Goal: Task Accomplishment & Management: Manage account settings

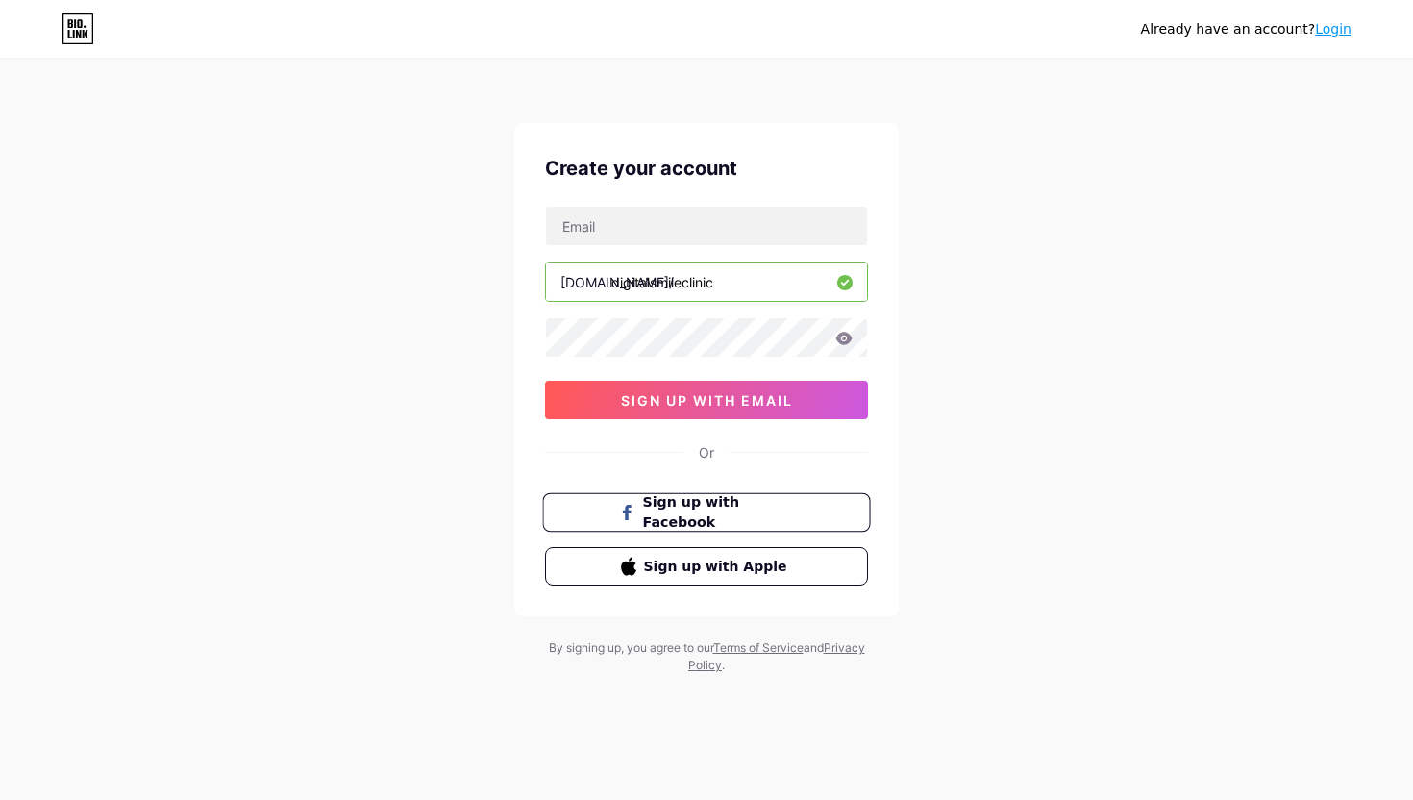
click at [696, 511] on span "Sign up with Facebook" at bounding box center [718, 512] width 151 height 41
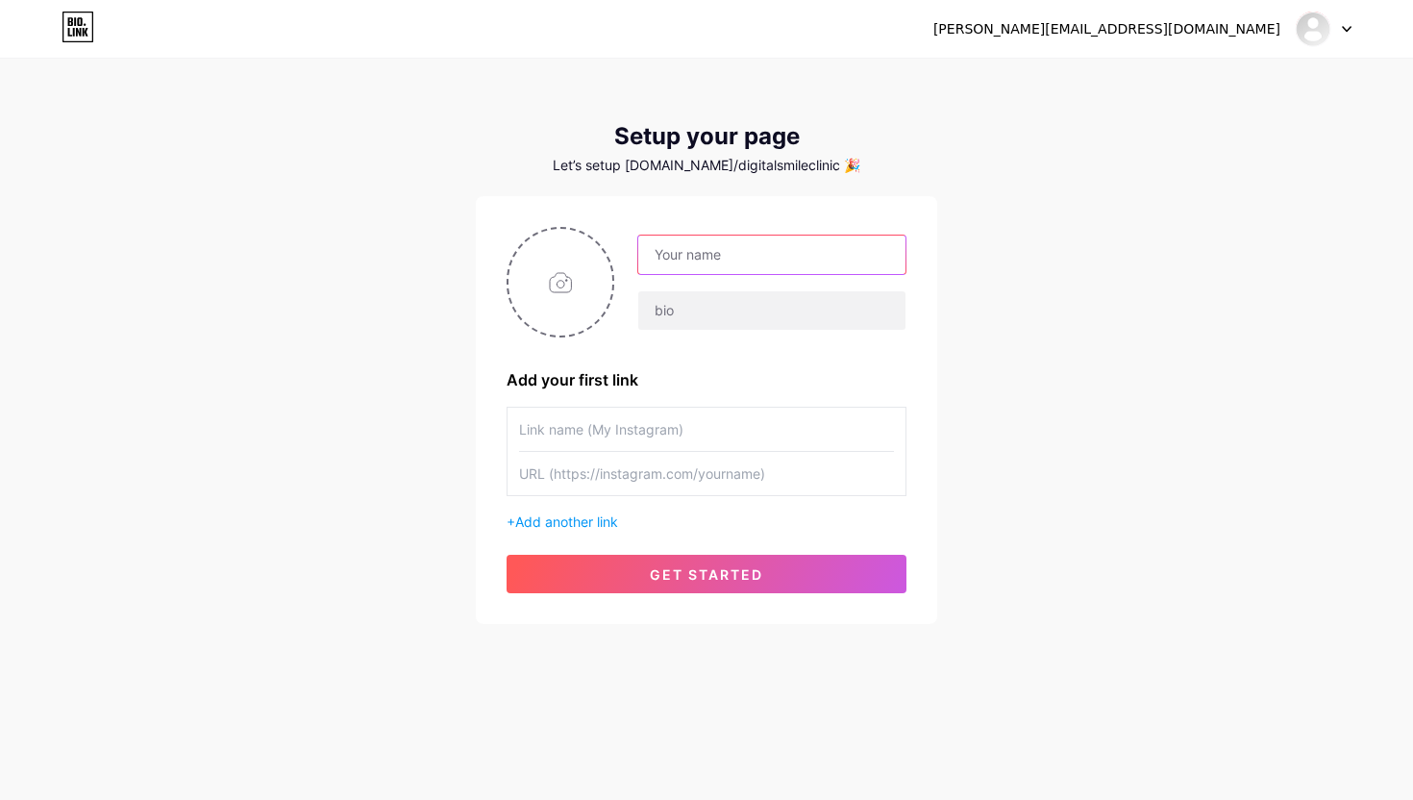
click at [722, 251] on input "text" at bounding box center [771, 254] width 267 height 38
type input "Digital Smile Clinic"
click at [730, 302] on input "text" at bounding box center [771, 310] width 267 height 38
paste input "Digital Smile Clinic – Centre dentaire moderne alliant technologie de pointe et…"
type input "Digital Smile Clinic – Centre dentaire moderne alliant technologie de pointe et…"
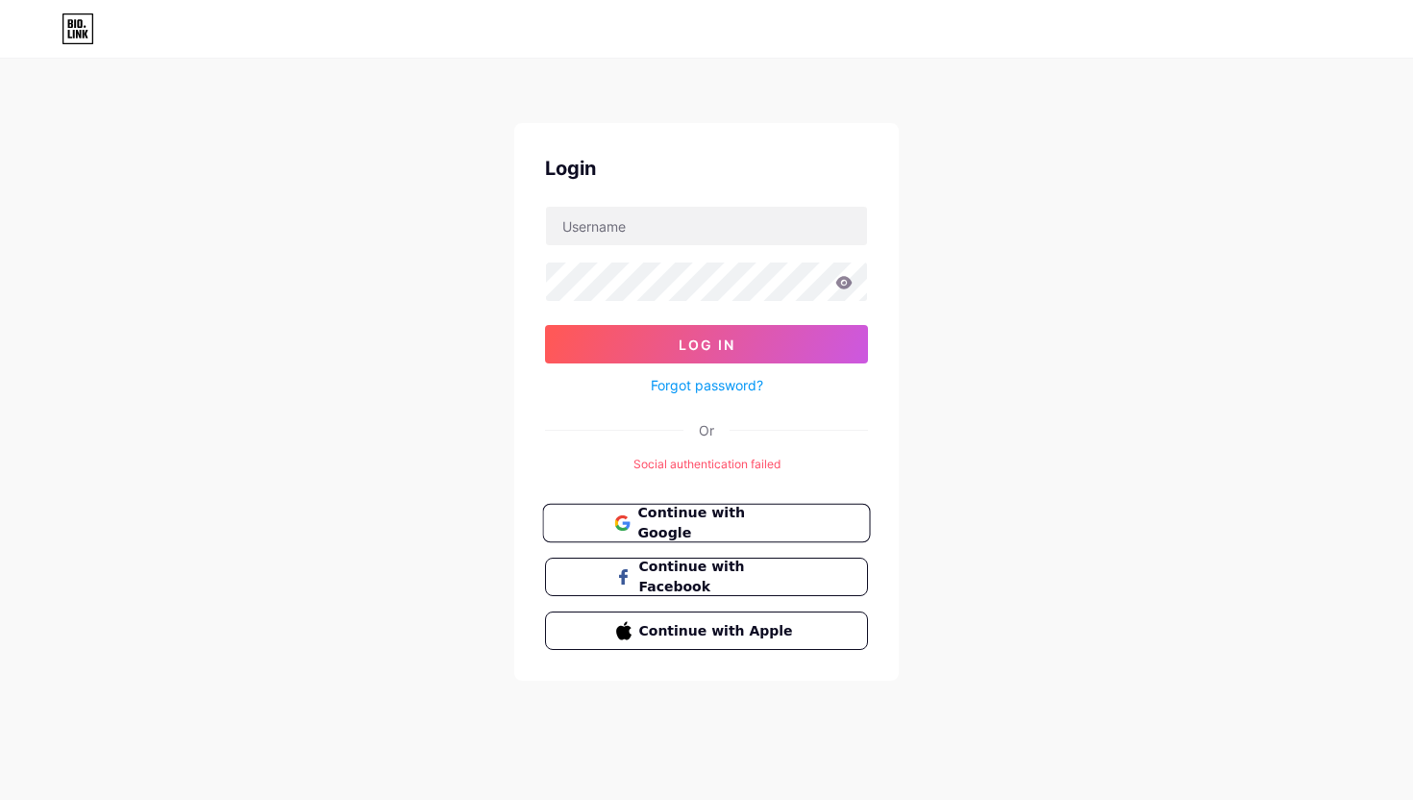
click at [668, 514] on span "Continue with Google" at bounding box center [717, 523] width 160 height 41
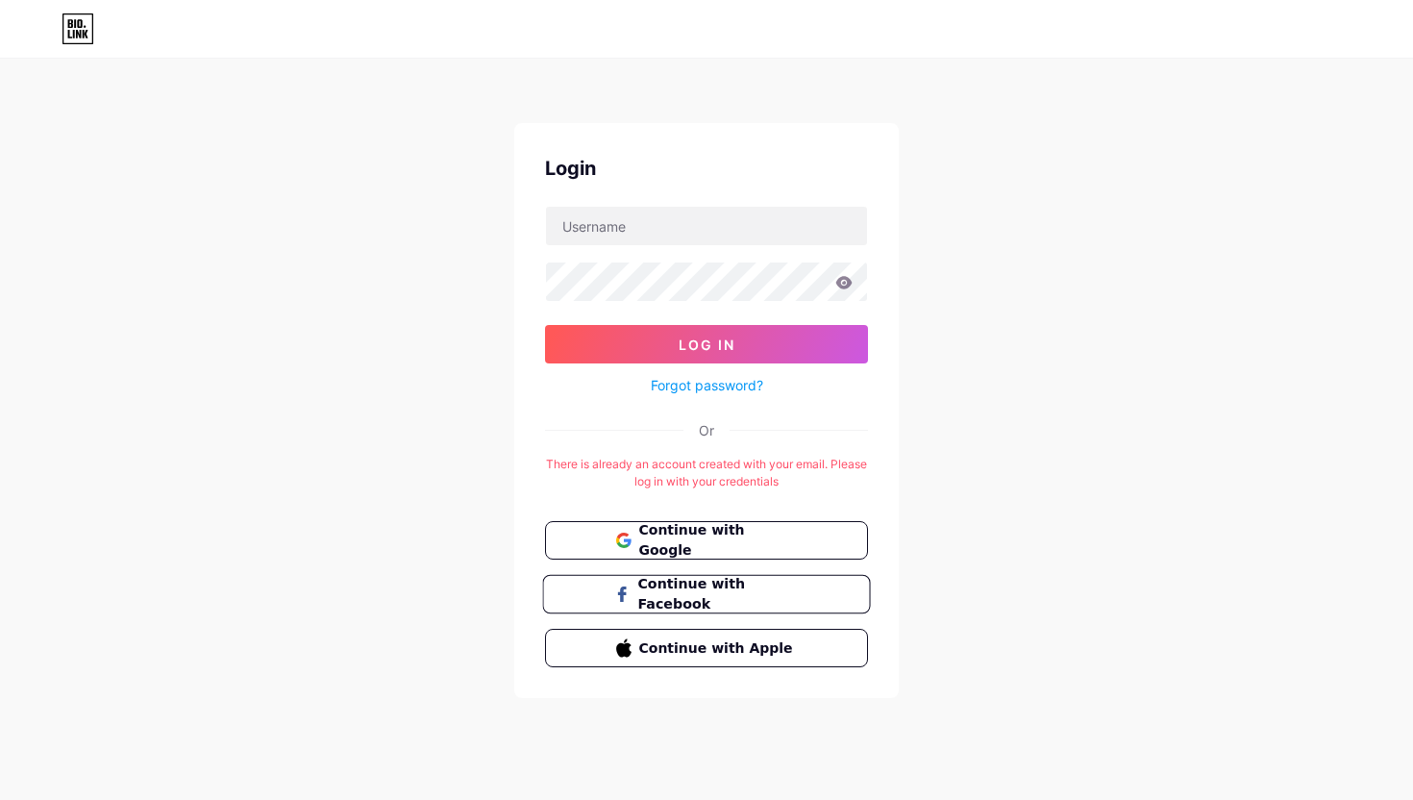
click at [771, 586] on span "Continue with Facebook" at bounding box center [717, 594] width 160 height 41
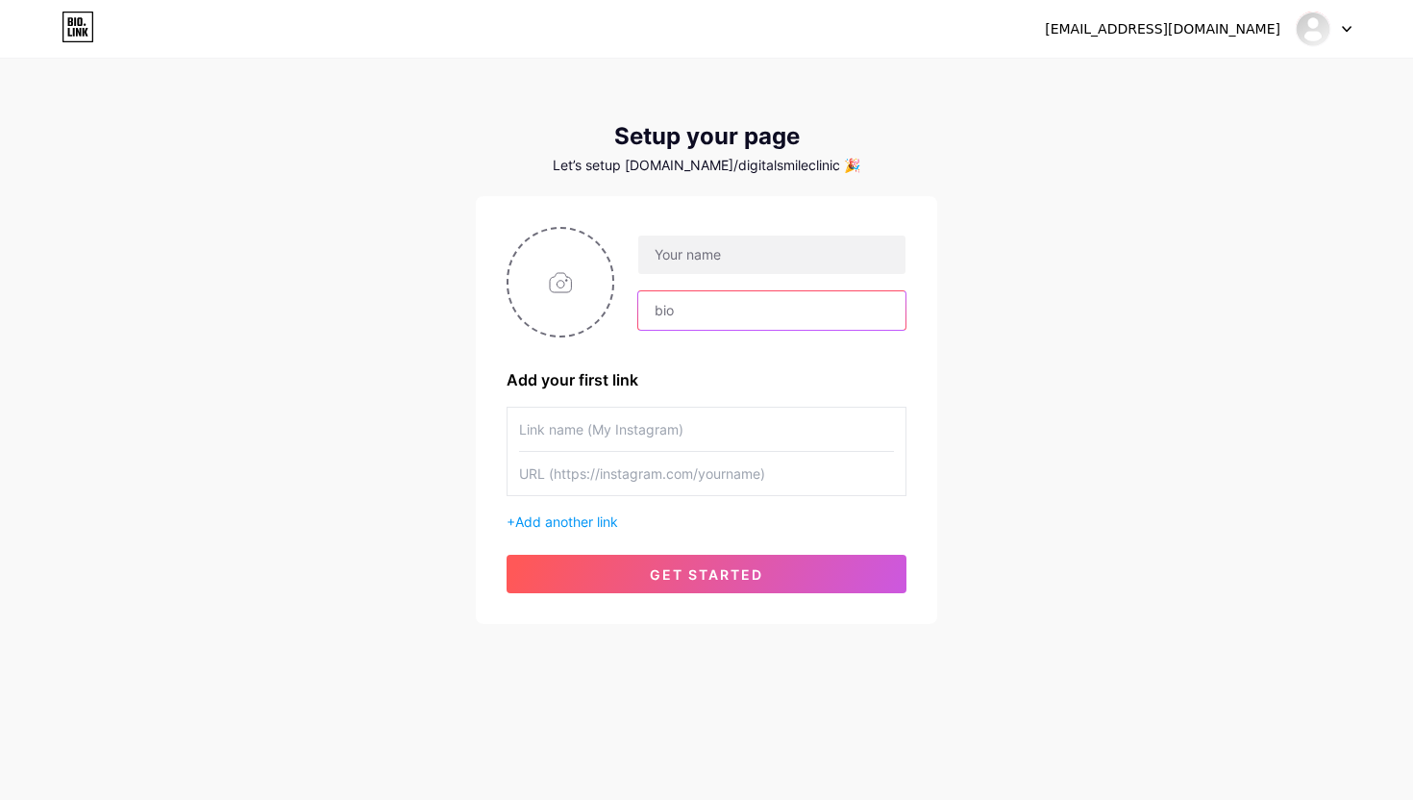
click at [689, 320] on input "text" at bounding box center [771, 310] width 267 height 38
paste input "Digital Smile Clinic – Centre dentaire moderne alliant technologie de pointe et…"
type input "Centre dentaire moderne alliant technologie de pointe et expertise pour créer d…"
click at [701, 251] on input "text" at bounding box center [771, 254] width 267 height 38
type input "Digital Smile Clinic"
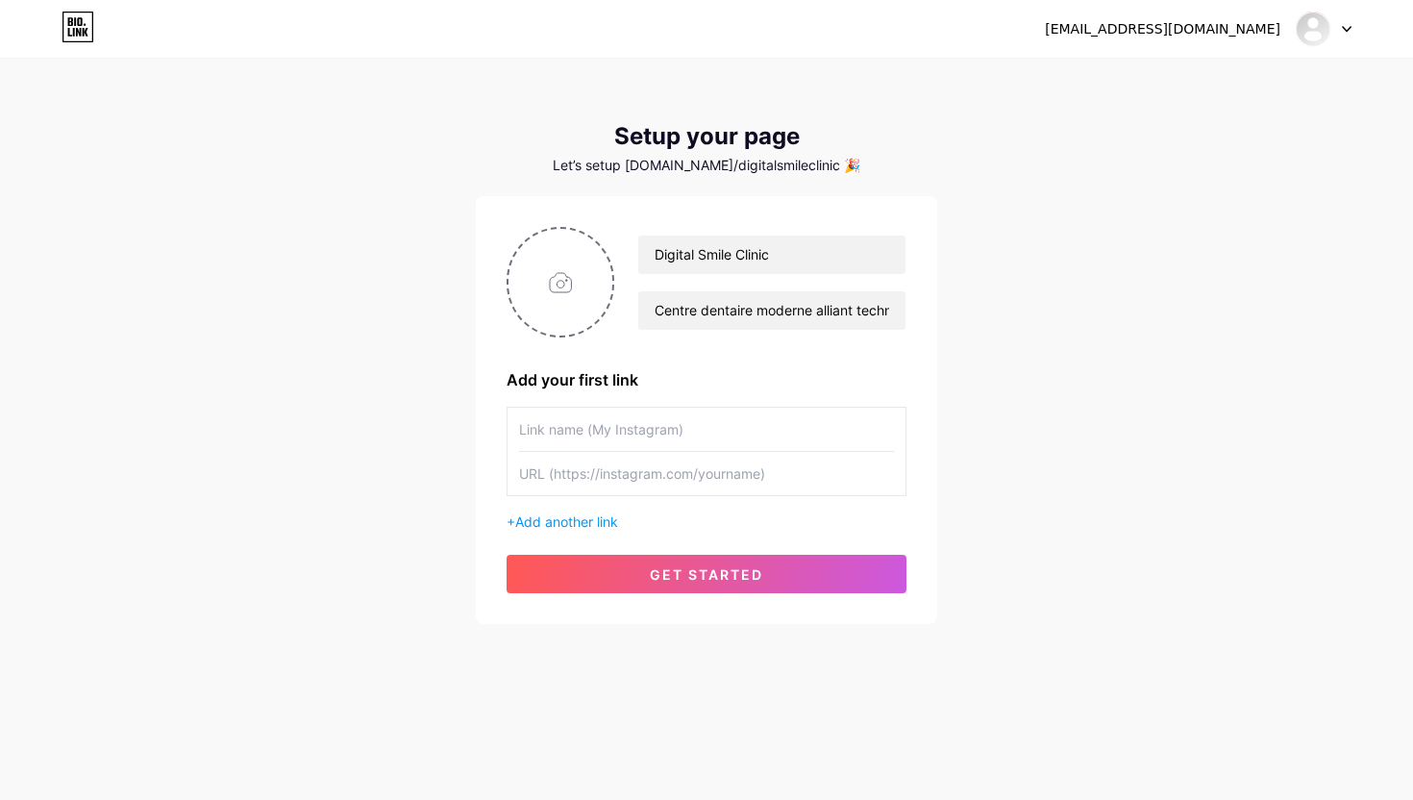
click at [667, 437] on input "text" at bounding box center [706, 428] width 375 height 43
click at [659, 464] on input "text" at bounding box center [706, 473] width 375 height 43
paste input "[URL][DOMAIN_NAME]"
type input "[URL][DOMAIN_NAME]"
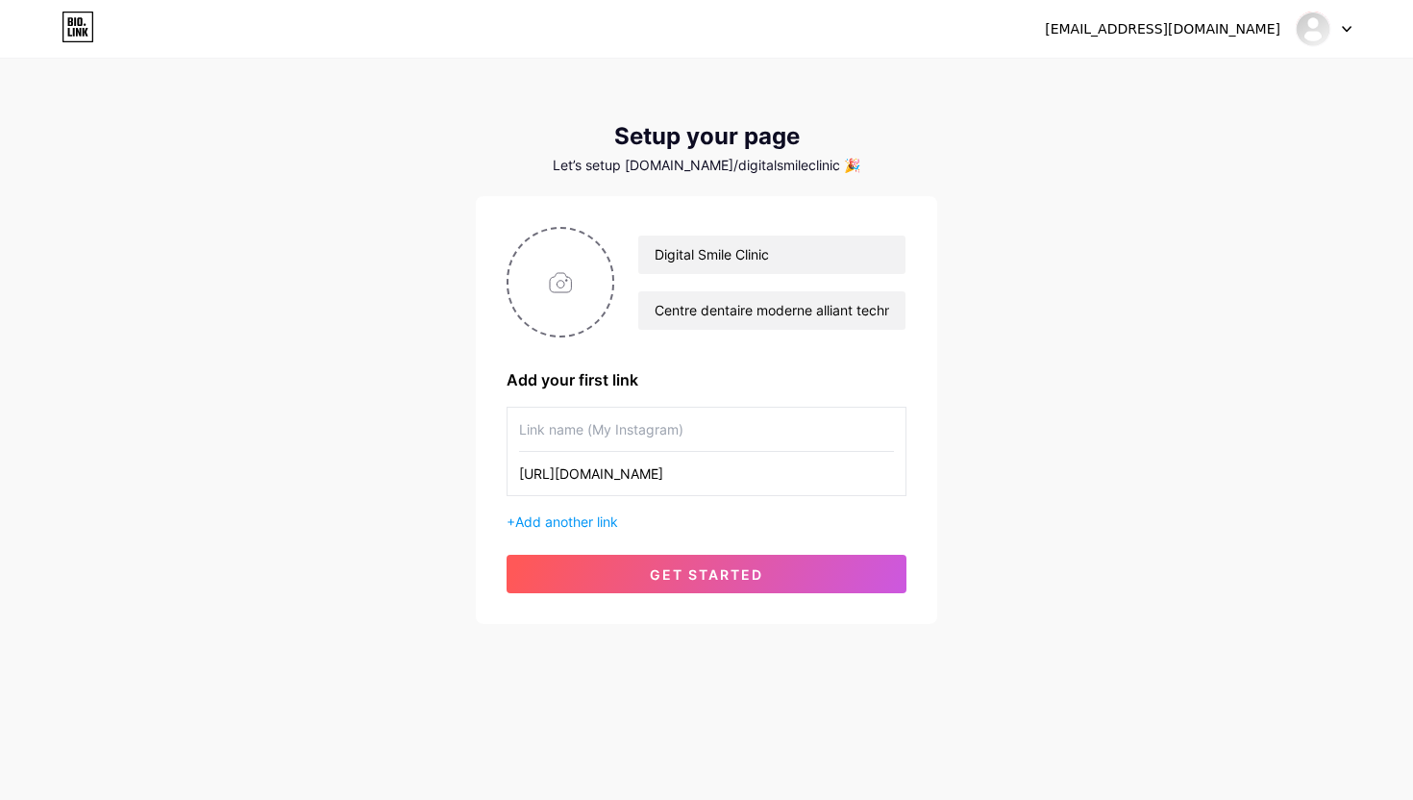
click at [650, 425] on input "text" at bounding box center [706, 428] width 375 height 43
drag, startPoint x: 843, startPoint y: 470, endPoint x: 702, endPoint y: 474, distance: 140.4
click at [702, 474] on input "[URL][DOMAIN_NAME]" at bounding box center [706, 473] width 375 height 43
click at [630, 427] on input "text" at bounding box center [706, 428] width 375 height 43
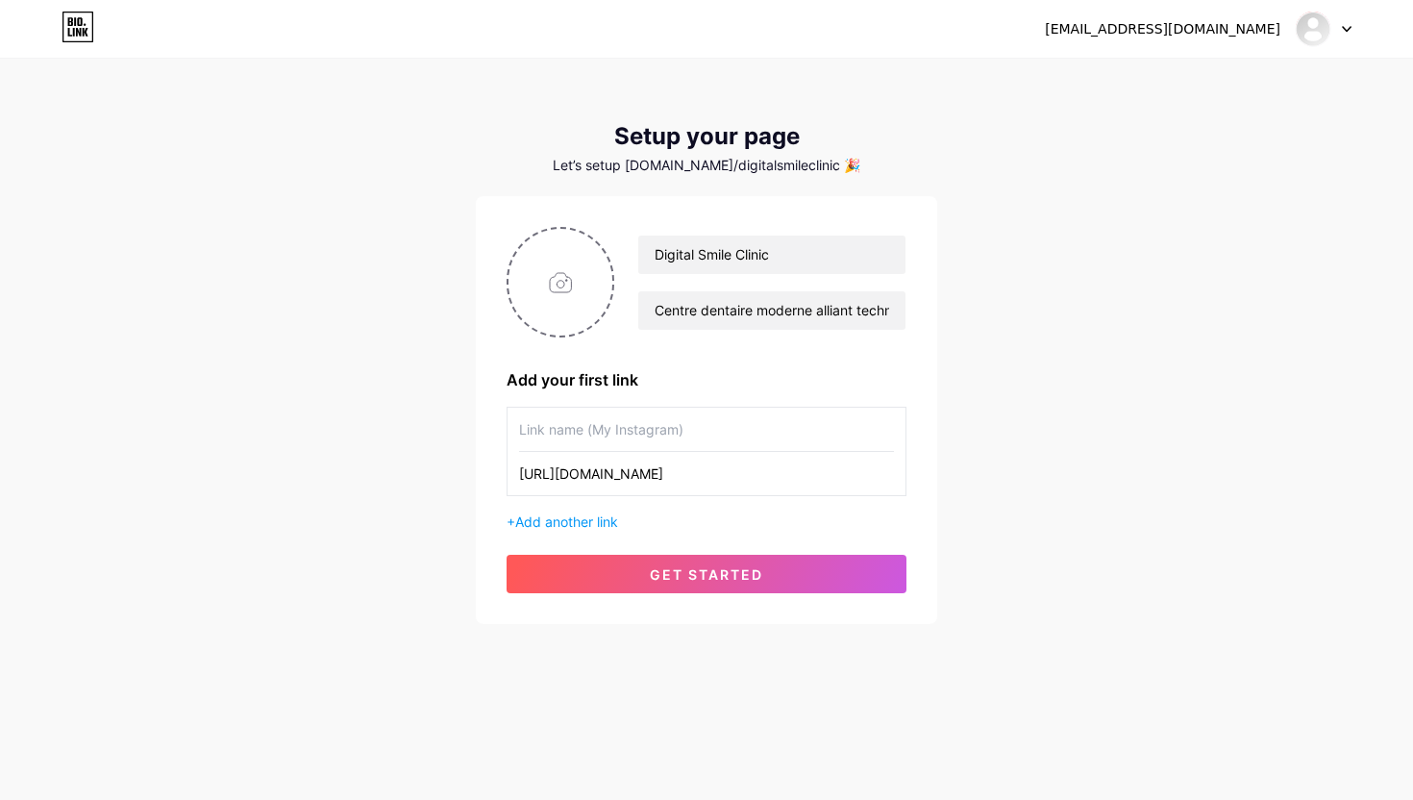
paste input "dr_djellal_abdelouahab"
click at [528, 430] on input "dr_djellal_abdelouahab" at bounding box center [706, 428] width 375 height 43
click at [590, 429] on input "Dr_djellal_abdelouahab" at bounding box center [706, 428] width 375 height 43
click at [547, 430] on input "Dr_djellal_Abdelouahab" at bounding box center [706, 428] width 375 height 43
click at [541, 429] on input "Dr_Djellal_Abdelouahab" at bounding box center [706, 428] width 375 height 43
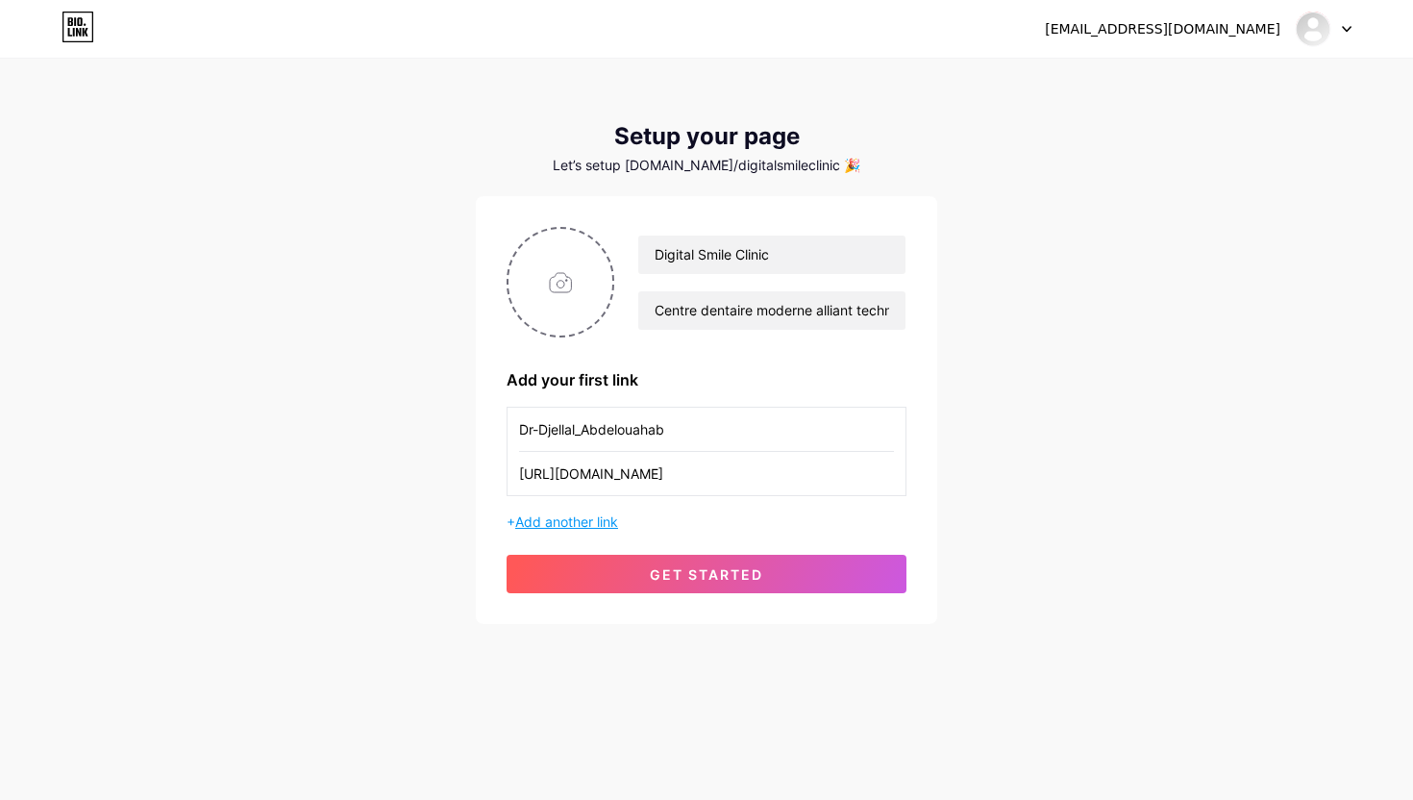
type input "Dr-Djellal_Abdelouahab"
click at [587, 527] on span "Add another link" at bounding box center [566, 521] width 103 height 16
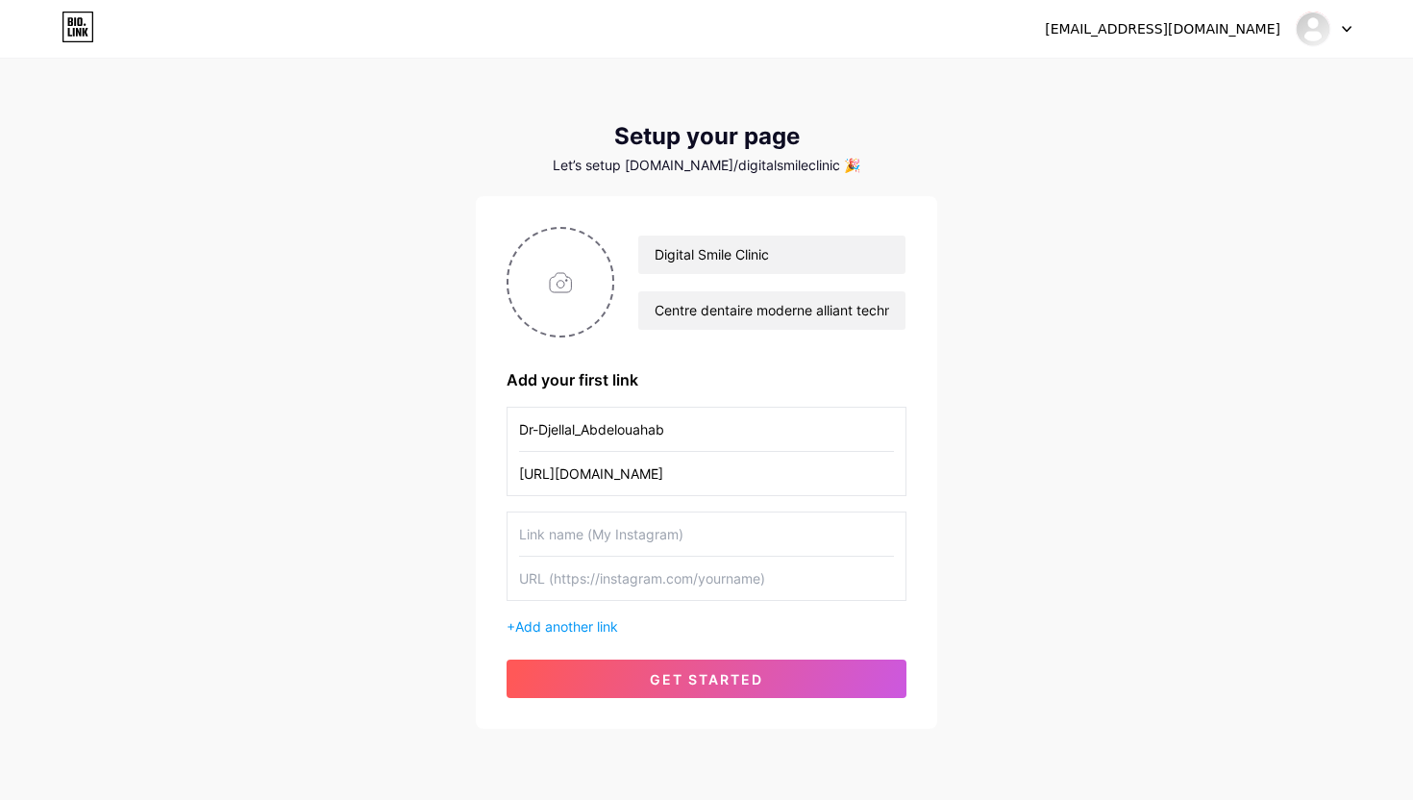
click at [634, 530] on input "text" at bounding box center [706, 533] width 375 height 43
click at [634, 568] on input "text" at bounding box center [706, 577] width 375 height 43
paste input "[URL][DOMAIN_NAME][DOMAIN_NAME]"
type input "[URL][DOMAIN_NAME][DOMAIN_NAME]"
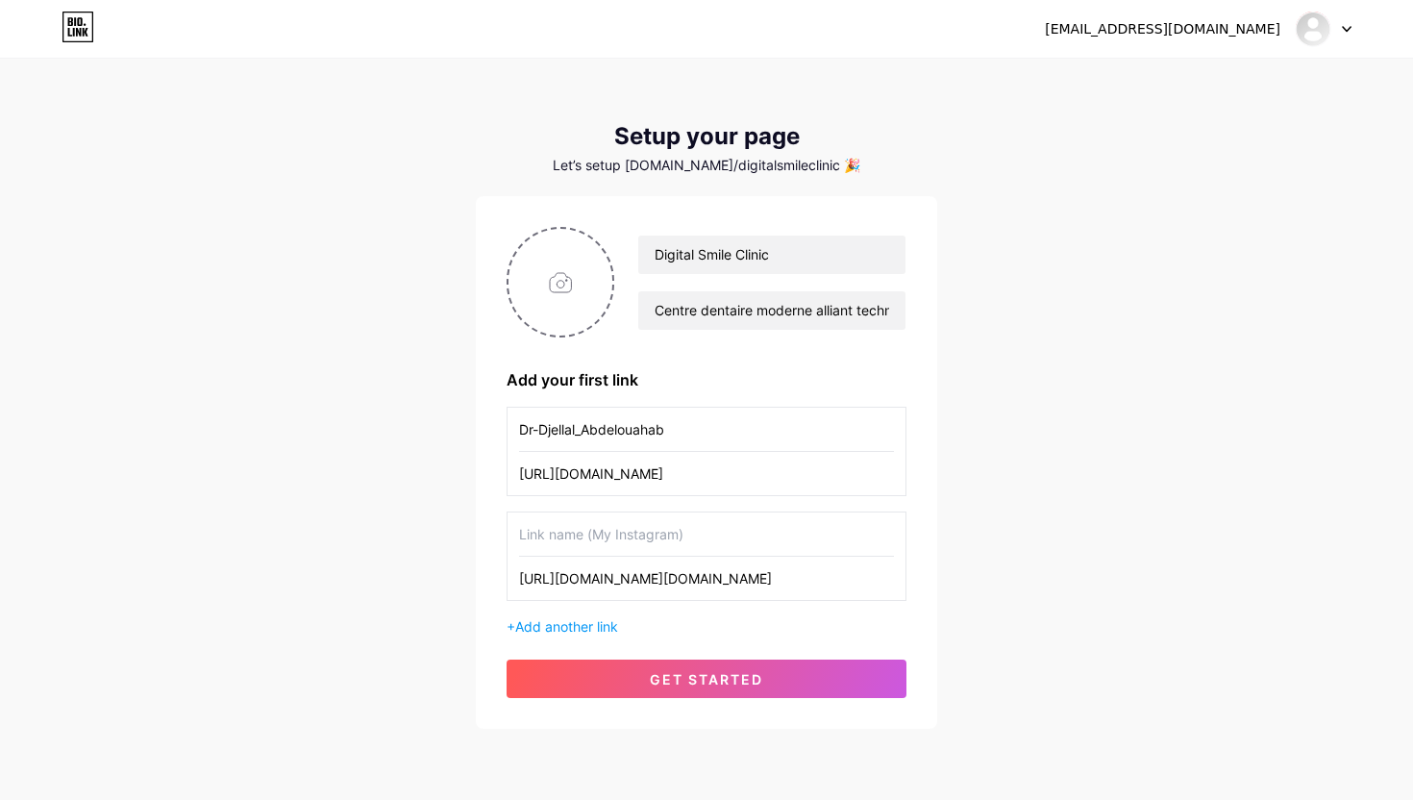
click at [644, 541] on input "text" at bounding box center [706, 533] width 375 height 43
type input "Tiktok"
click at [583, 626] on span "Add another link" at bounding box center [566, 626] width 103 height 16
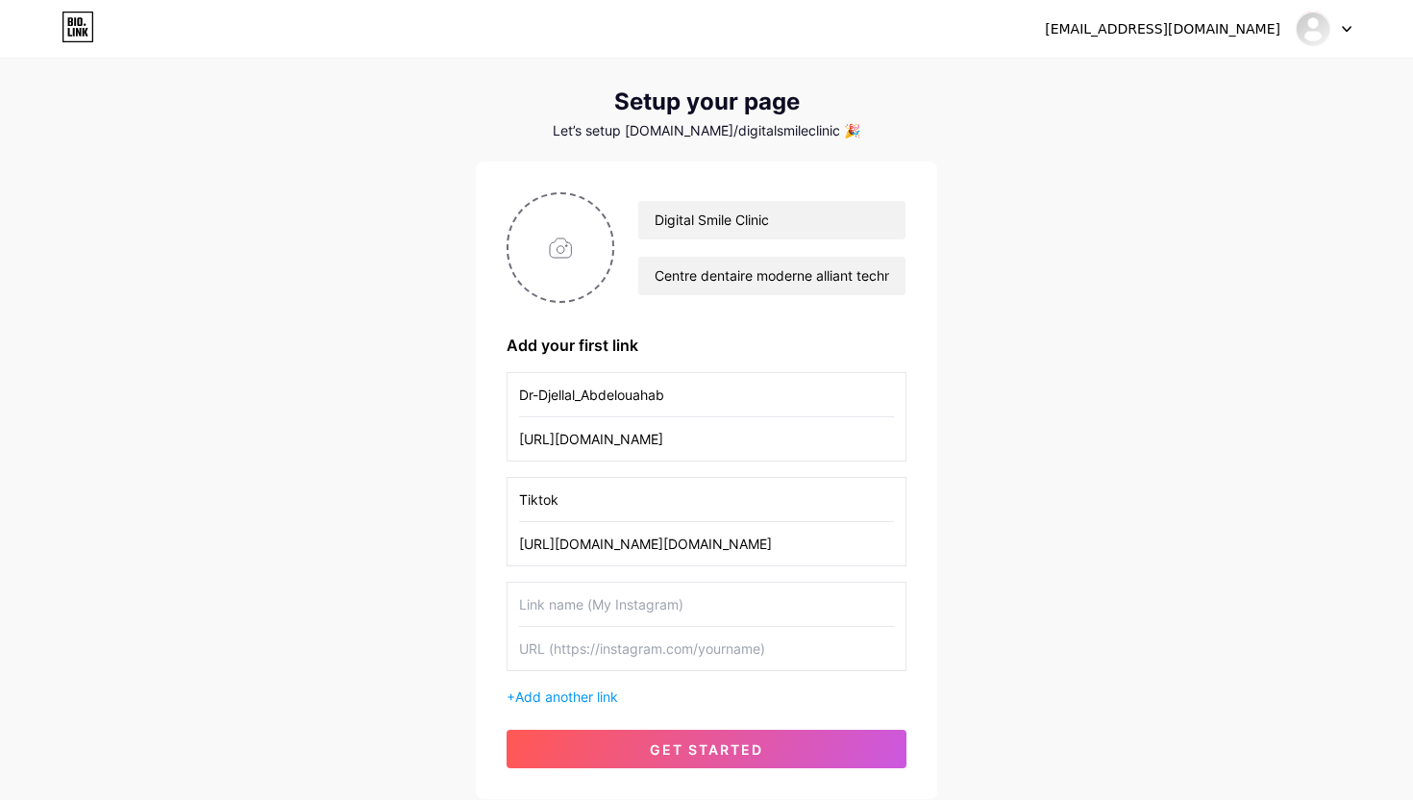
scroll to position [64, 0]
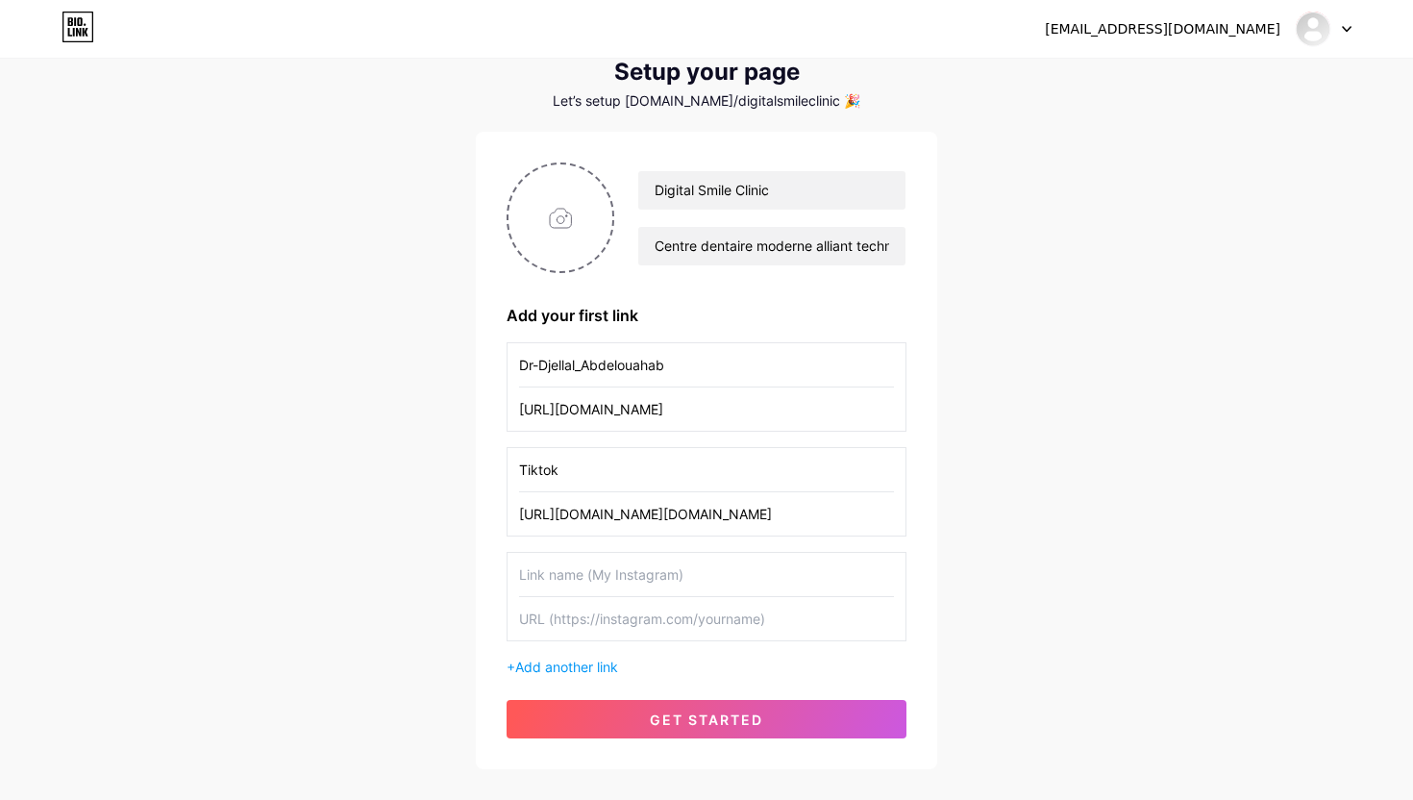
click at [658, 571] on input "text" at bounding box center [706, 574] width 375 height 43
click at [565, 614] on input "text" at bounding box center [706, 618] width 375 height 43
paste input "[URL][DOMAIN_NAME]"
type input "[URL][DOMAIN_NAME]"
click at [582, 577] on input "text" at bounding box center [706, 574] width 375 height 43
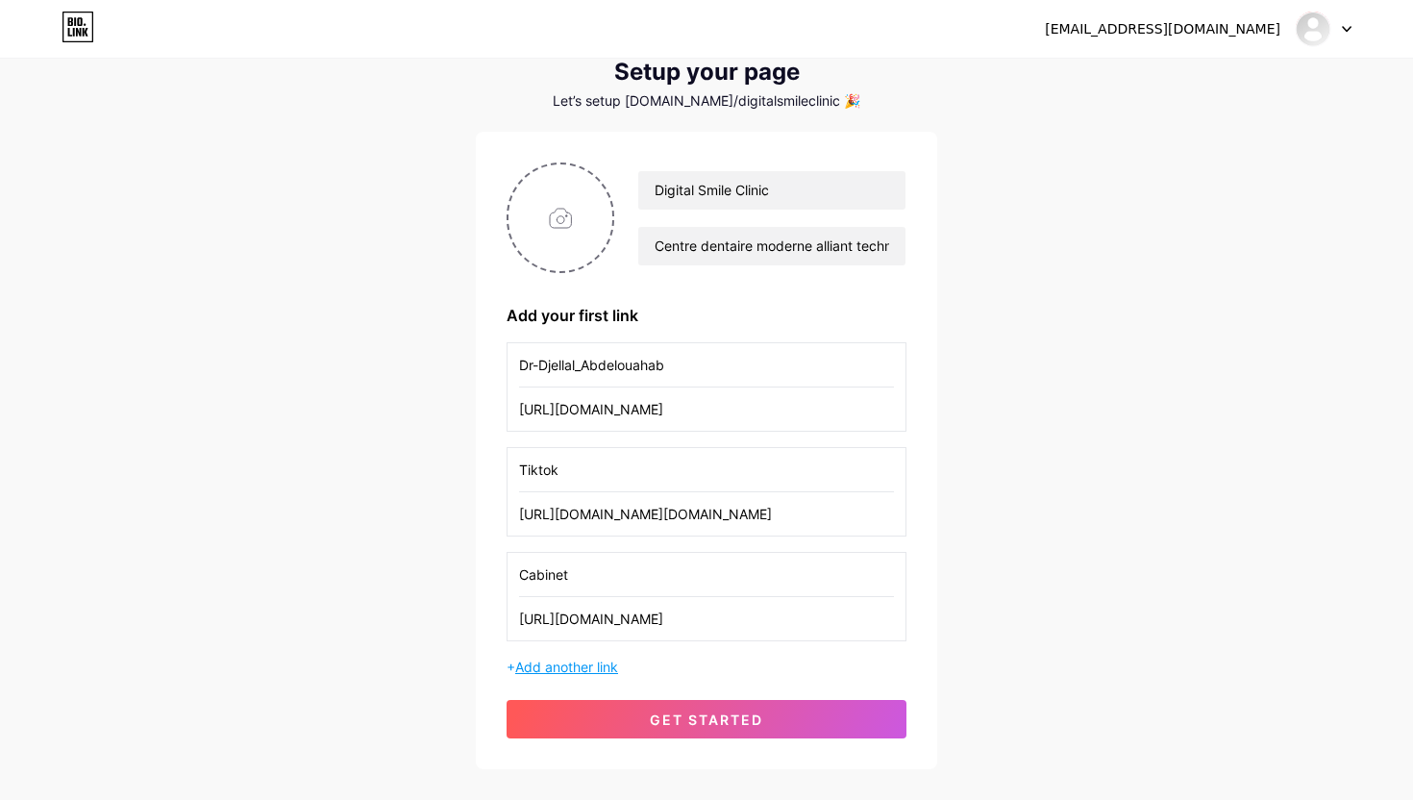
type input "Cabinet"
click at [569, 662] on span "Add another link" at bounding box center [566, 666] width 103 height 16
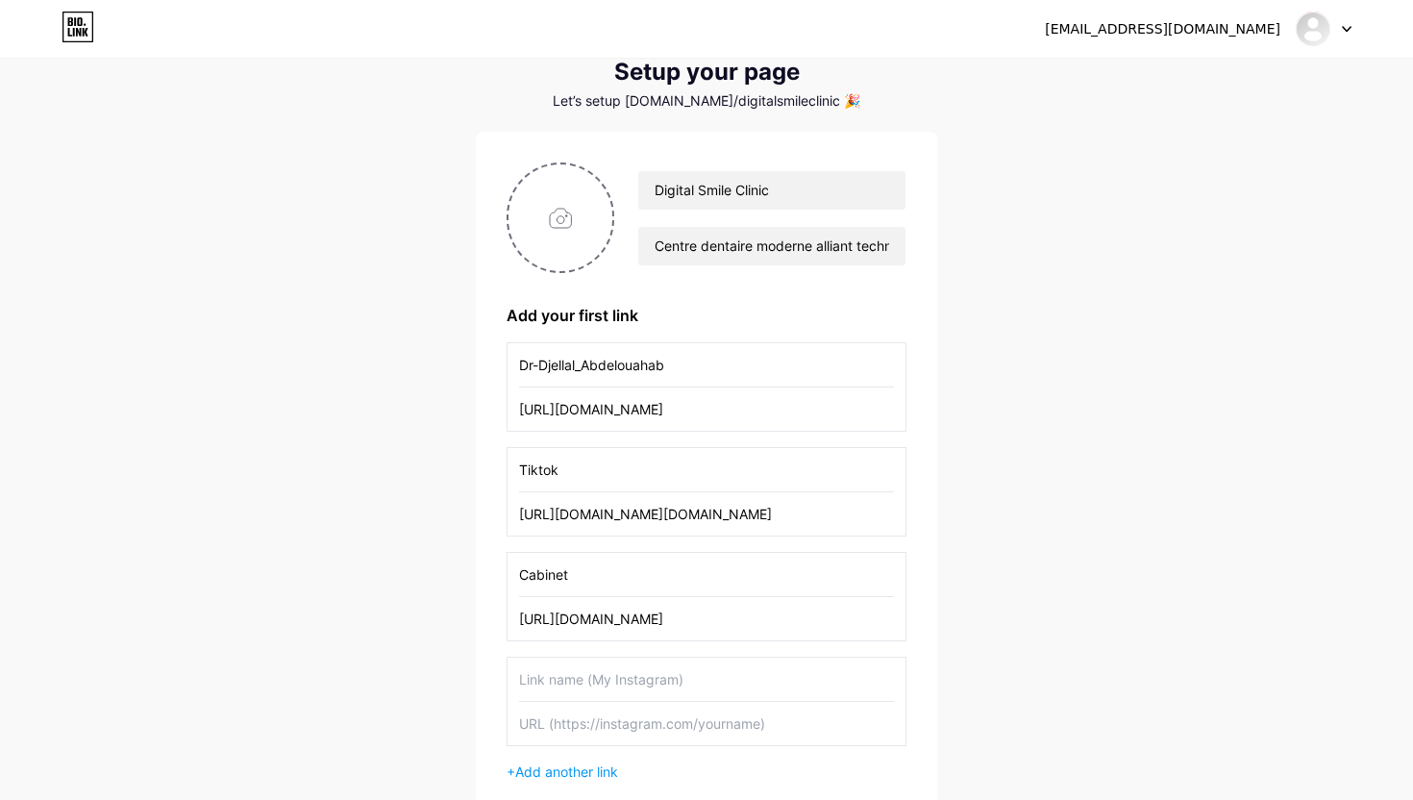
click at [573, 678] on input "text" at bounding box center [706, 678] width 375 height 43
type input "w"
type input "Facebook"
click at [625, 720] on input "text" at bounding box center [706, 723] width 375 height 43
paste input "Dr. [PERSON_NAME]: [PERSON_NAME]"
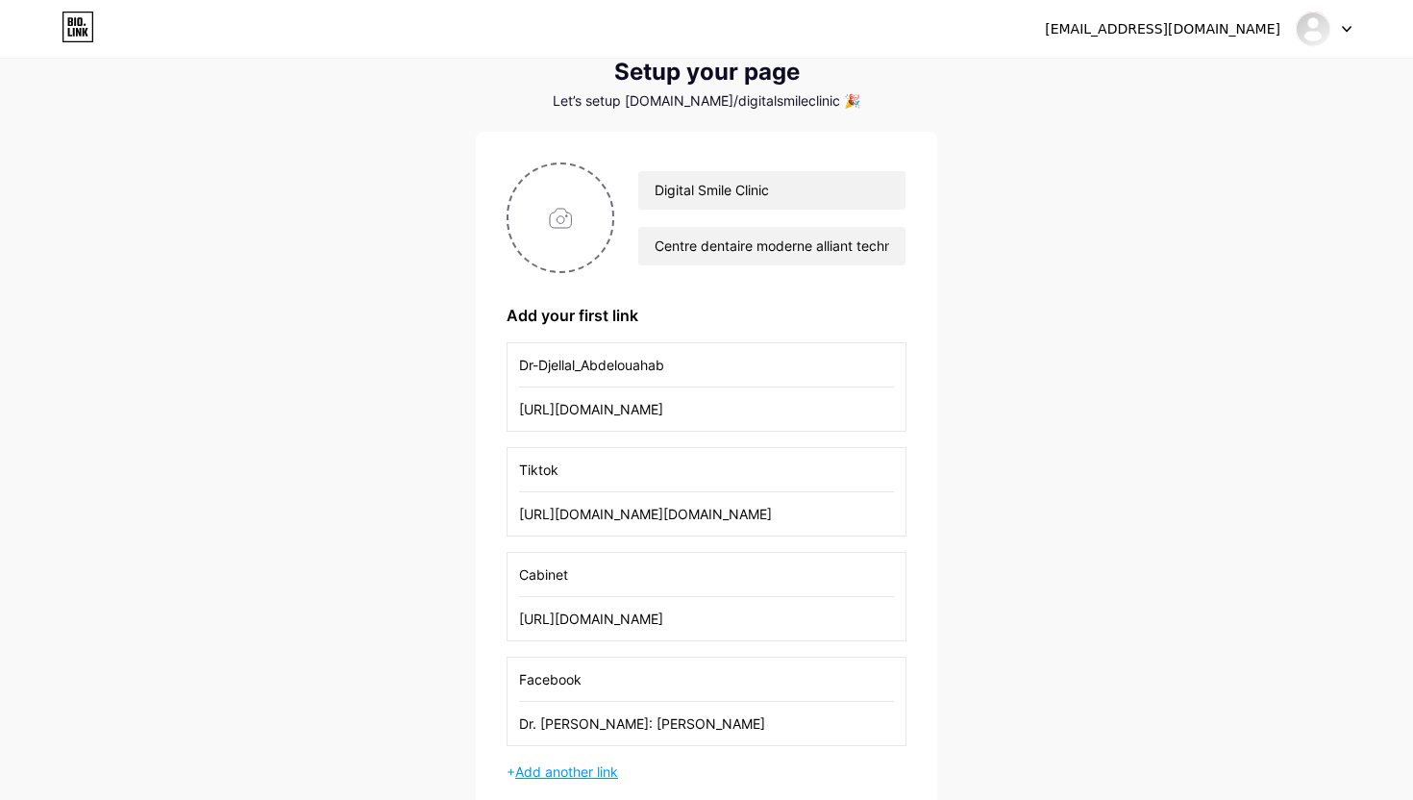
type input "Dr. [PERSON_NAME]: [PERSON_NAME]"
click at [597, 769] on span "Add another link" at bounding box center [566, 771] width 103 height 16
click at [597, 778] on input "text" at bounding box center [706, 783] width 375 height 43
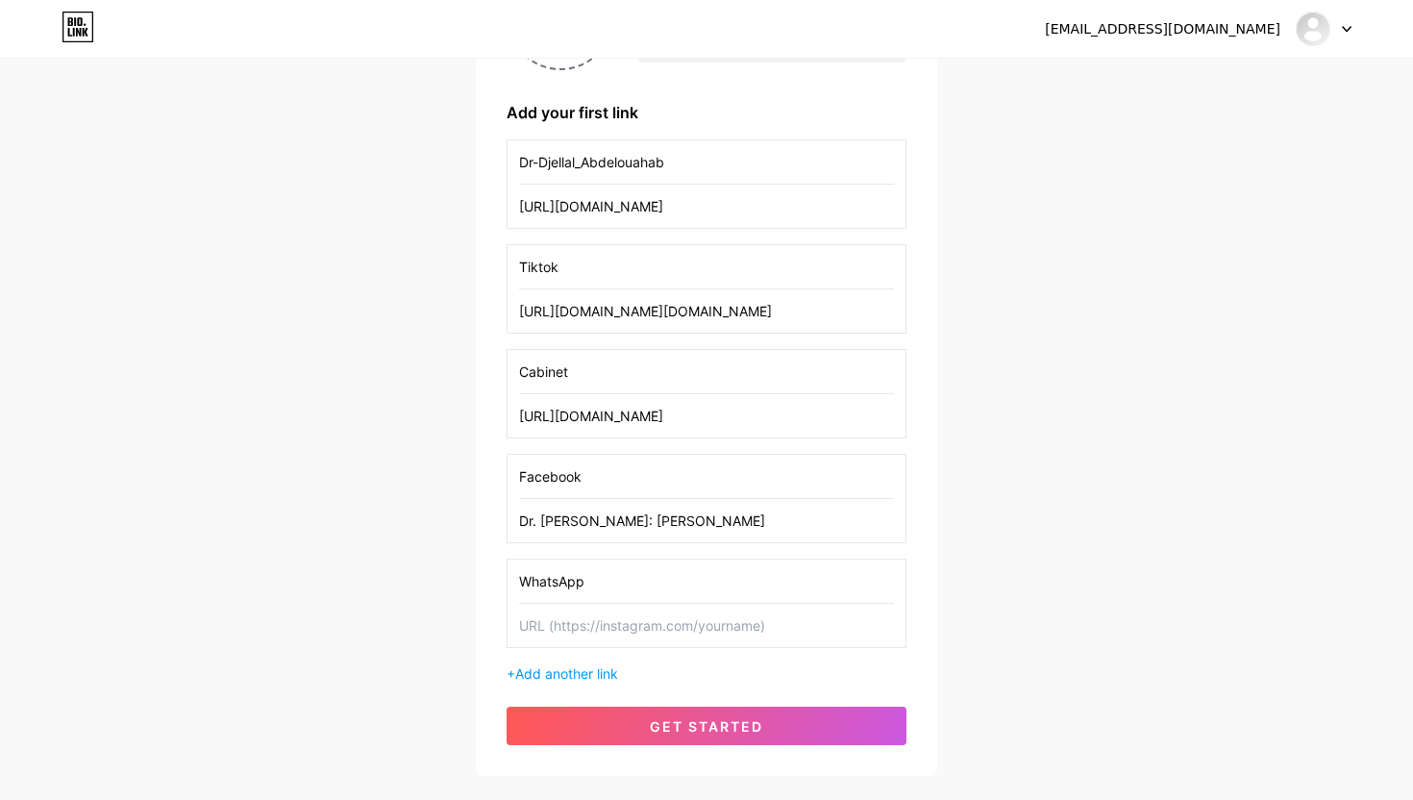
scroll to position [275, 0]
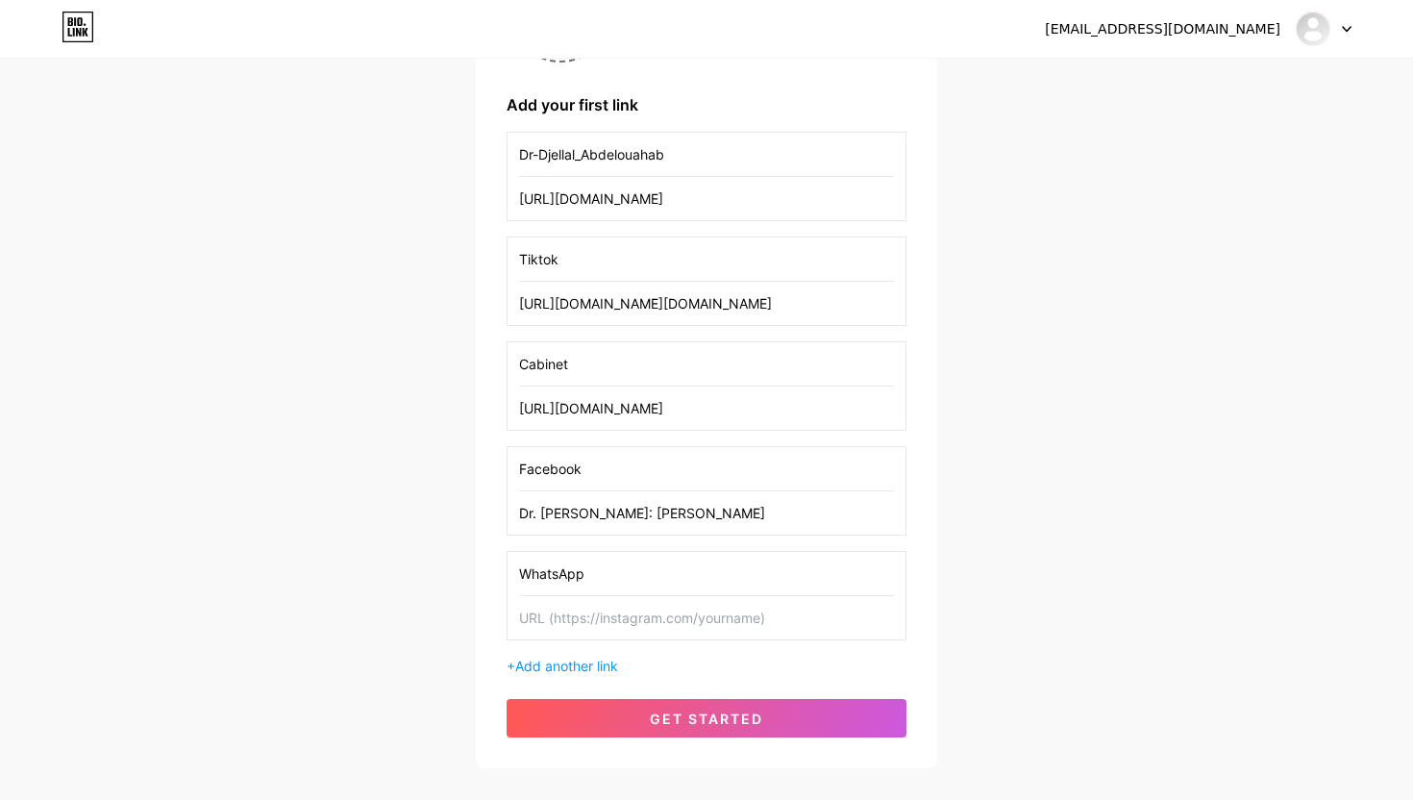
type input "WhatsApp"
click at [622, 615] on input "text" at bounding box center [706, 617] width 375 height 43
paste input "[PHONE_NUMBER]"
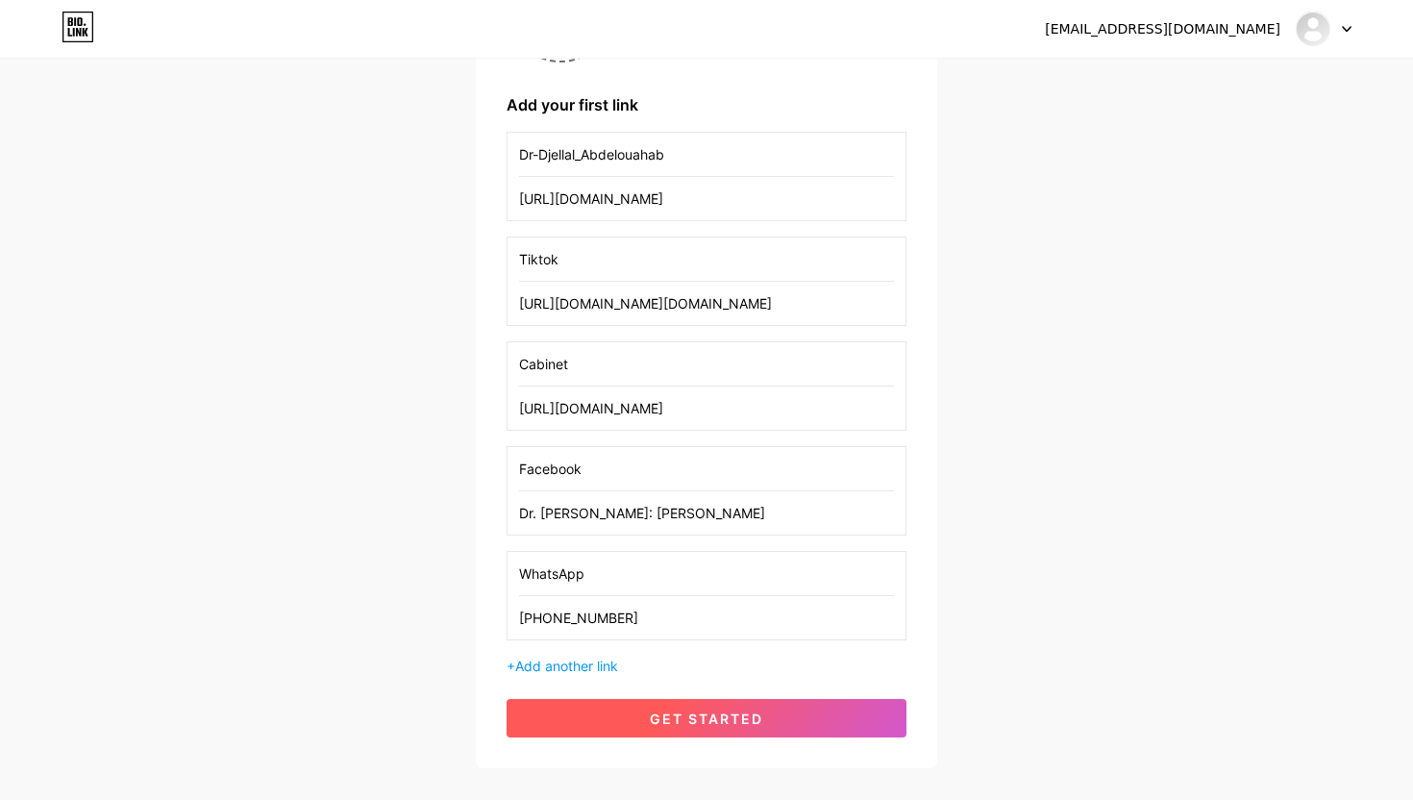
type input "[PHONE_NUMBER]"
click at [693, 716] on span "get started" at bounding box center [706, 718] width 113 height 16
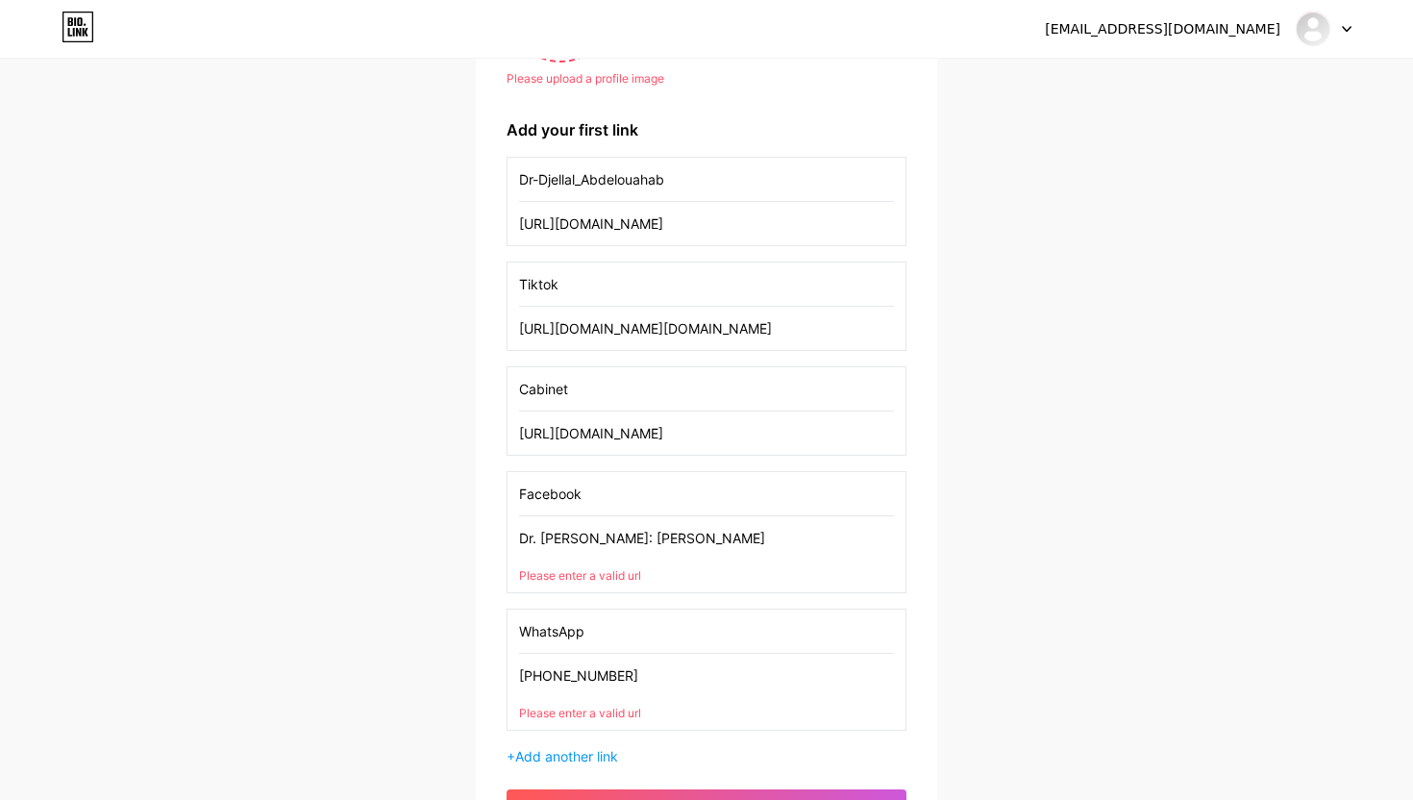
drag, startPoint x: 638, startPoint y: 675, endPoint x: 515, endPoint y: 675, distance: 123.0
click at [515, 675] on div "WhatsApp [PHONE_NUMBER] Please enter a valid url" at bounding box center [706, 669] width 400 height 122
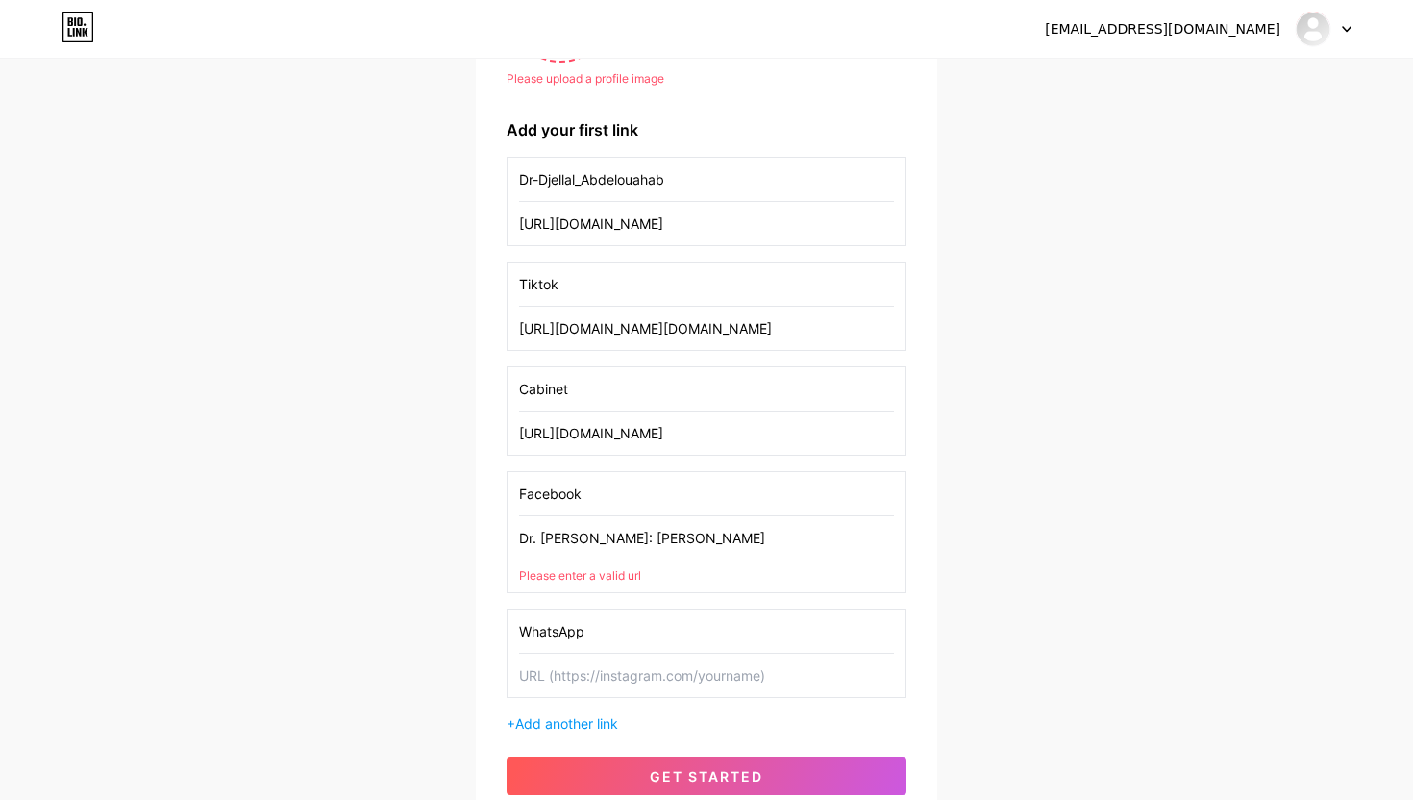
click at [727, 544] on input "Dr. [PERSON_NAME]: [PERSON_NAME]" at bounding box center [706, 537] width 375 height 43
paste input "[URL][DOMAIN_NAME][DOMAIN_NAME]"
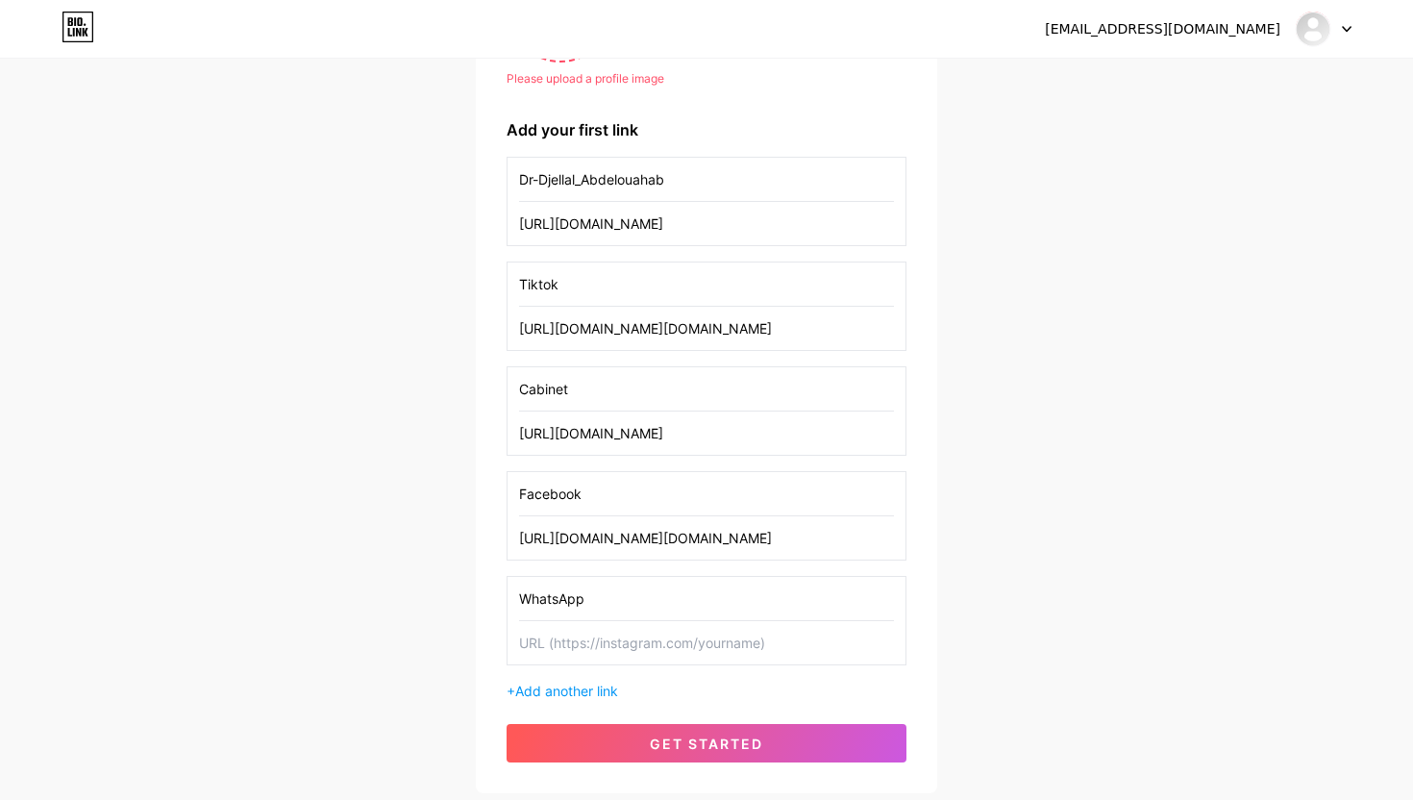
type input "[URL][DOMAIN_NAME][DOMAIN_NAME]"
click at [645, 648] on input "text" at bounding box center [706, 642] width 375 height 43
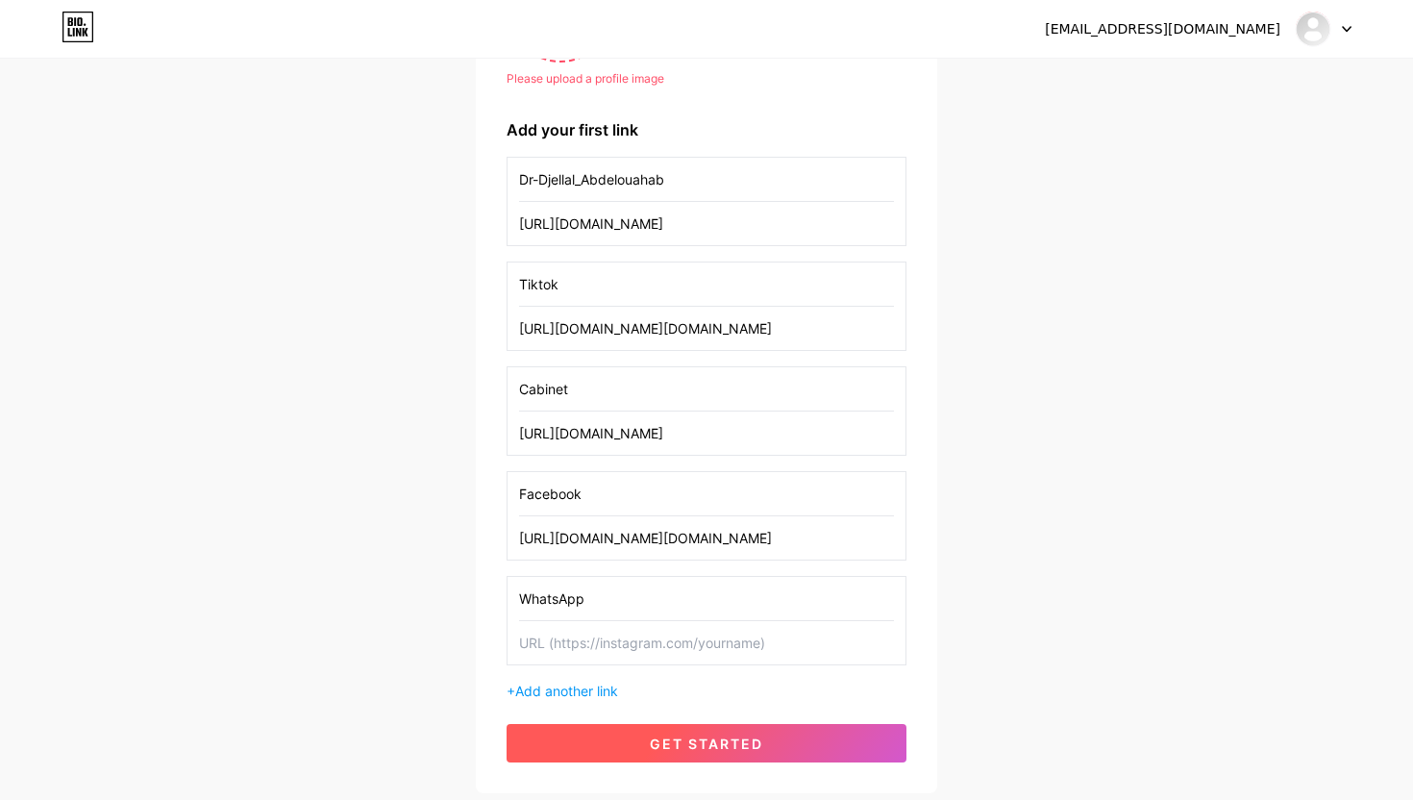
click at [684, 727] on button "get started" at bounding box center [706, 743] width 400 height 38
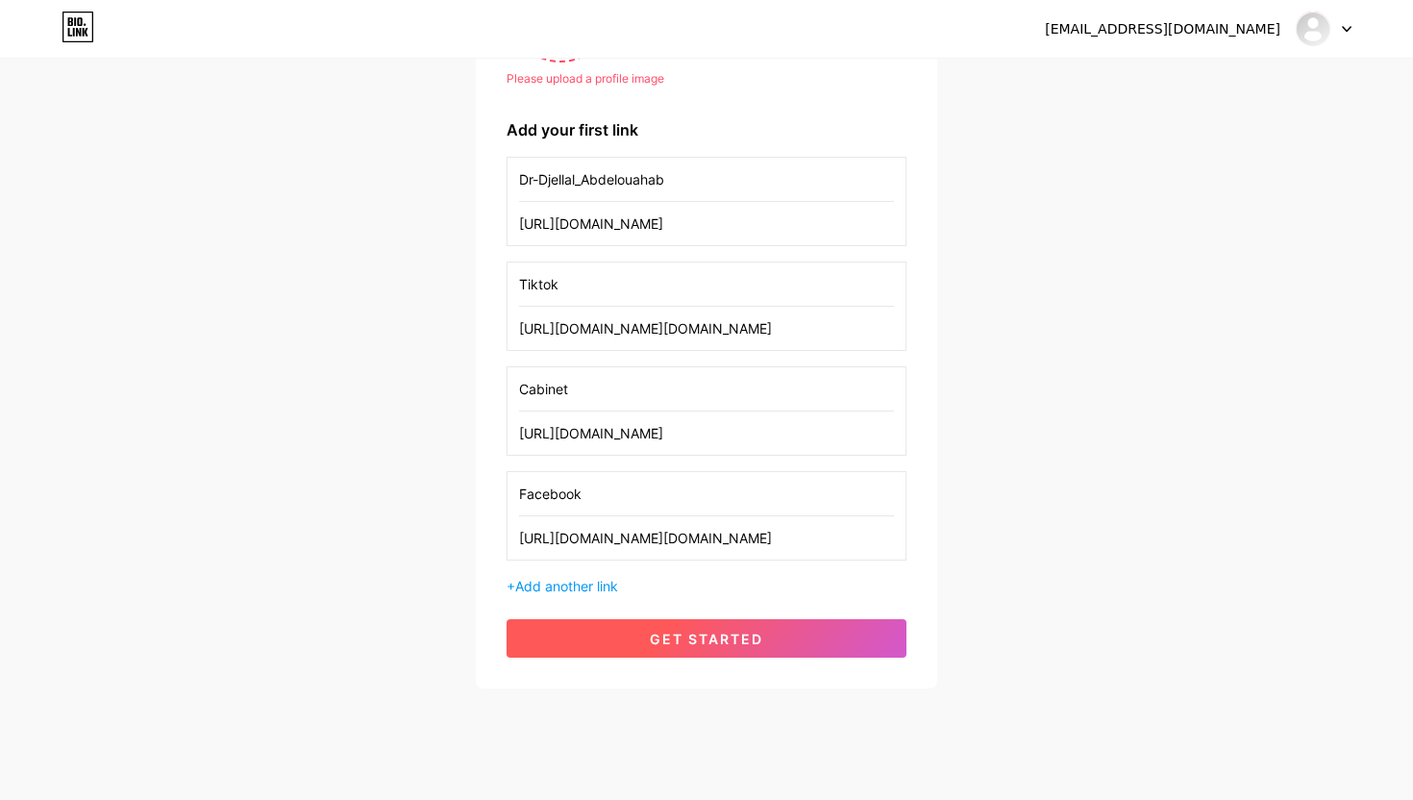
click at [645, 624] on button "get started" at bounding box center [706, 638] width 400 height 38
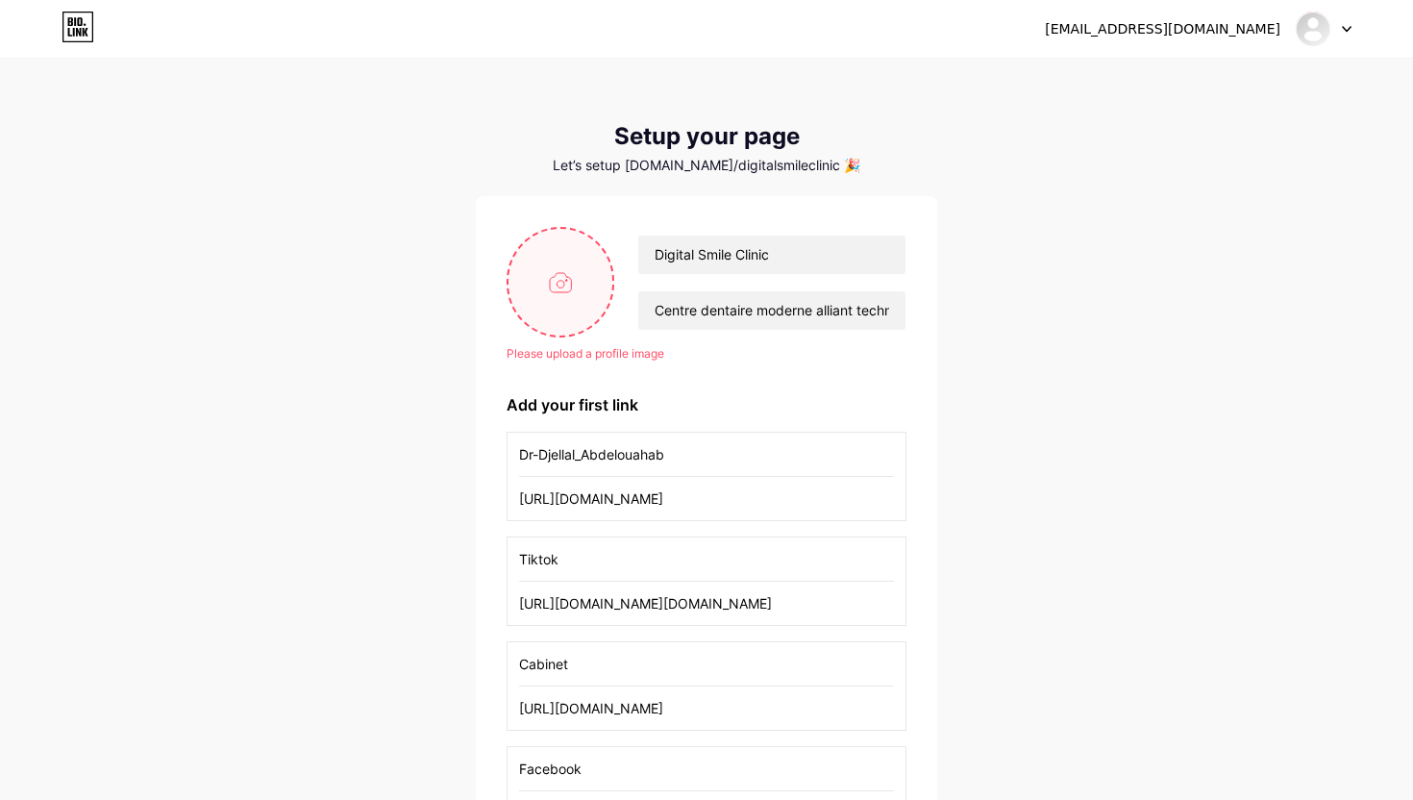
click at [557, 282] on input "file" at bounding box center [560, 282] width 104 height 107
type input "C:\fakepath\Beige Black Simple Elegant Fashion Store Logo (2).png"
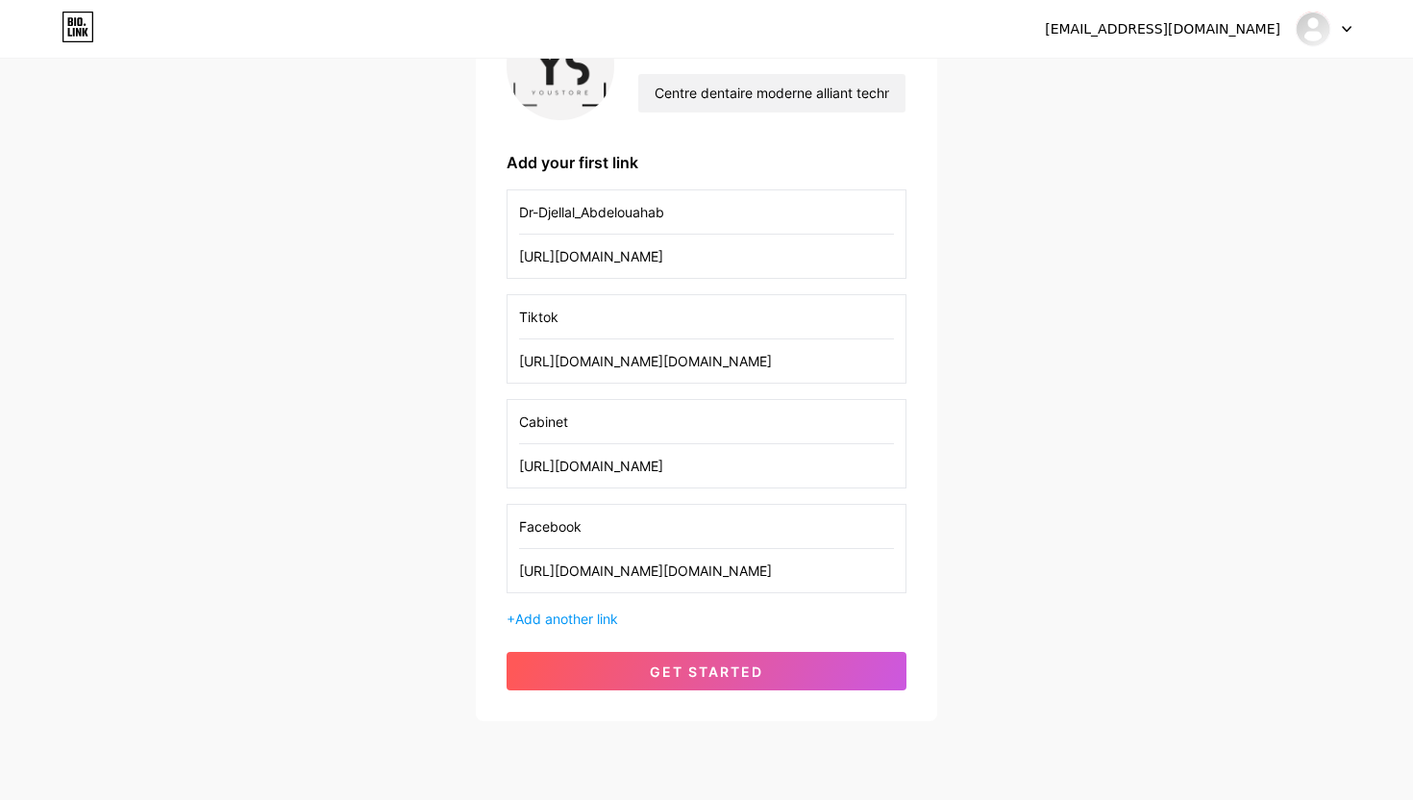
scroll to position [277, 0]
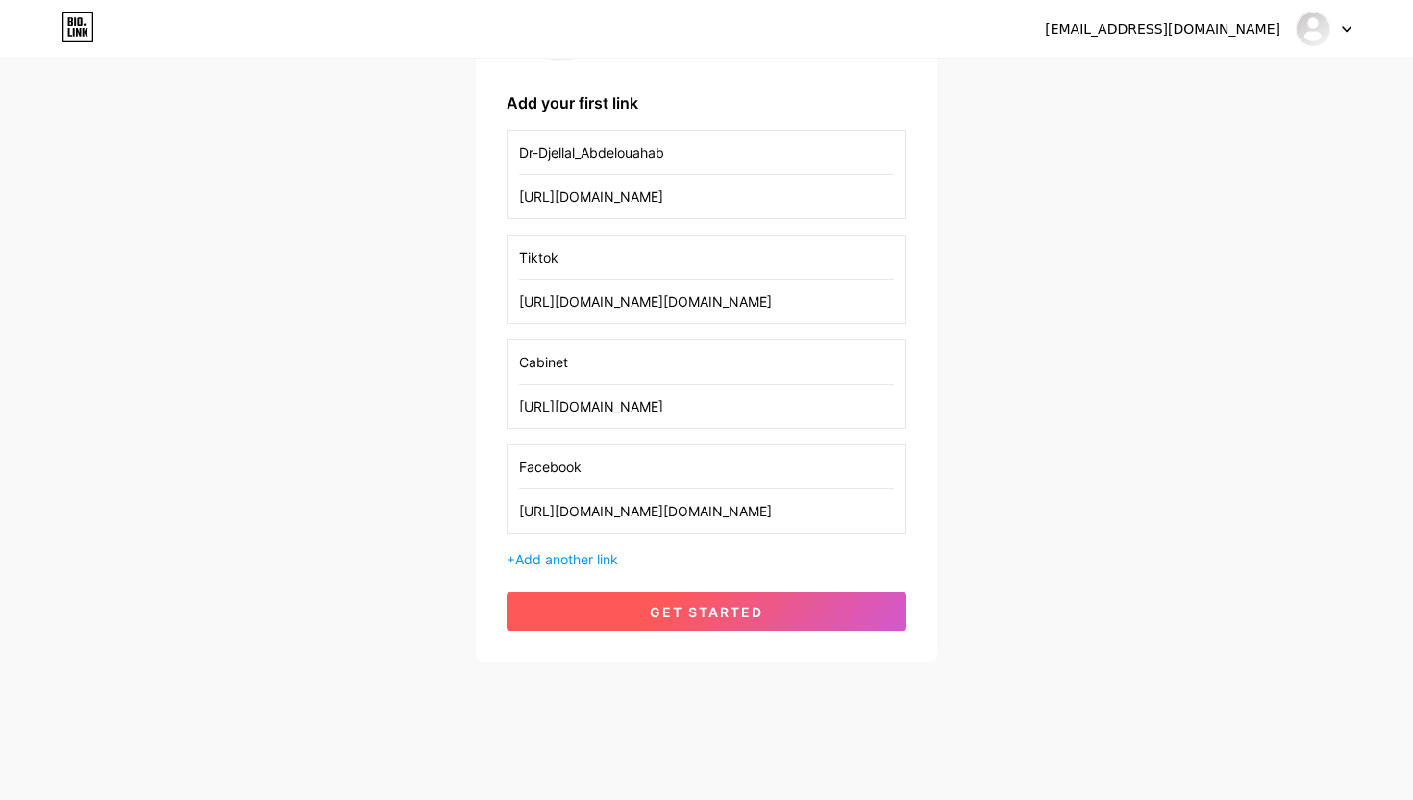
click at [794, 620] on button "get started" at bounding box center [706, 611] width 400 height 38
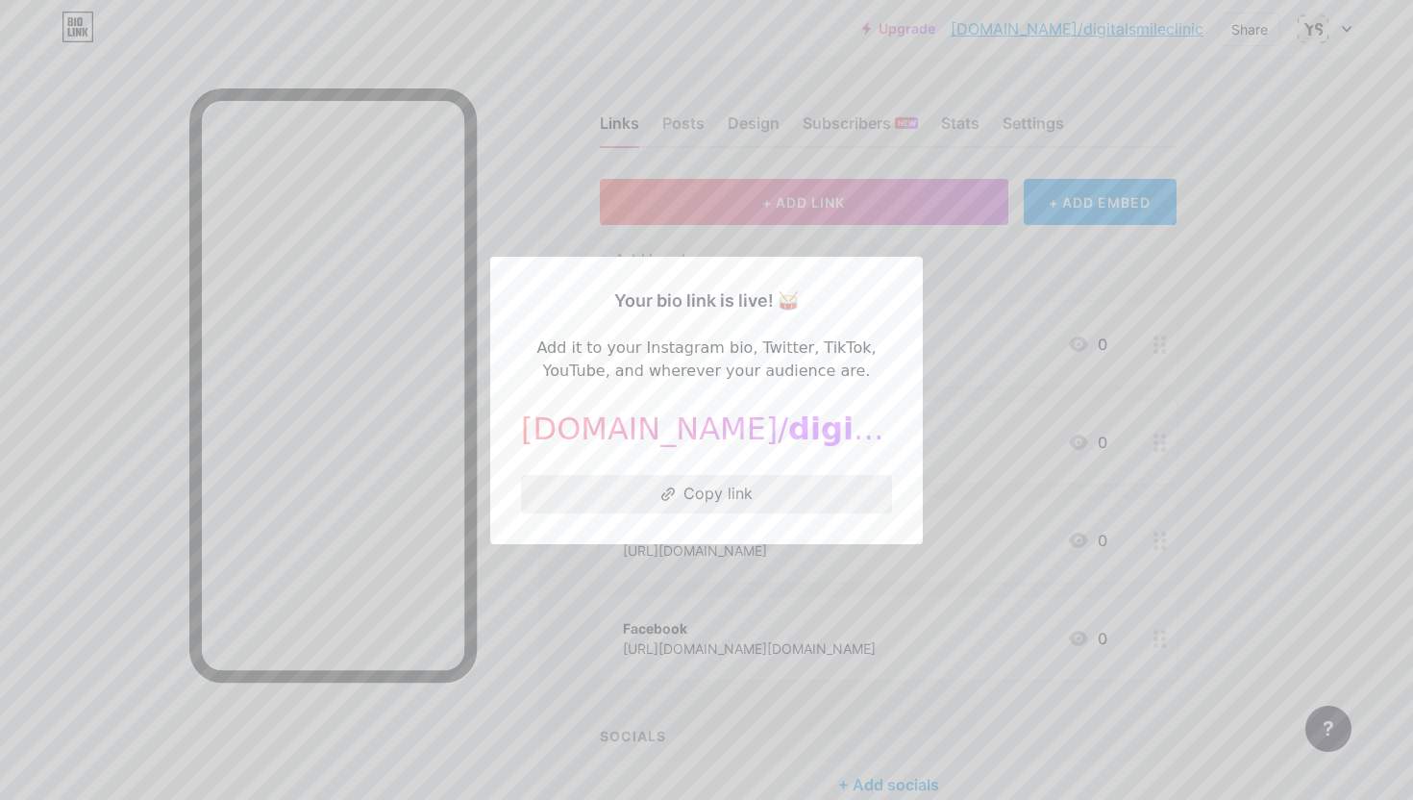
click at [714, 500] on button "Copy link" at bounding box center [706, 494] width 371 height 38
click at [1168, 248] on div at bounding box center [706, 400] width 1413 height 800
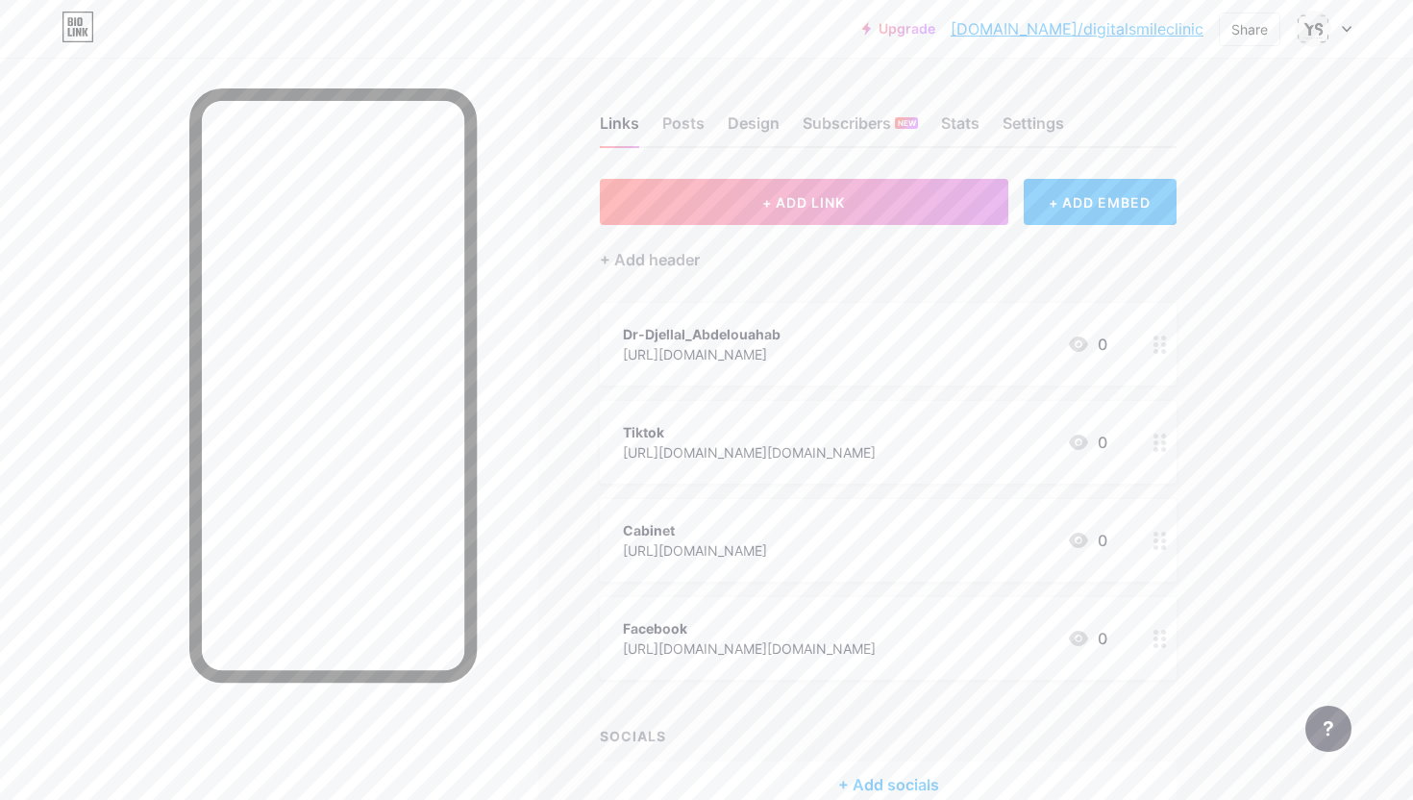
scroll to position [103, 0]
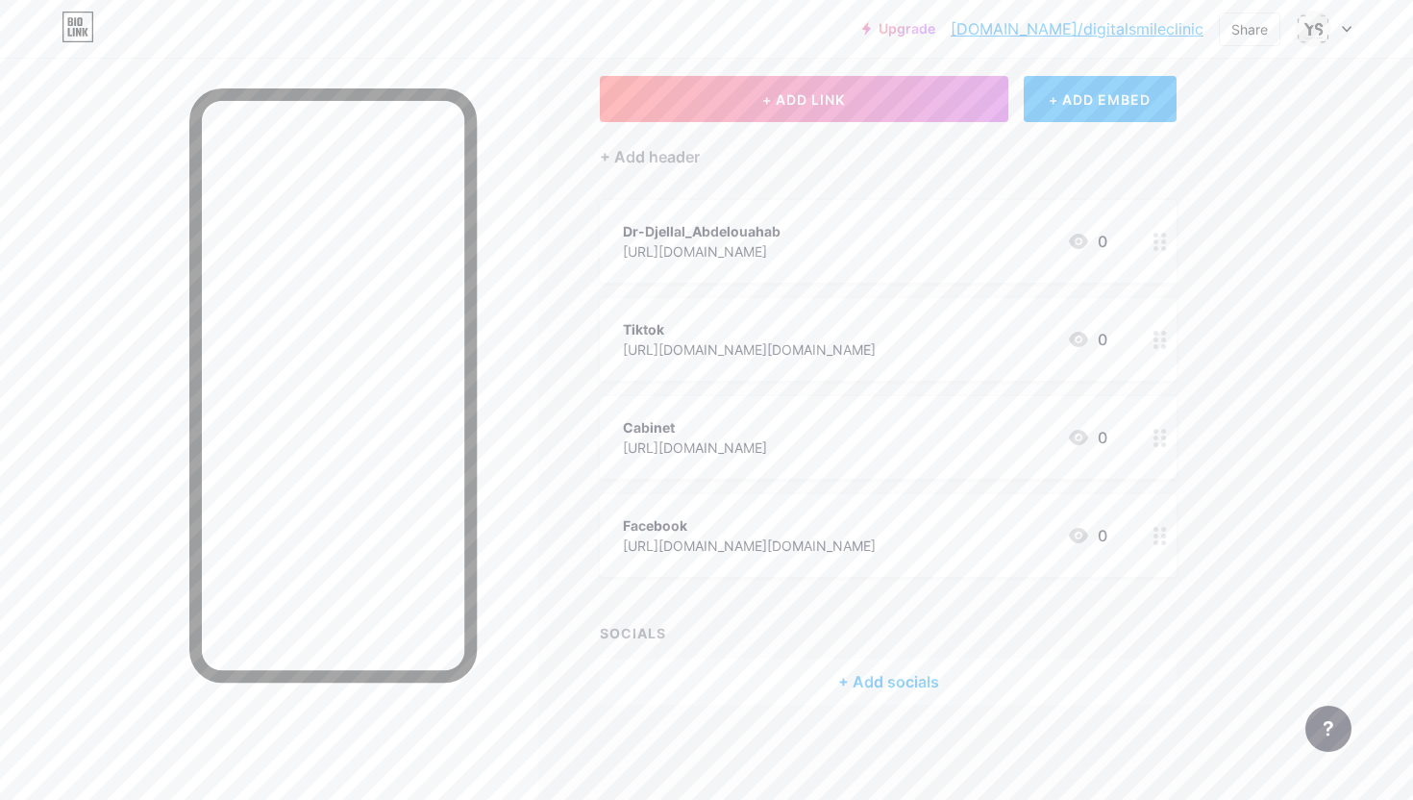
click at [848, 679] on div "+ Add socials" at bounding box center [888, 681] width 577 height 46
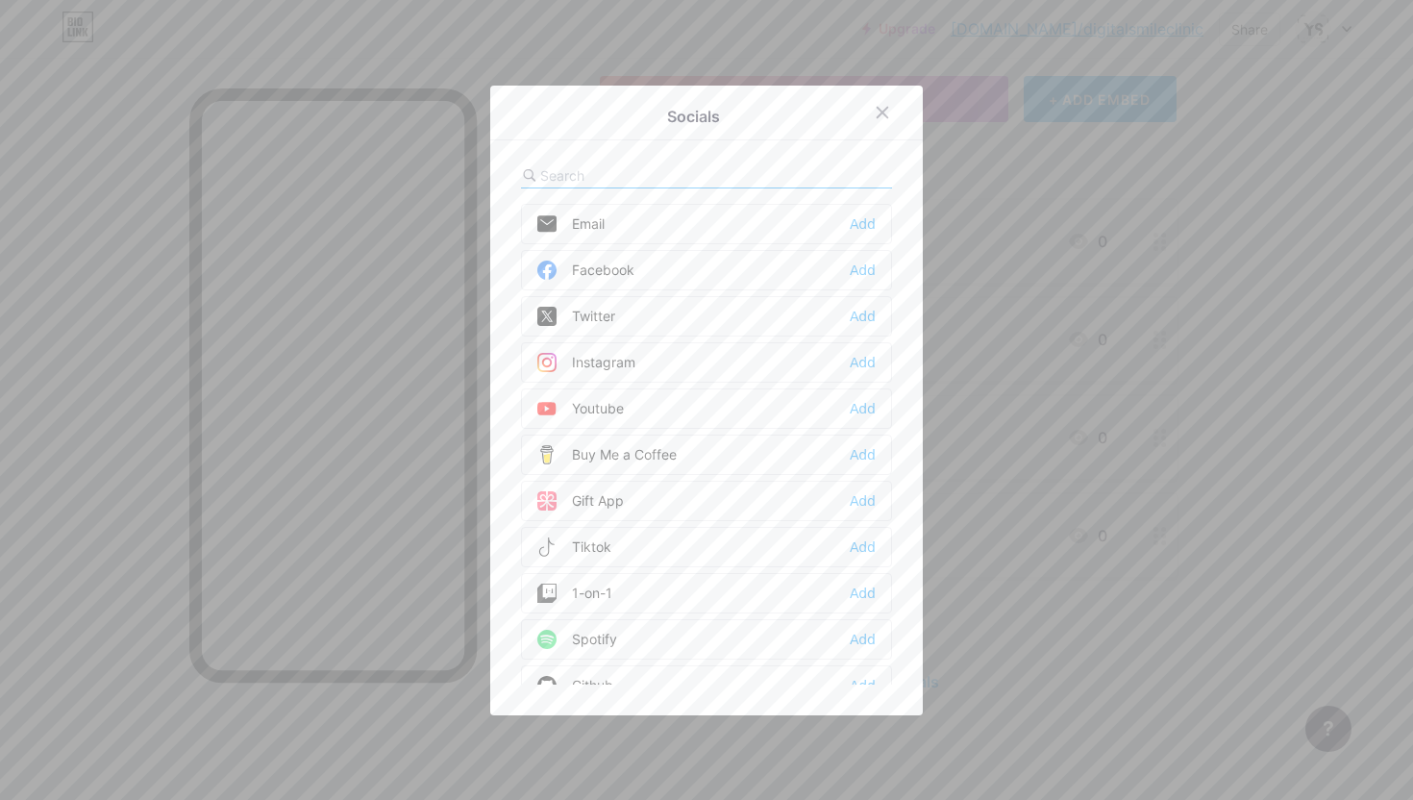
click at [622, 267] on div "Facebook" at bounding box center [585, 269] width 97 height 19
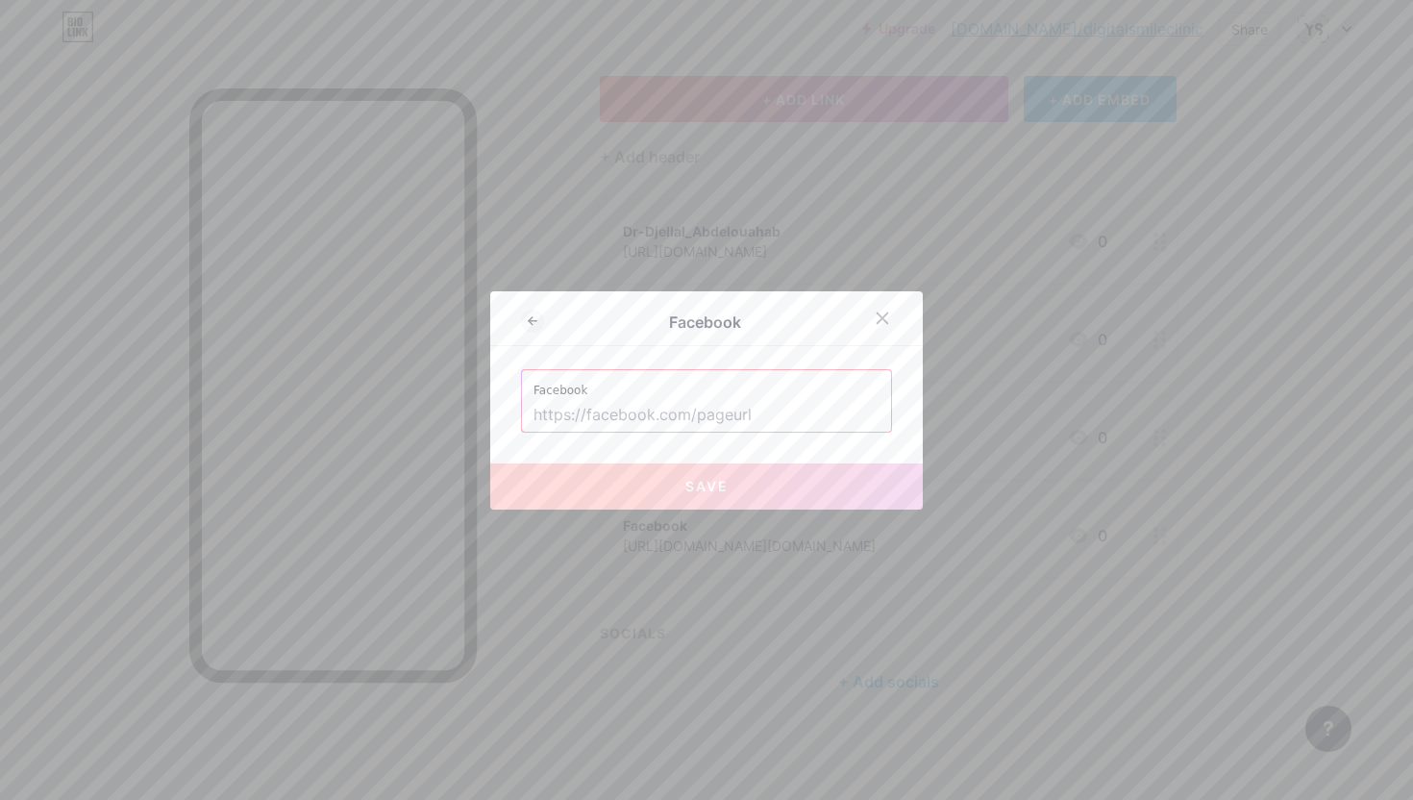
click at [659, 416] on input "text" at bounding box center [706, 415] width 346 height 33
paste input "[URL][DOMAIN_NAME][DOMAIN_NAME]"
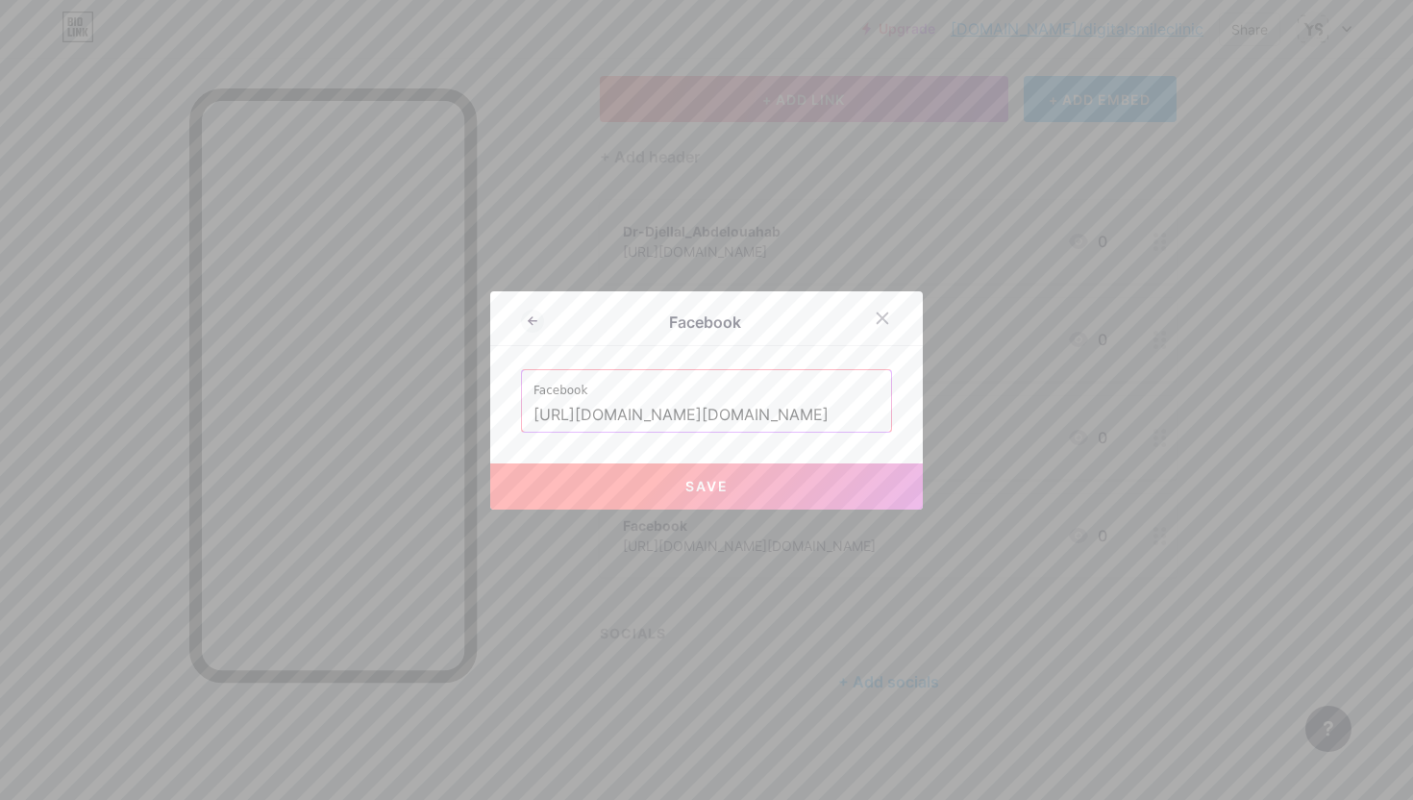
type input "[URL][DOMAIN_NAME][DOMAIN_NAME]"
click at [661, 489] on button "Save" at bounding box center [706, 486] width 432 height 46
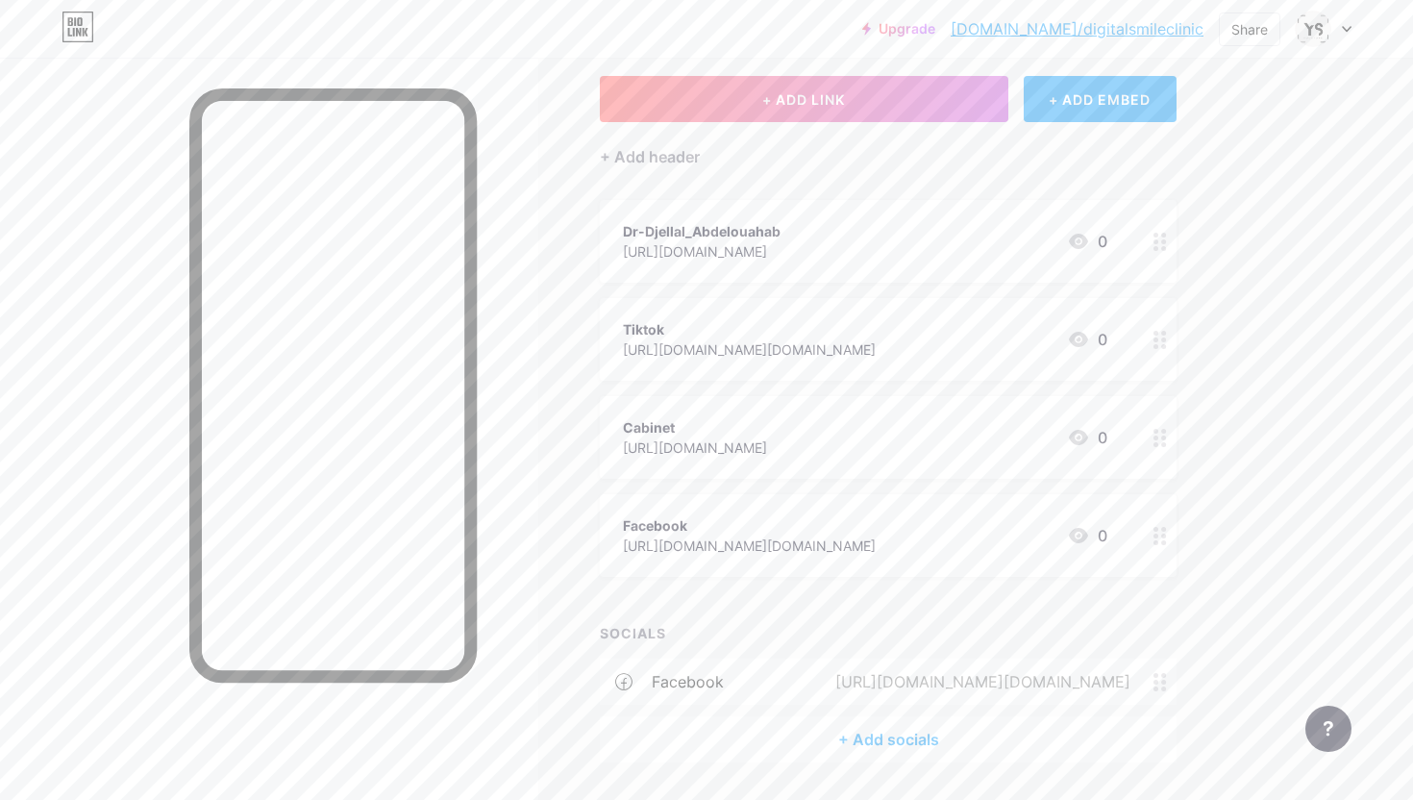
click at [875, 346] on div "[URL][DOMAIN_NAME][DOMAIN_NAME]" at bounding box center [749, 349] width 253 height 20
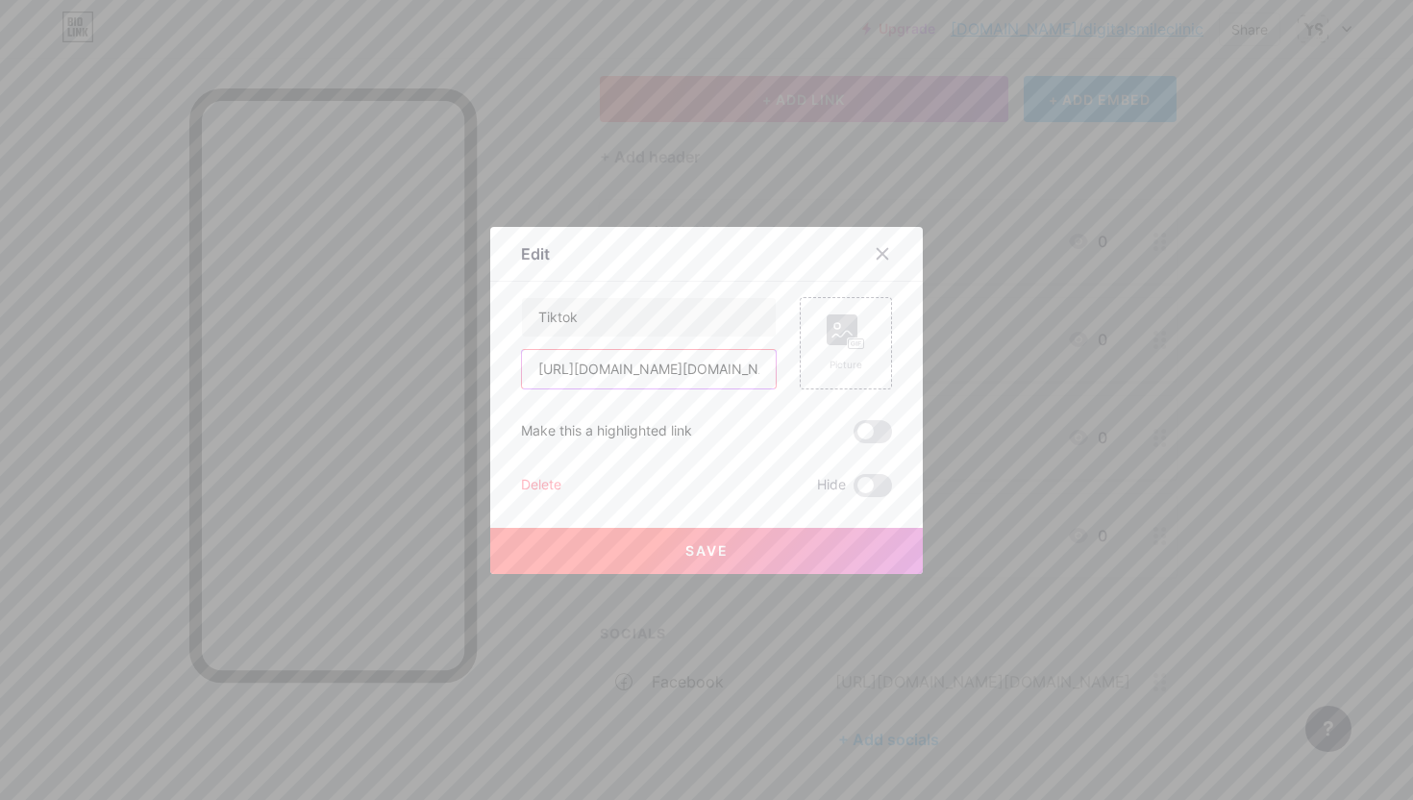
click at [687, 374] on input "[URL][DOMAIN_NAME][DOMAIN_NAME]" at bounding box center [649, 369] width 254 height 38
click at [886, 252] on icon at bounding box center [881, 253] width 15 height 15
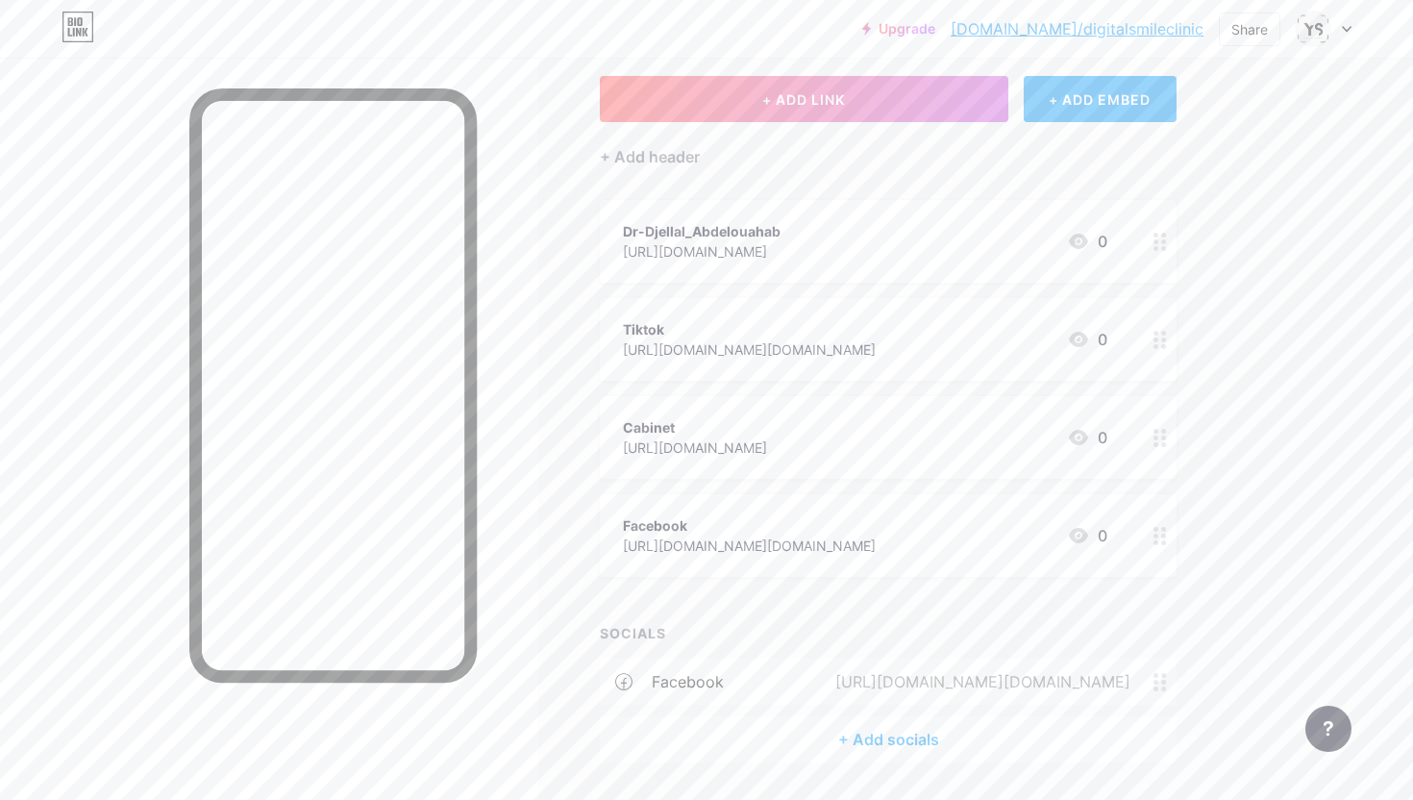
click at [876, 730] on div "+ Add socials" at bounding box center [888, 739] width 577 height 46
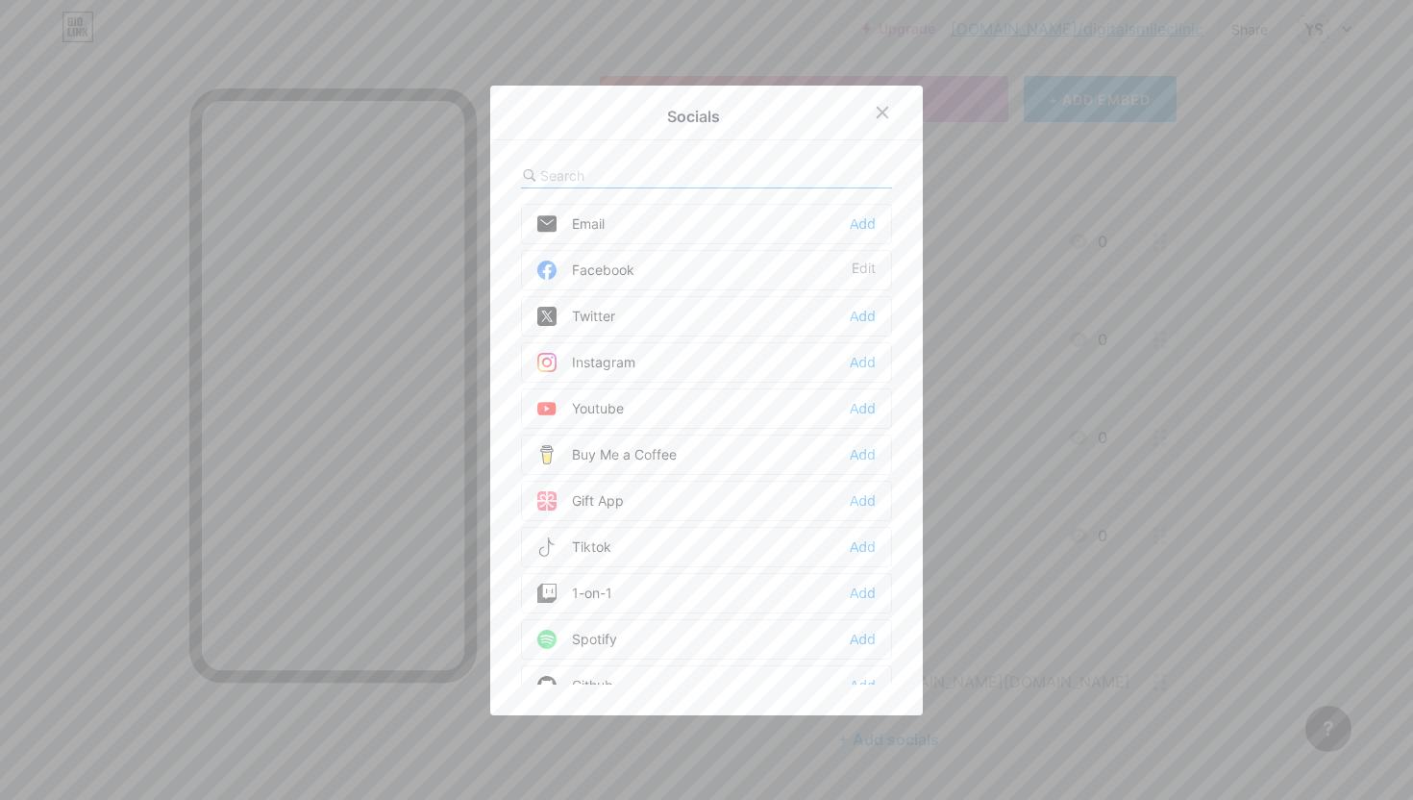
click at [662, 547] on div "Tiktok Add" at bounding box center [706, 547] width 371 height 40
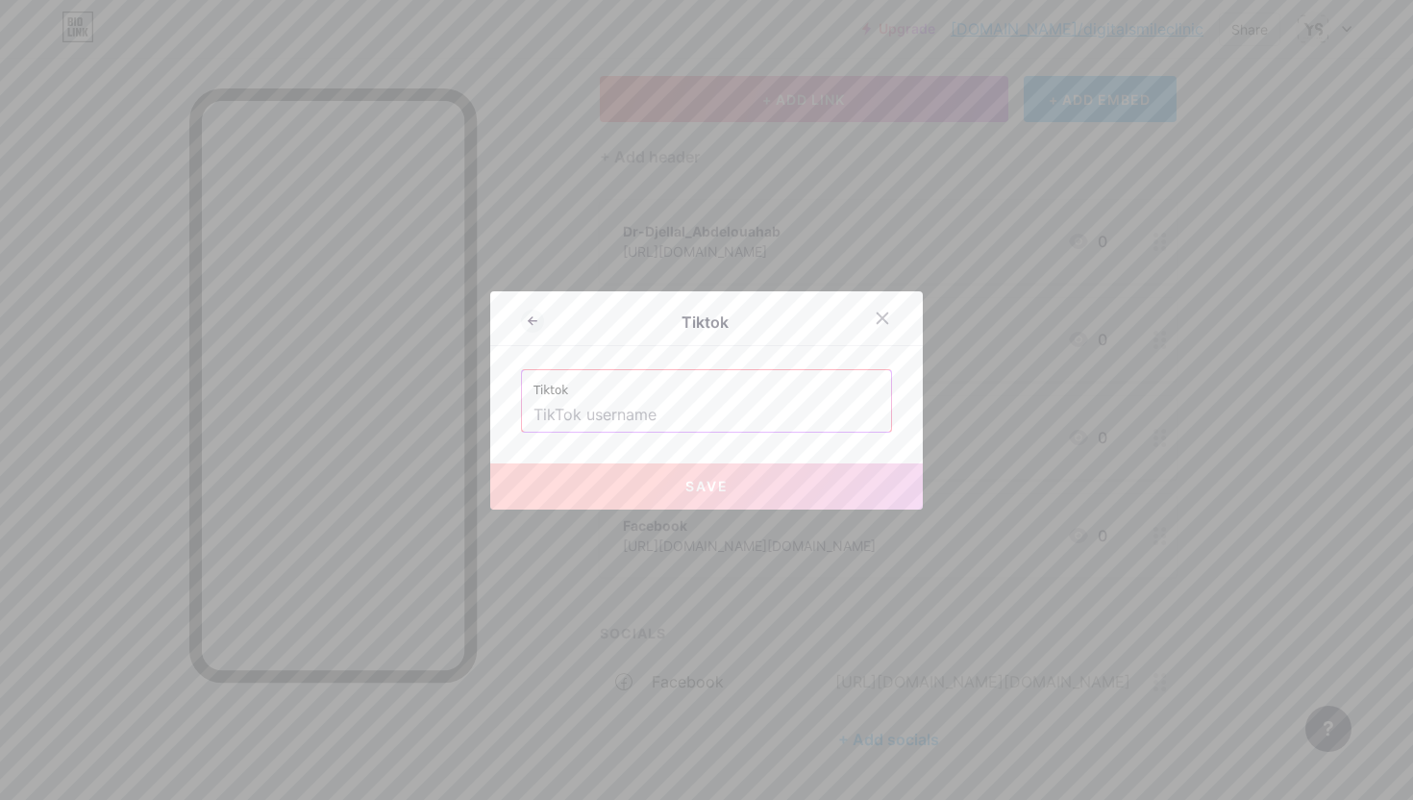
click at [672, 421] on input "text" at bounding box center [706, 415] width 346 height 33
paste input "[URL][DOMAIN_NAME][DOMAIN_NAME]"
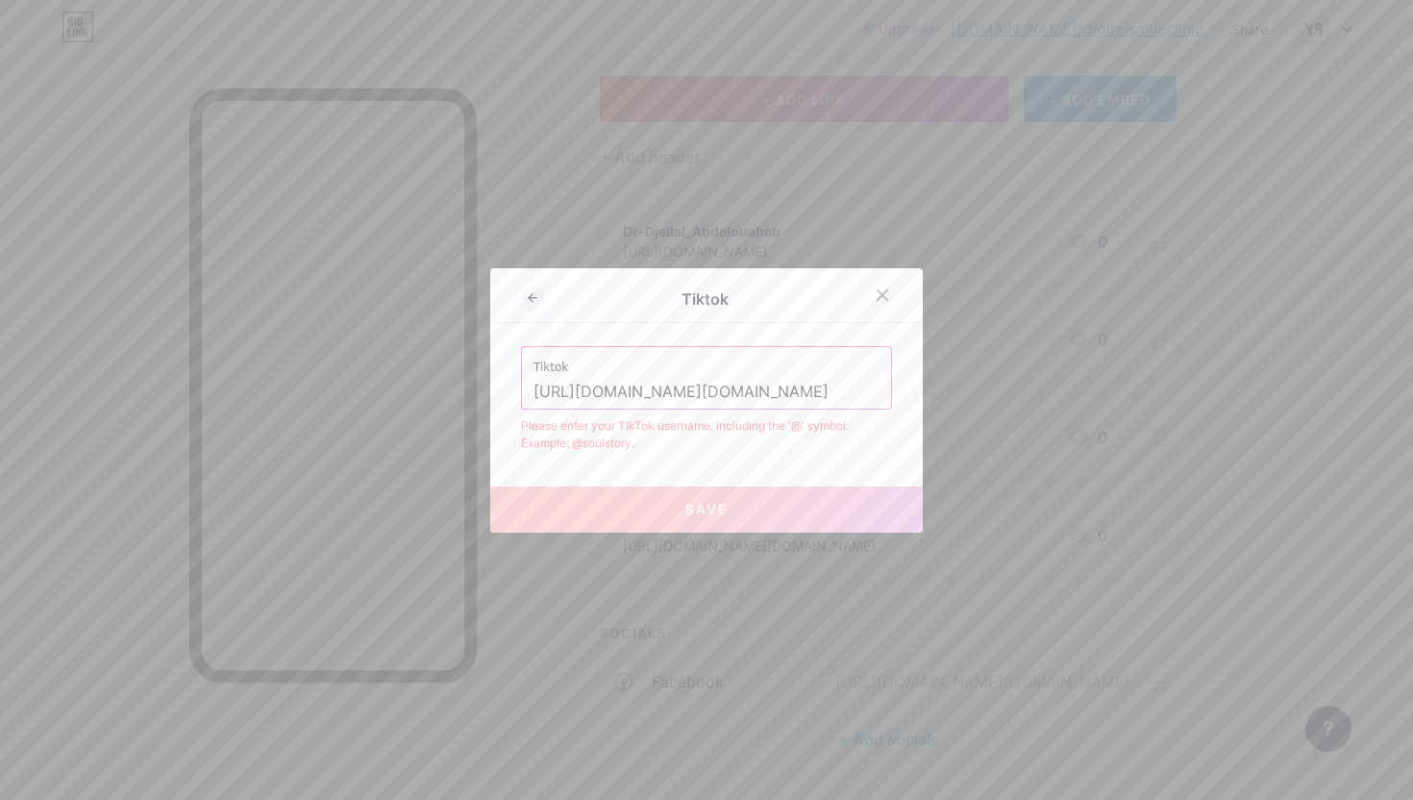
scroll to position [0, 97]
click at [610, 390] on input "[URL][DOMAIN_NAME][DOMAIN_NAME]" at bounding box center [706, 392] width 346 height 33
click at [830, 391] on input "@dr.djellal?_t=ZS-8yqsnTx1oKg&_r=1" at bounding box center [706, 392] width 346 height 33
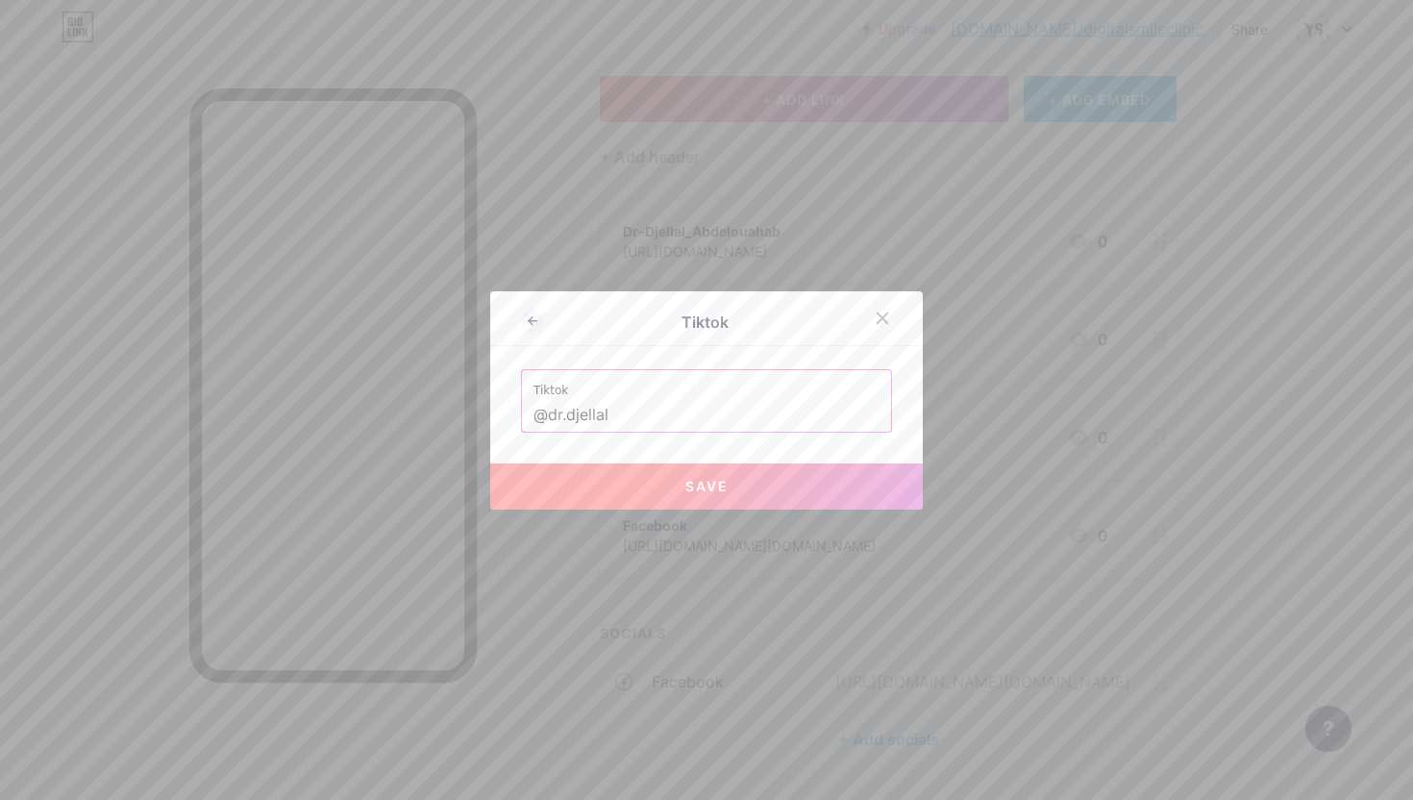
click at [842, 486] on button "Save" at bounding box center [706, 486] width 432 height 46
type input "[URL][DOMAIN_NAME][DOMAIN_NAME]"
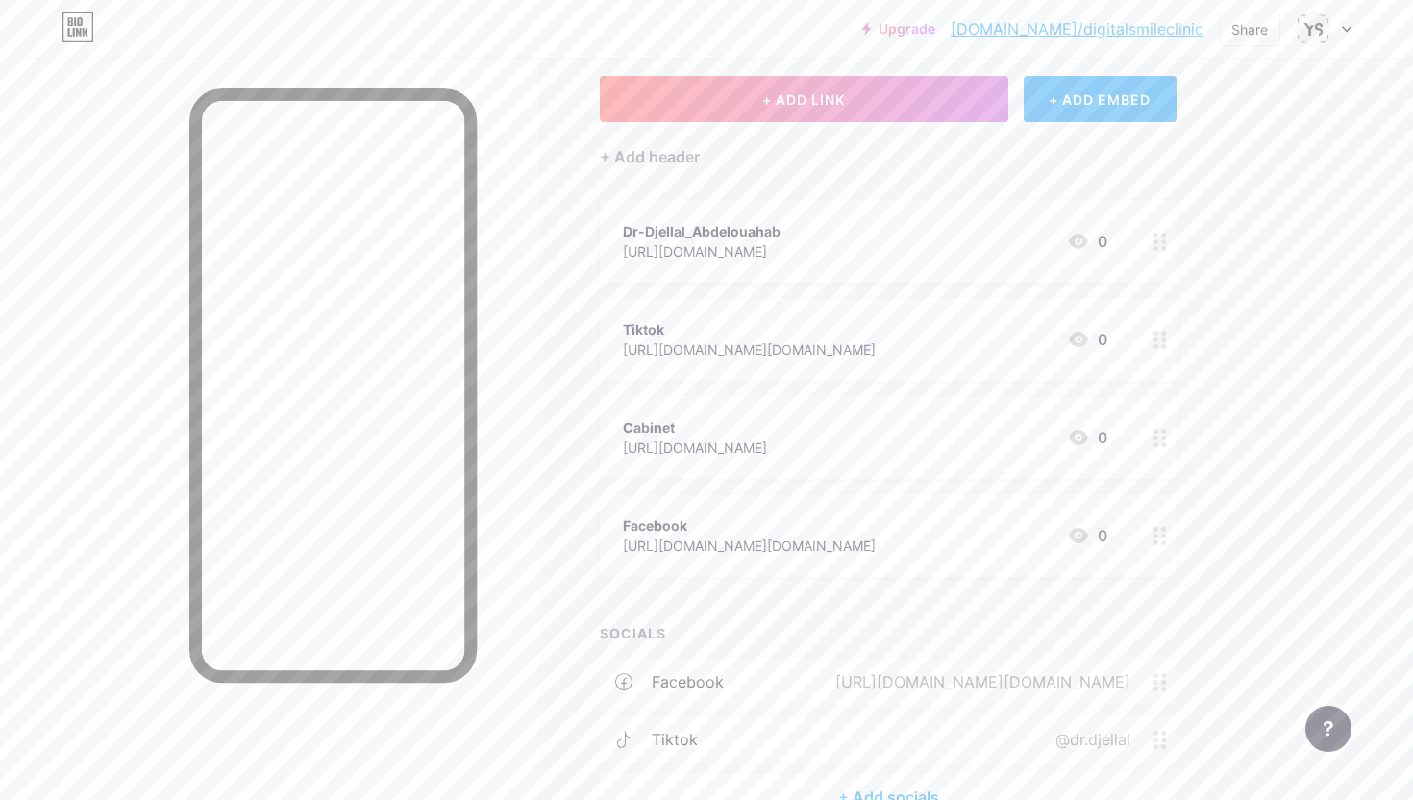
click at [732, 246] on div "[URL][DOMAIN_NAME]" at bounding box center [702, 251] width 158 height 20
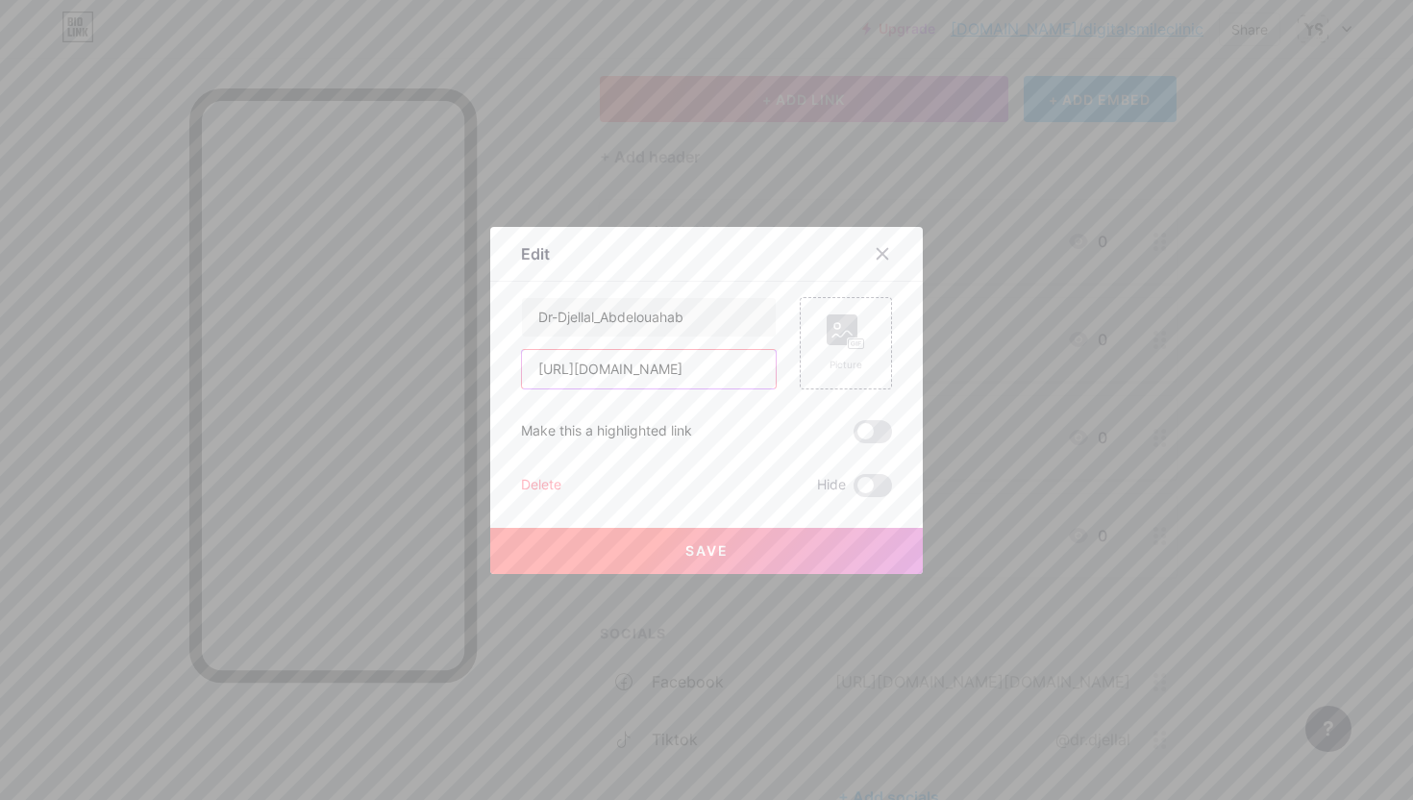
click at [666, 374] on input "[URL][DOMAIN_NAME]" at bounding box center [649, 369] width 254 height 38
click at [1075, 264] on div at bounding box center [706, 400] width 1413 height 800
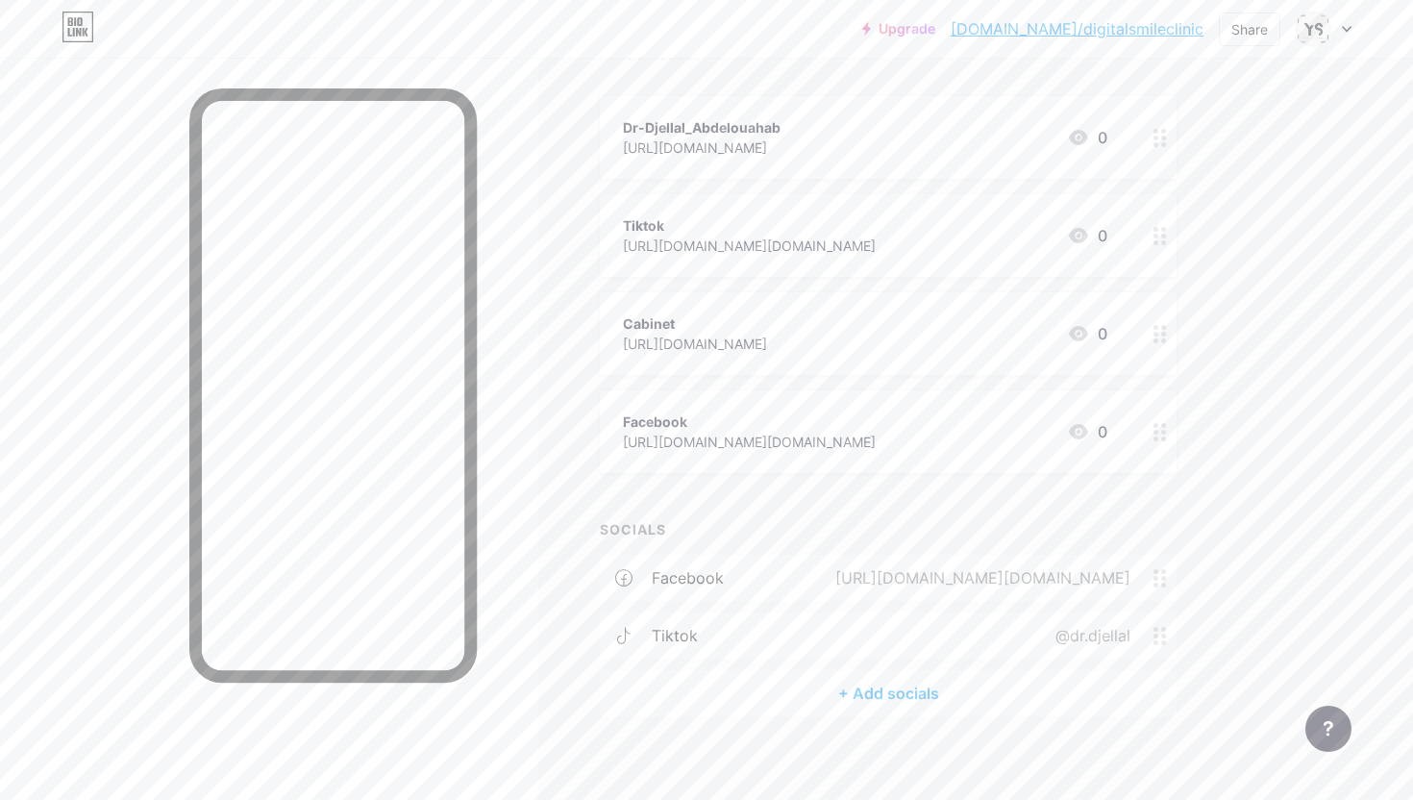
scroll to position [209, 0]
click at [841, 701] on div "+ Add socials" at bounding box center [888, 691] width 577 height 46
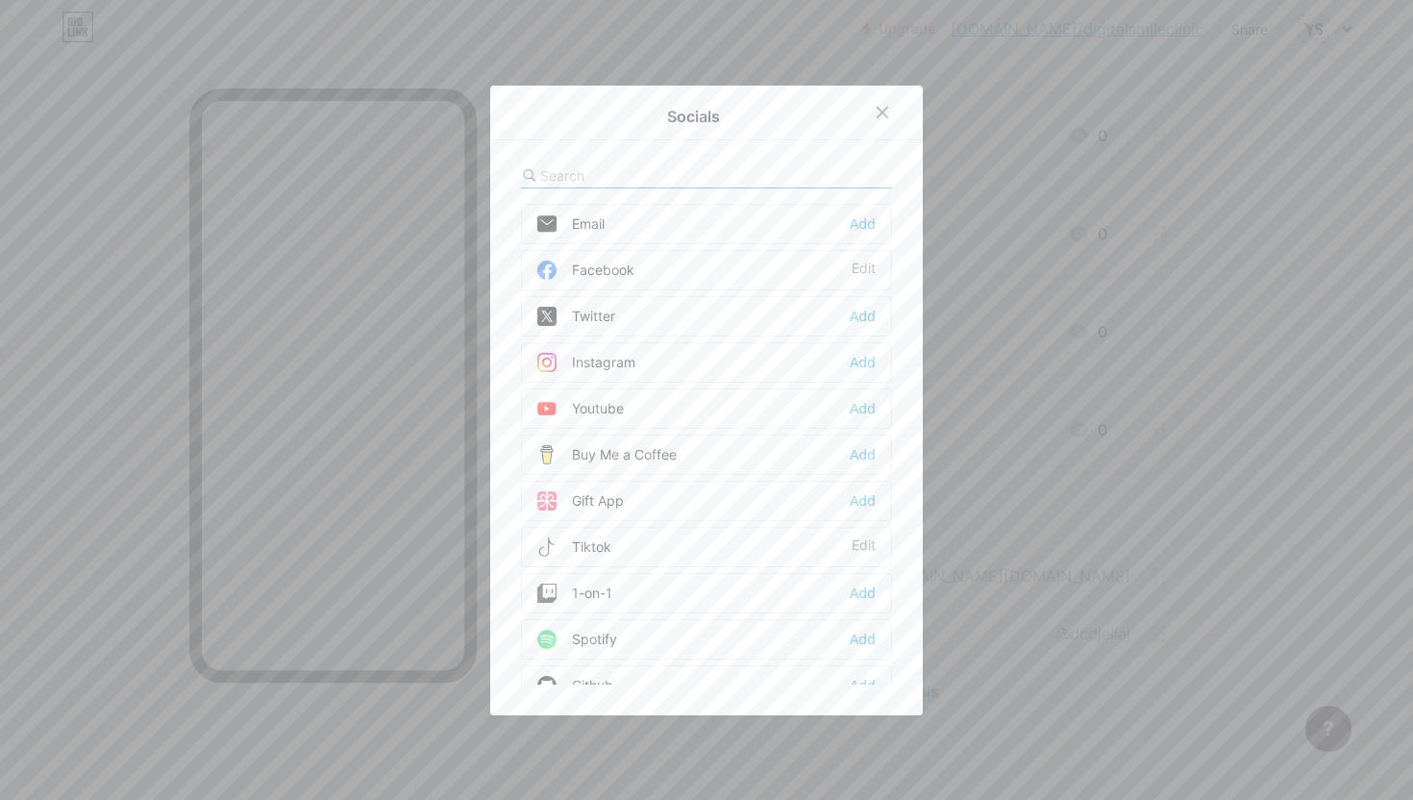
click at [594, 365] on div "Instagram" at bounding box center [586, 362] width 98 height 19
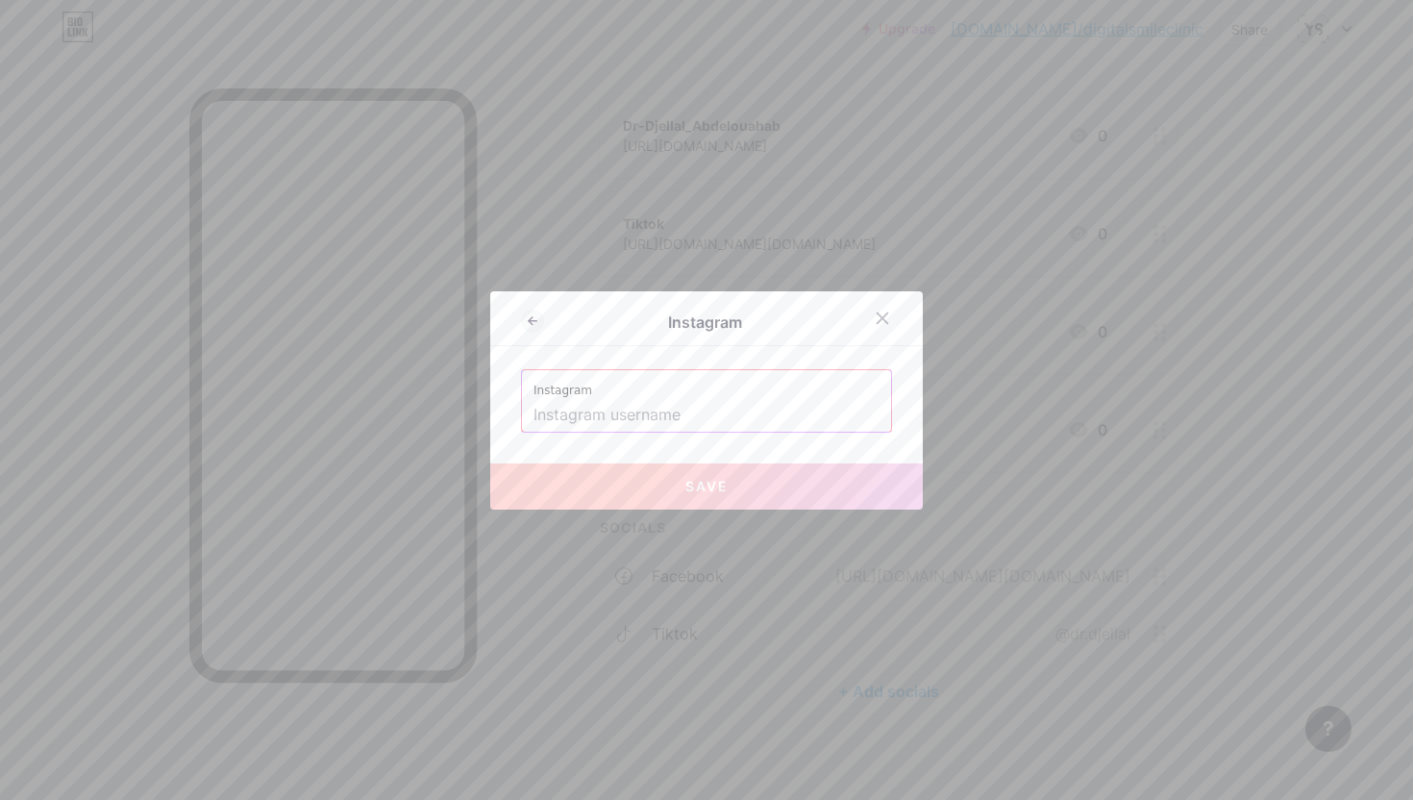
click at [609, 414] on input "text" at bounding box center [706, 415] width 346 height 33
paste input "[URL][DOMAIN_NAME]"
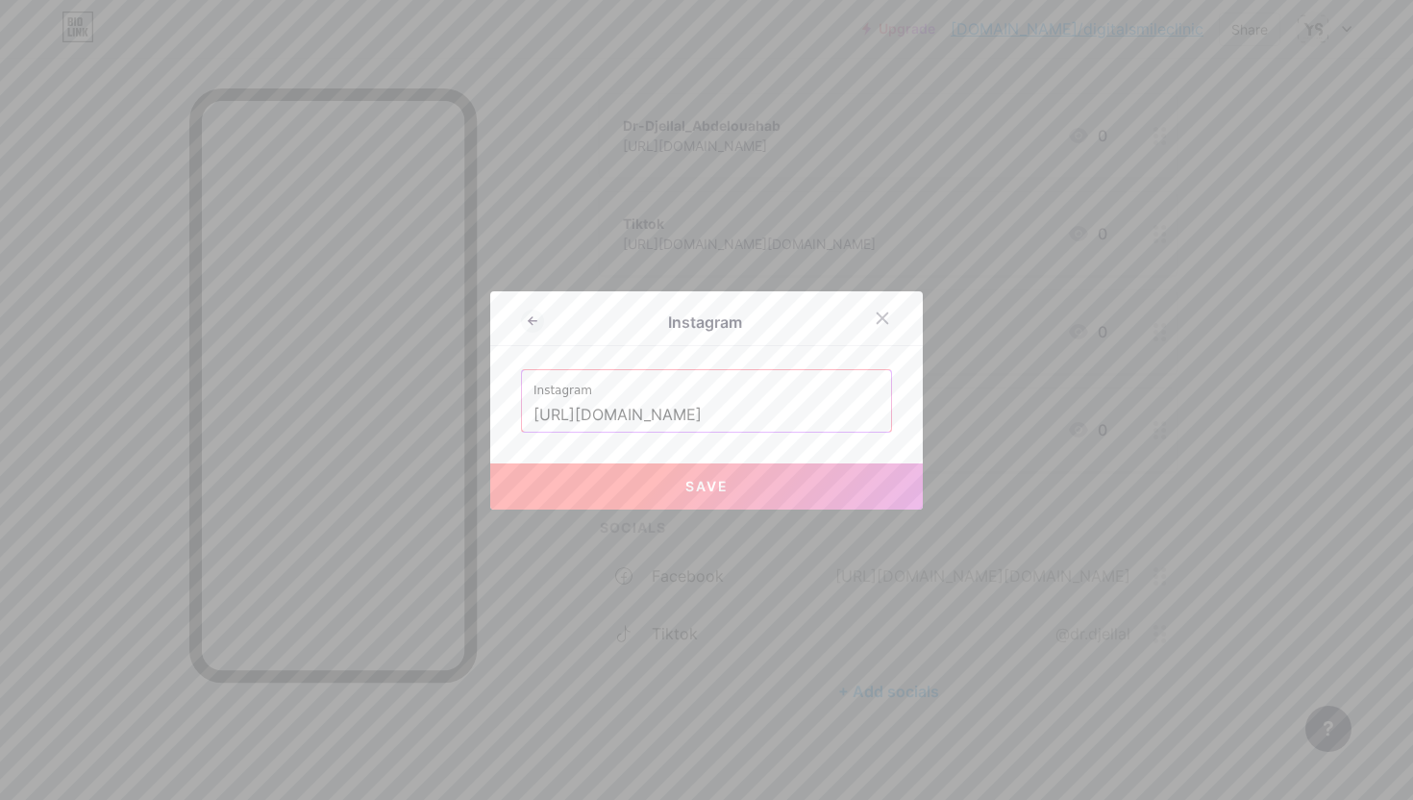
drag, startPoint x: 671, startPoint y: 413, endPoint x: 834, endPoint y: 470, distance: 172.9
click at [834, 432] on div "Instagram [URL][DOMAIN_NAME] Save" at bounding box center [706, 400] width 371 height 63
drag, startPoint x: 712, startPoint y: 412, endPoint x: 487, endPoint y: 408, distance: 224.9
click at [487, 408] on div "Instagram Instagram [URL][DOMAIN_NAME] Save" at bounding box center [706, 400] width 1413 height 800
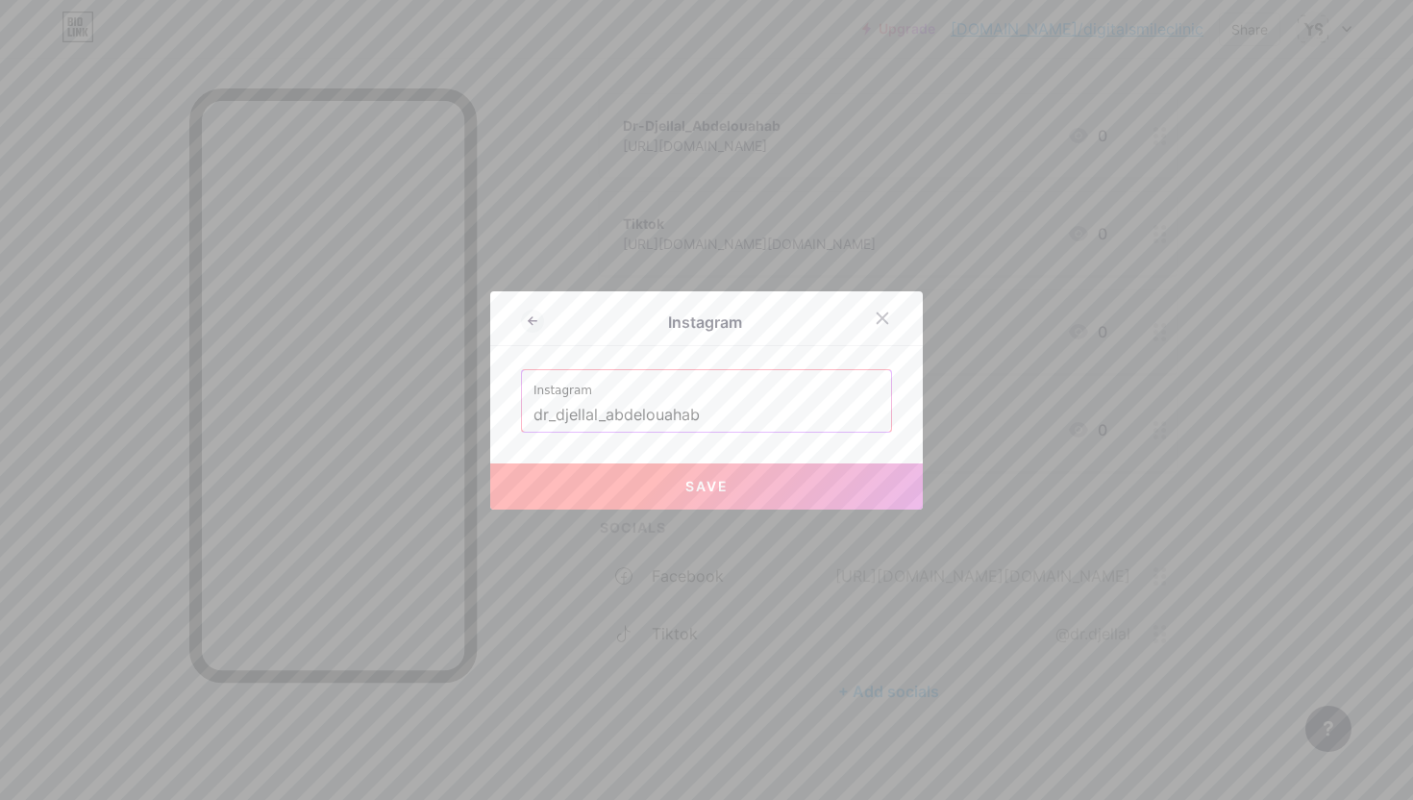
click at [592, 472] on button "Save" at bounding box center [706, 486] width 432 height 46
type input "[URL][DOMAIN_NAME]"
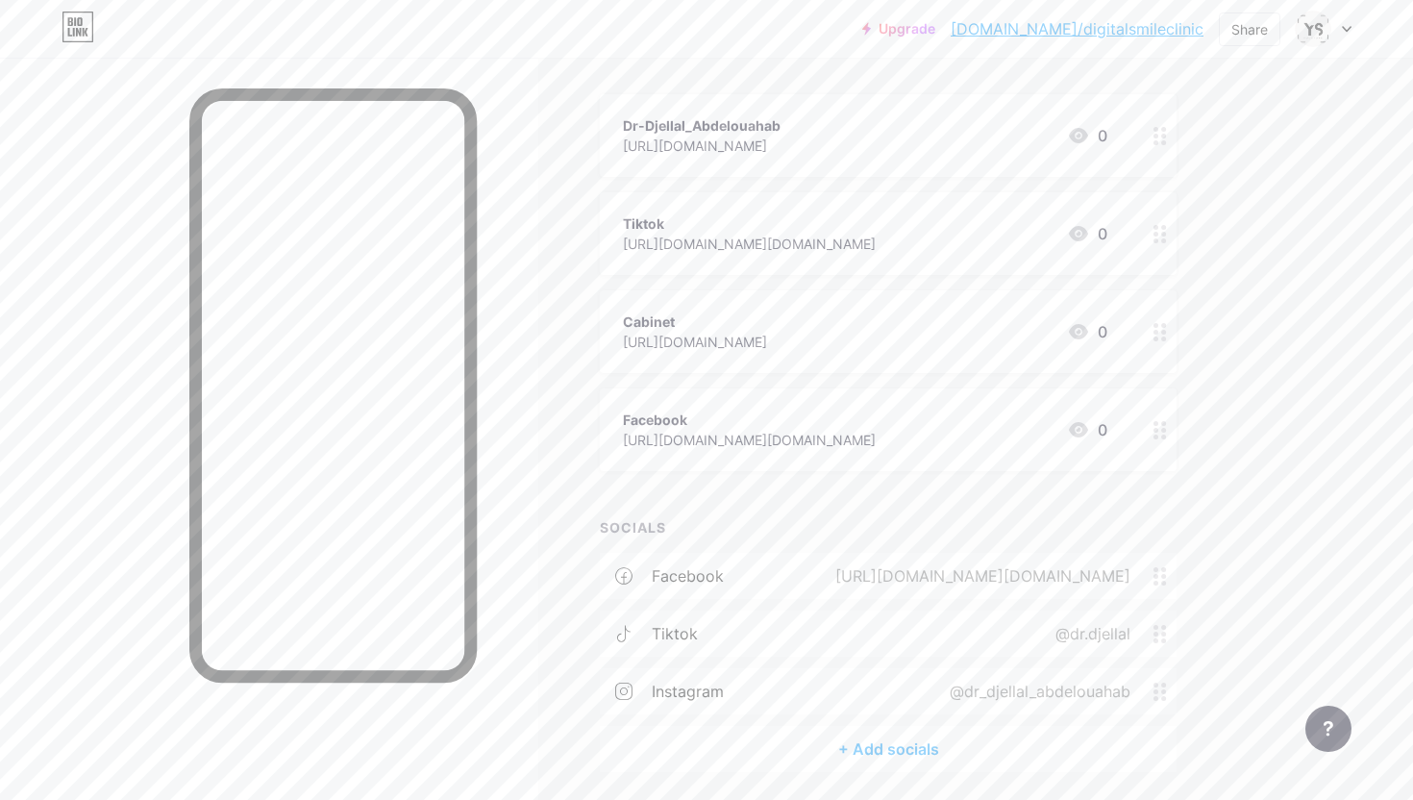
click at [875, 426] on div "Facebook" at bounding box center [749, 419] width 253 height 20
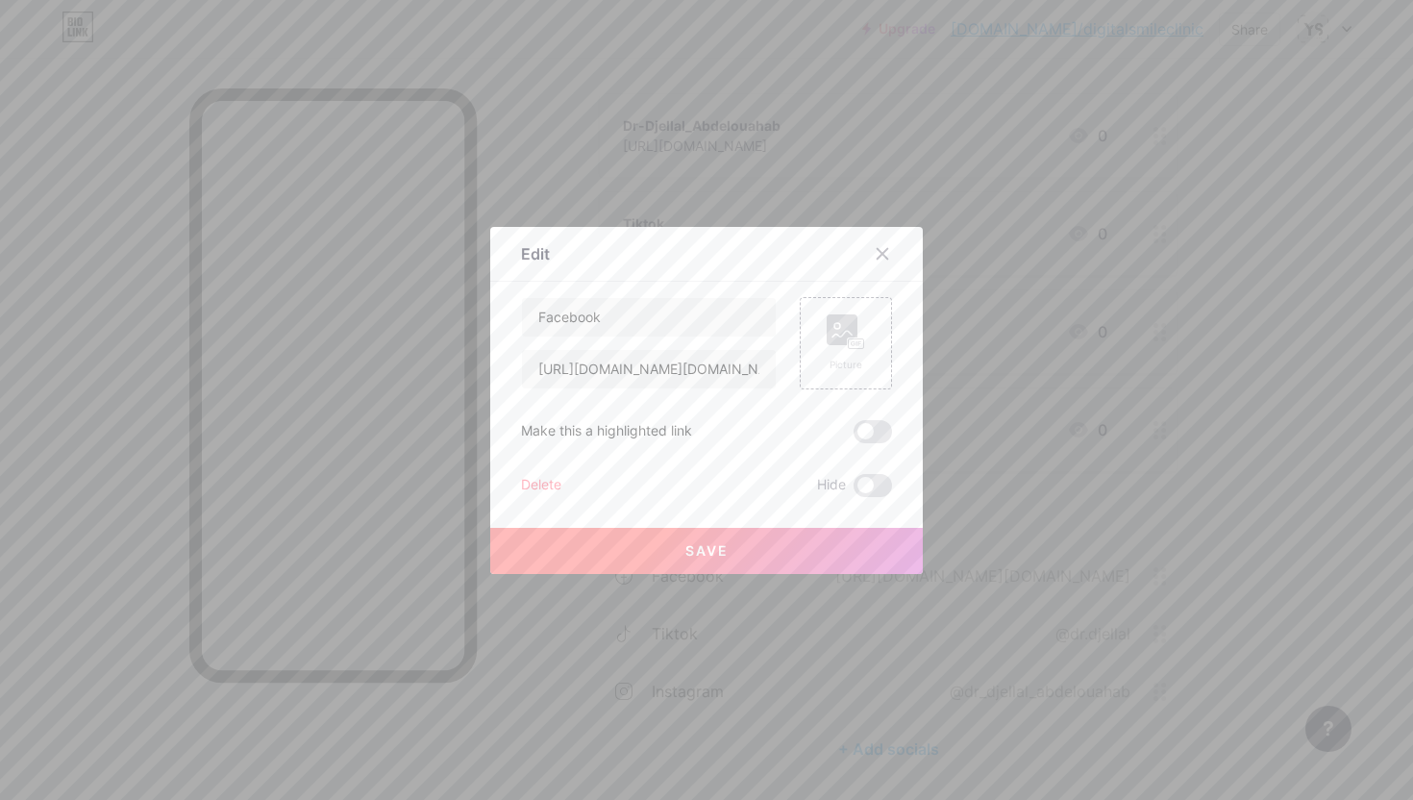
click at [545, 481] on div "Delete" at bounding box center [541, 485] width 40 height 23
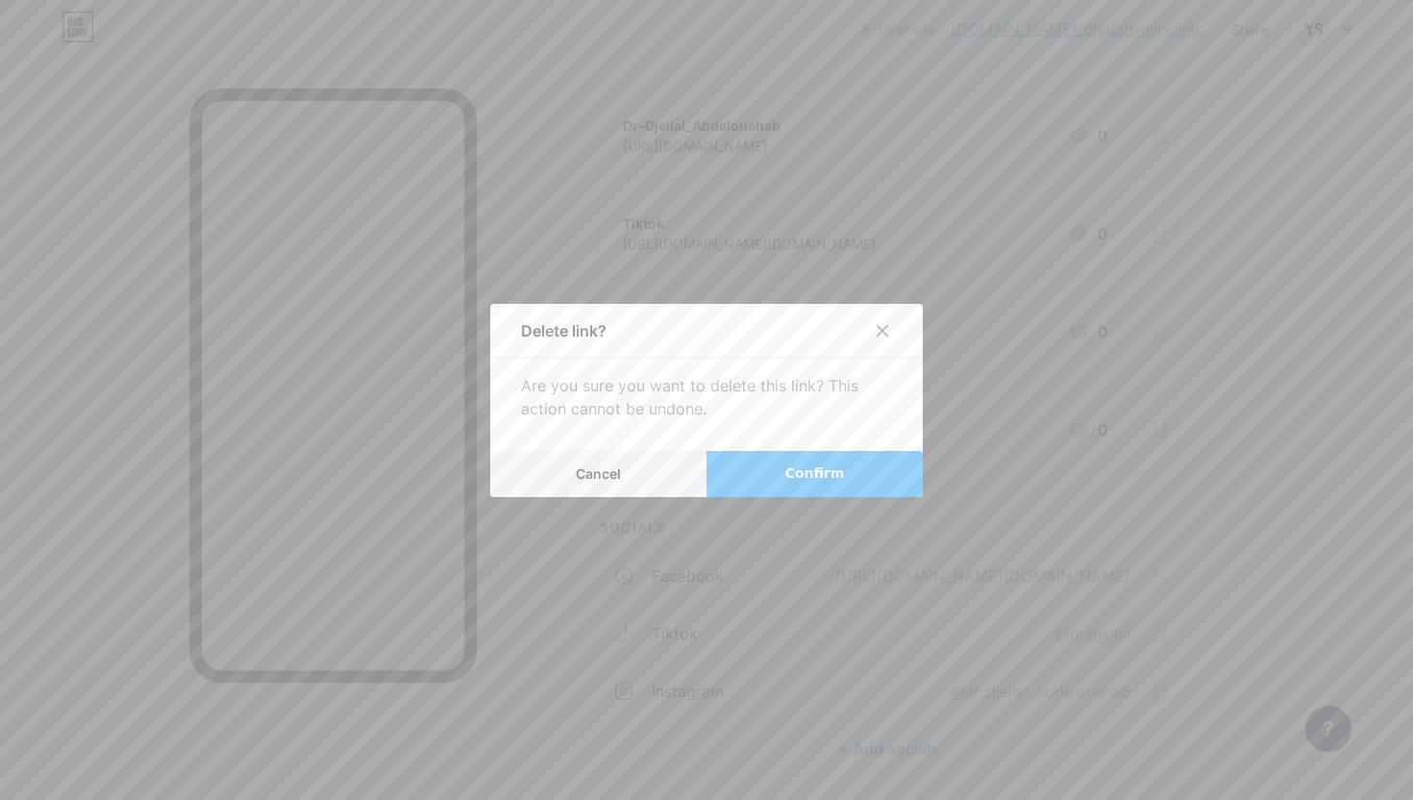
click at [781, 471] on button "Confirm" at bounding box center [814, 474] width 216 height 46
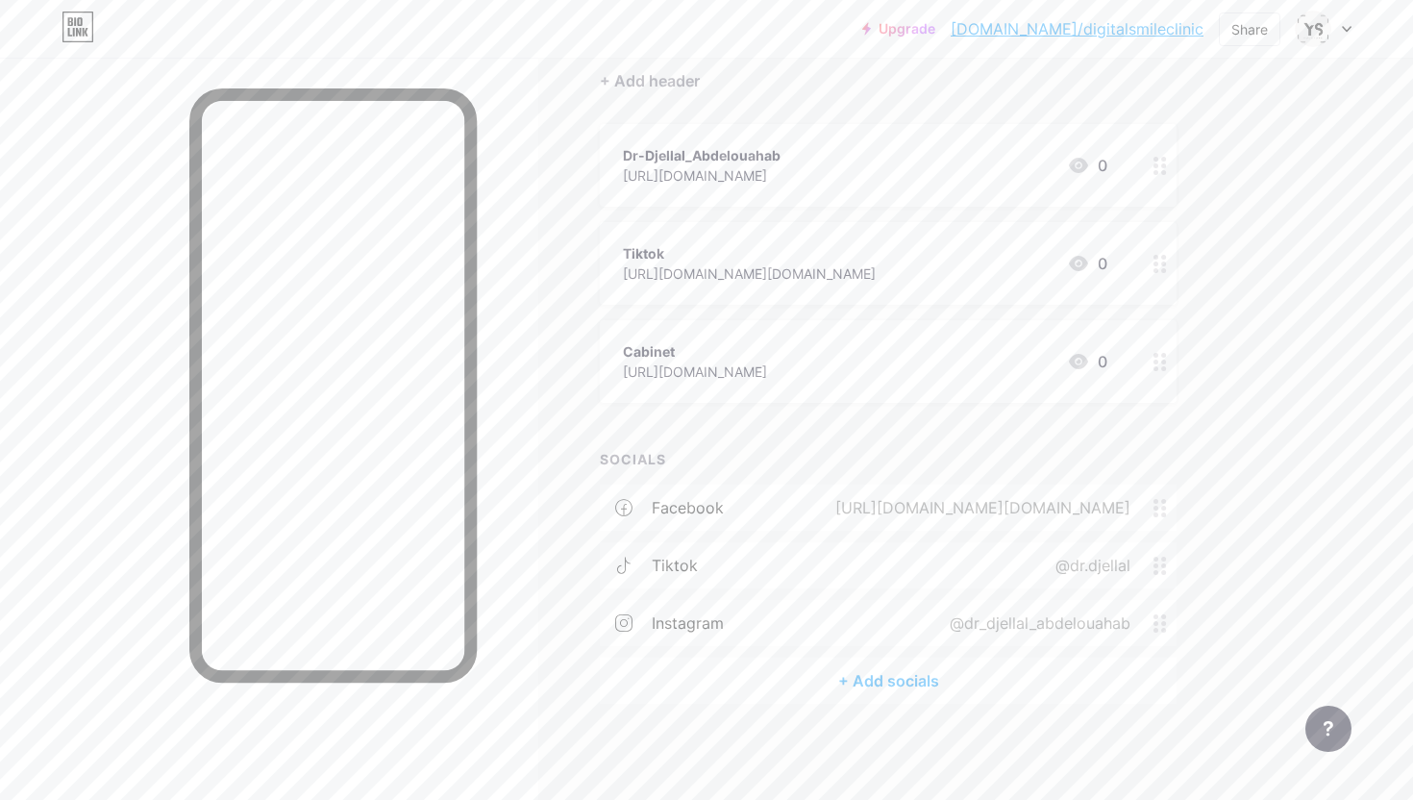
scroll to position [178, 0]
click at [875, 273] on div "[URL][DOMAIN_NAME][DOMAIN_NAME]" at bounding box center [749, 274] width 253 height 20
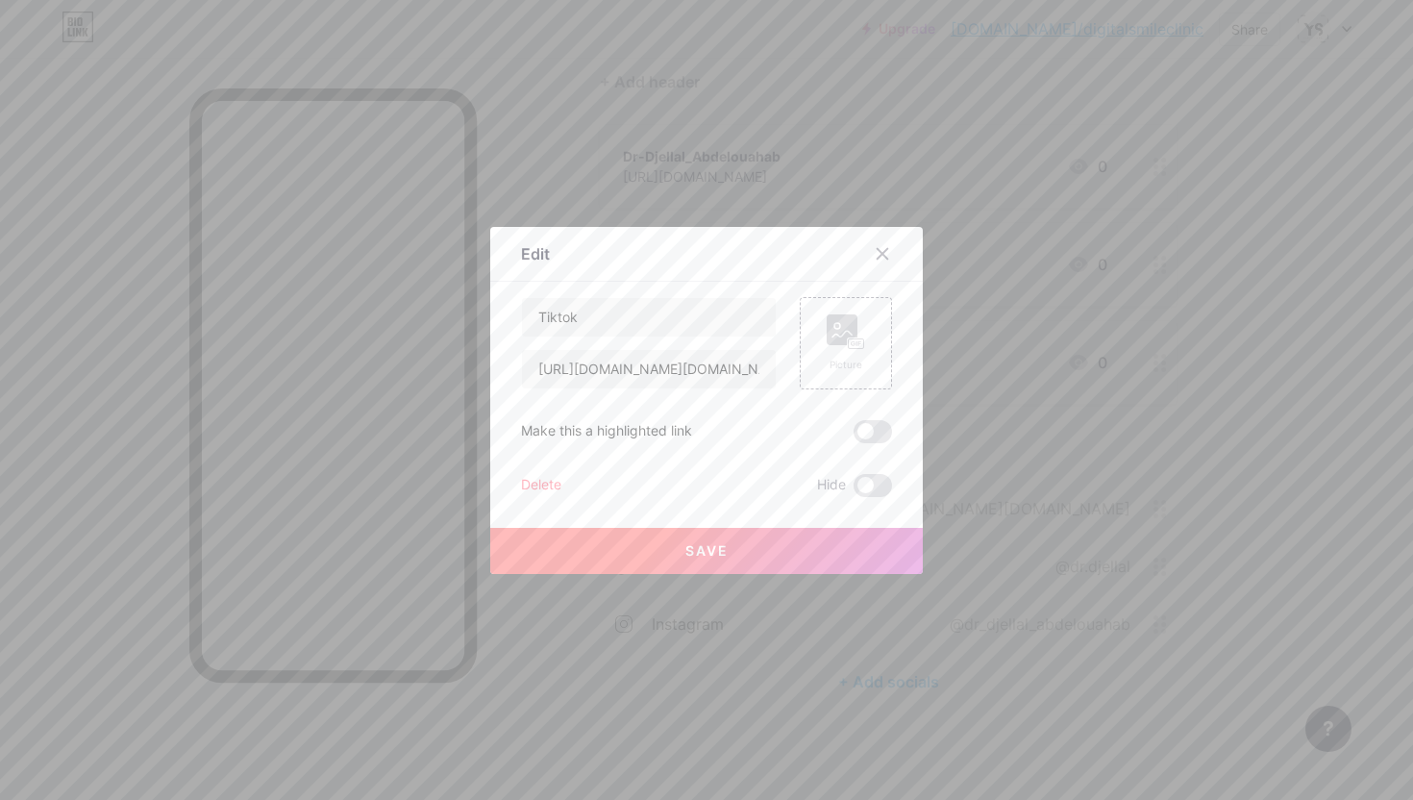
click at [546, 478] on div "Delete" at bounding box center [541, 485] width 40 height 23
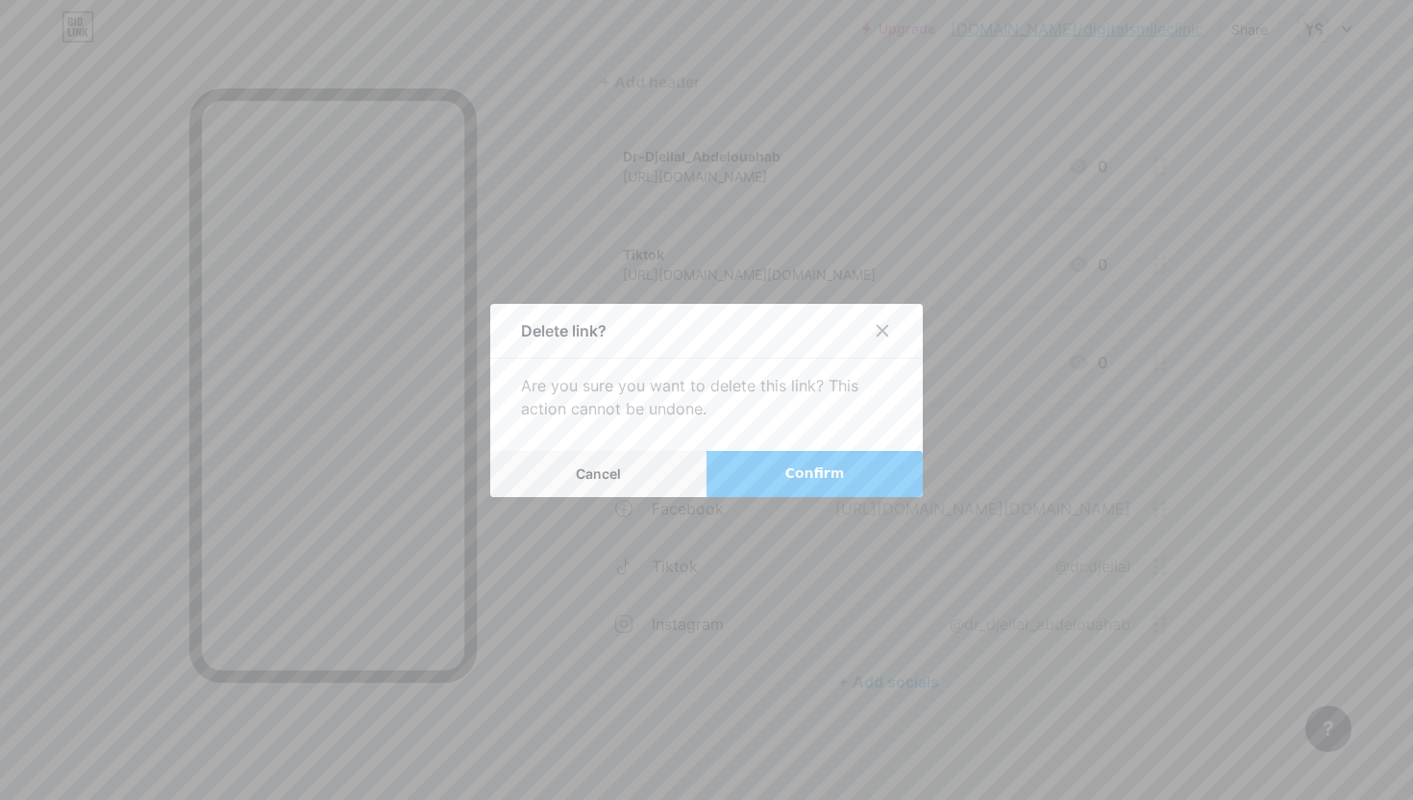
click at [751, 482] on button "Confirm" at bounding box center [814, 474] width 216 height 46
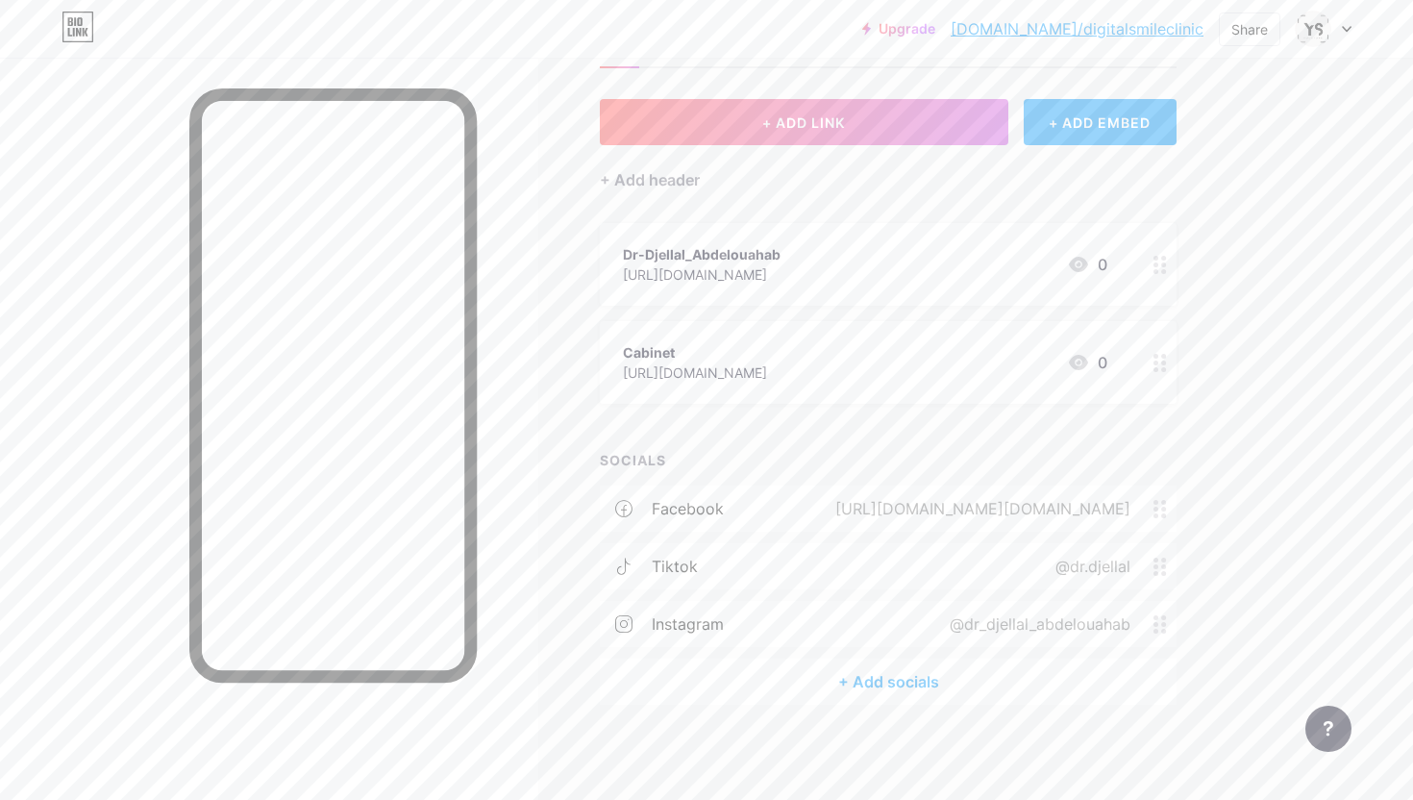
click at [731, 273] on div "[URL][DOMAIN_NAME]" at bounding box center [702, 274] width 158 height 20
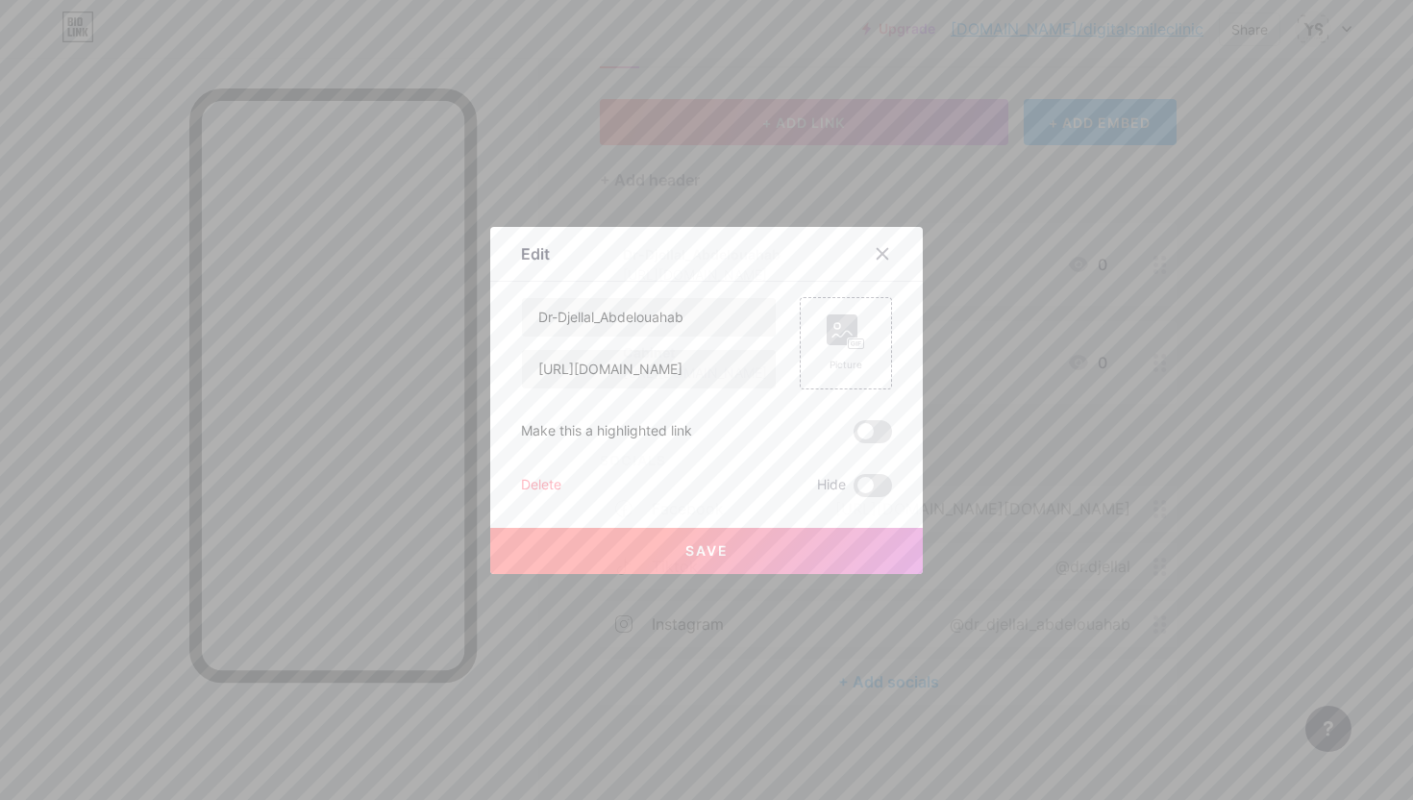
click at [556, 482] on div "Delete" at bounding box center [541, 485] width 40 height 23
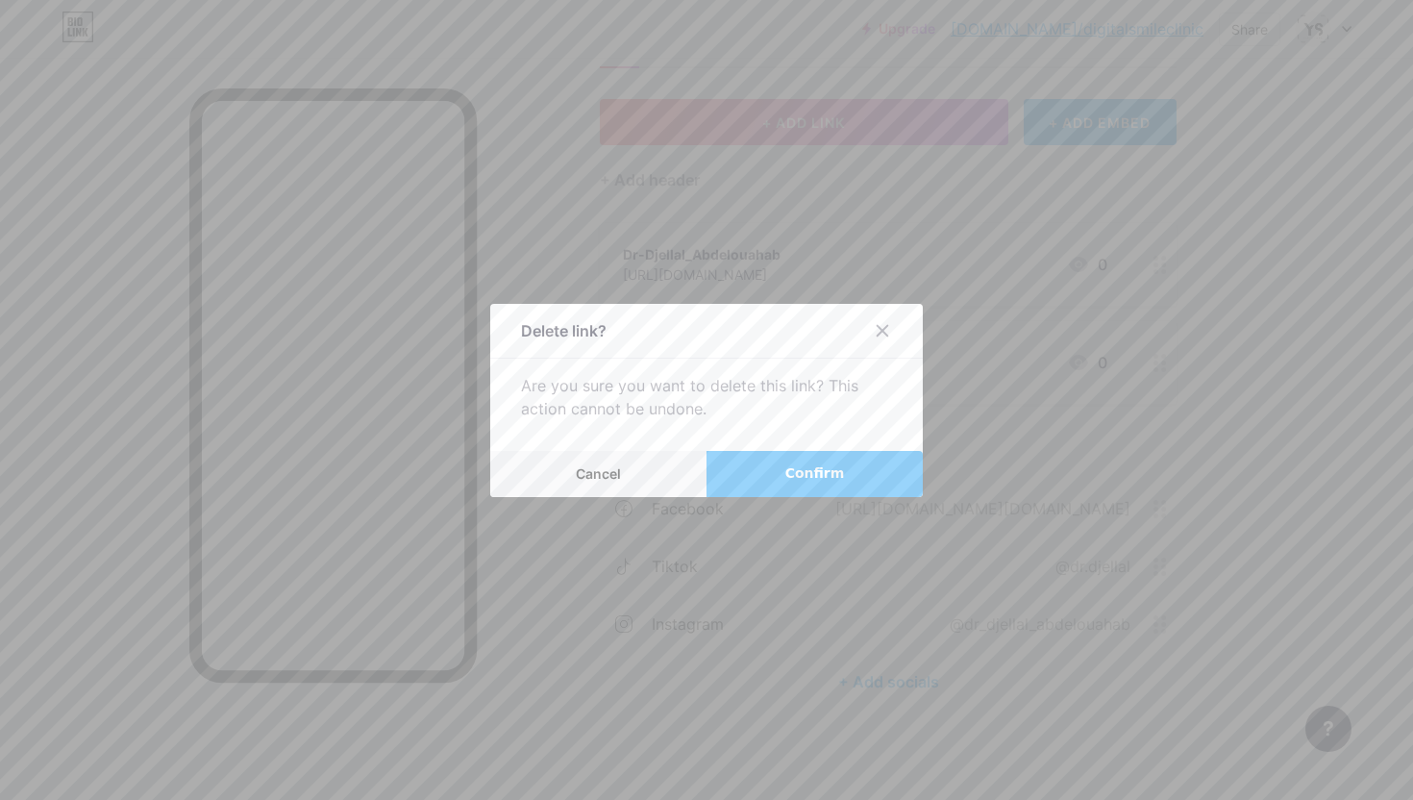
click at [729, 478] on button "Confirm" at bounding box center [814, 474] width 216 height 46
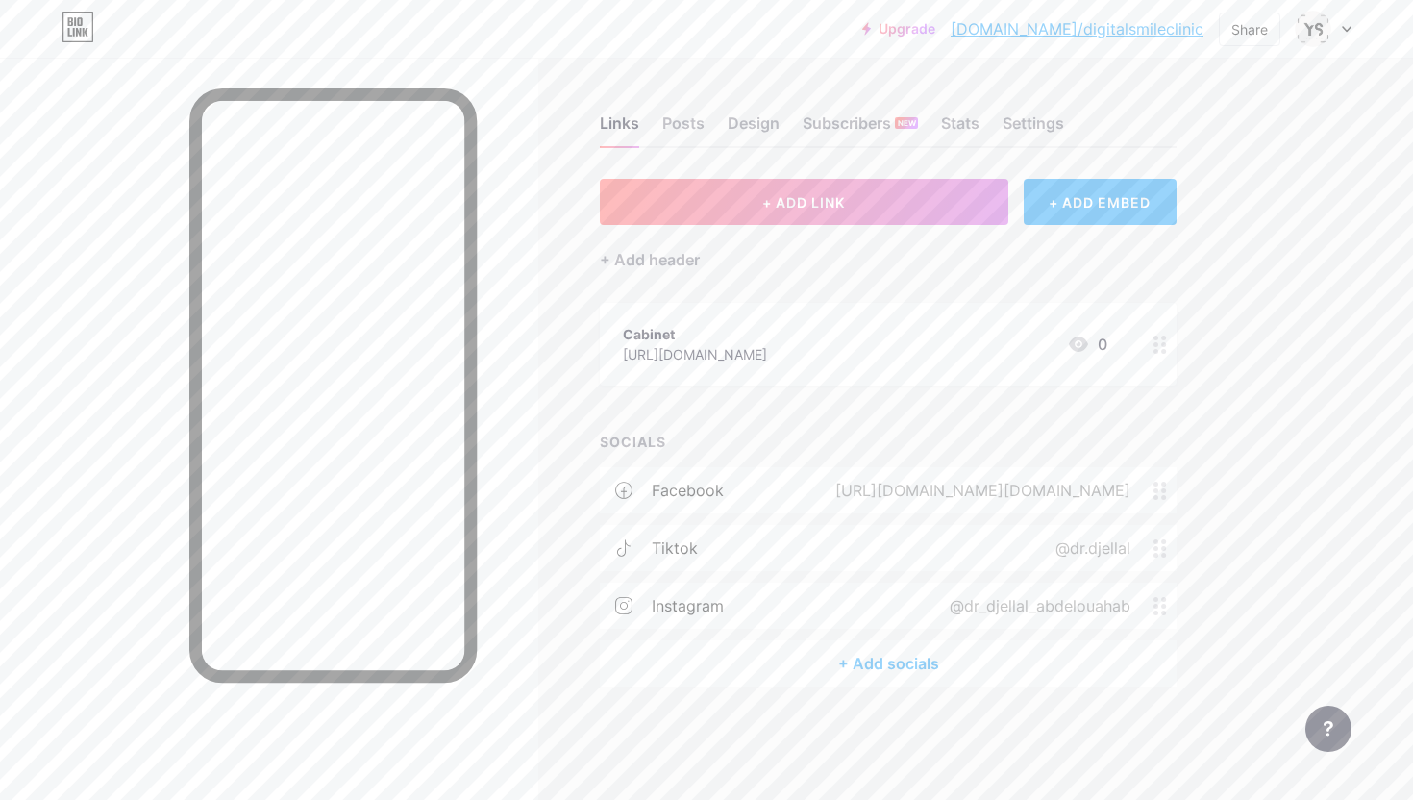
scroll to position [0, 0]
click at [749, 119] on div "Design" at bounding box center [753, 128] width 52 height 35
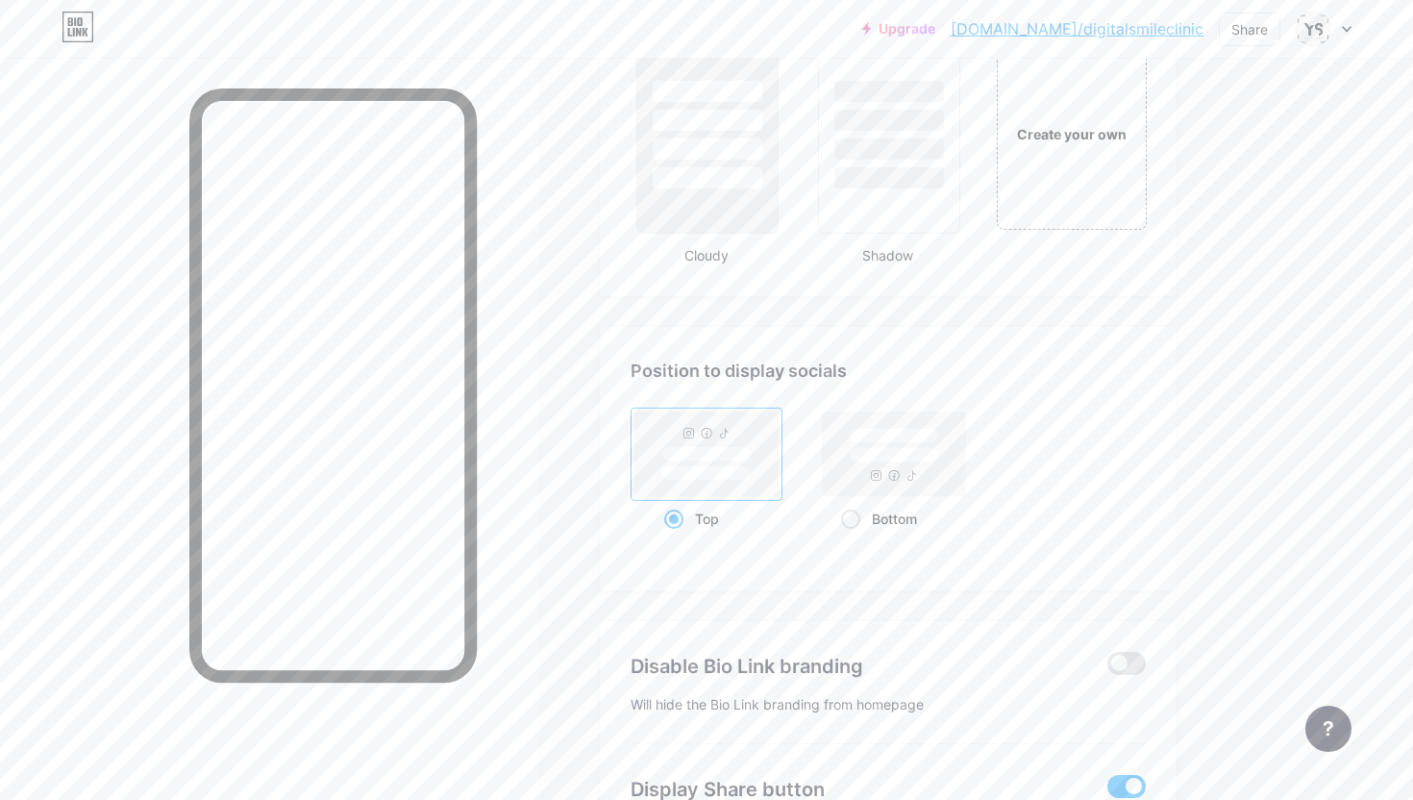
scroll to position [2465, 0]
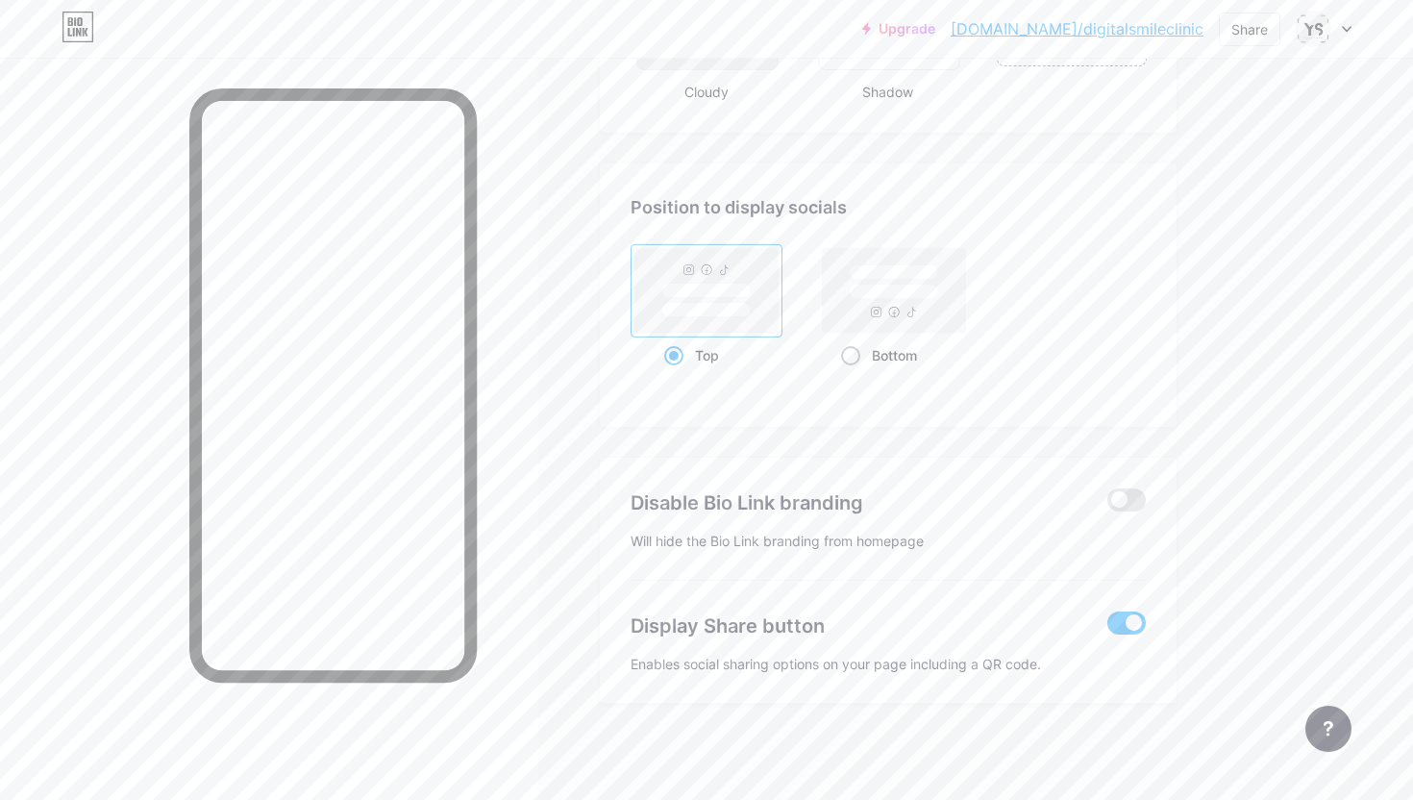
click at [850, 357] on span at bounding box center [850, 355] width 19 height 19
click at [850, 373] on input "Bottom" at bounding box center [847, 379] width 12 height 12
radio input "true"
click at [666, 352] on span at bounding box center [673, 355] width 19 height 19
click at [666, 373] on input "Top" at bounding box center [670, 379] width 12 height 12
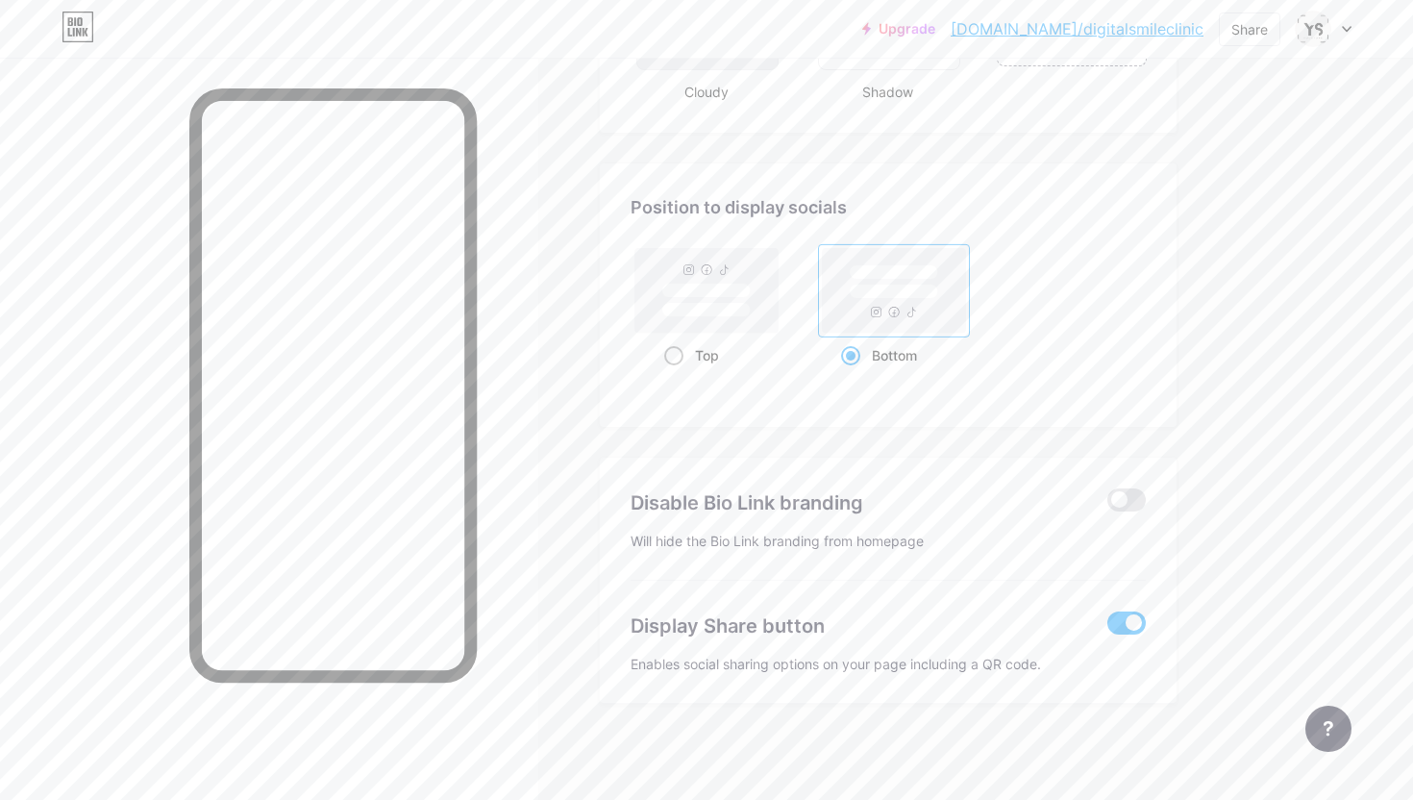
radio input "true"
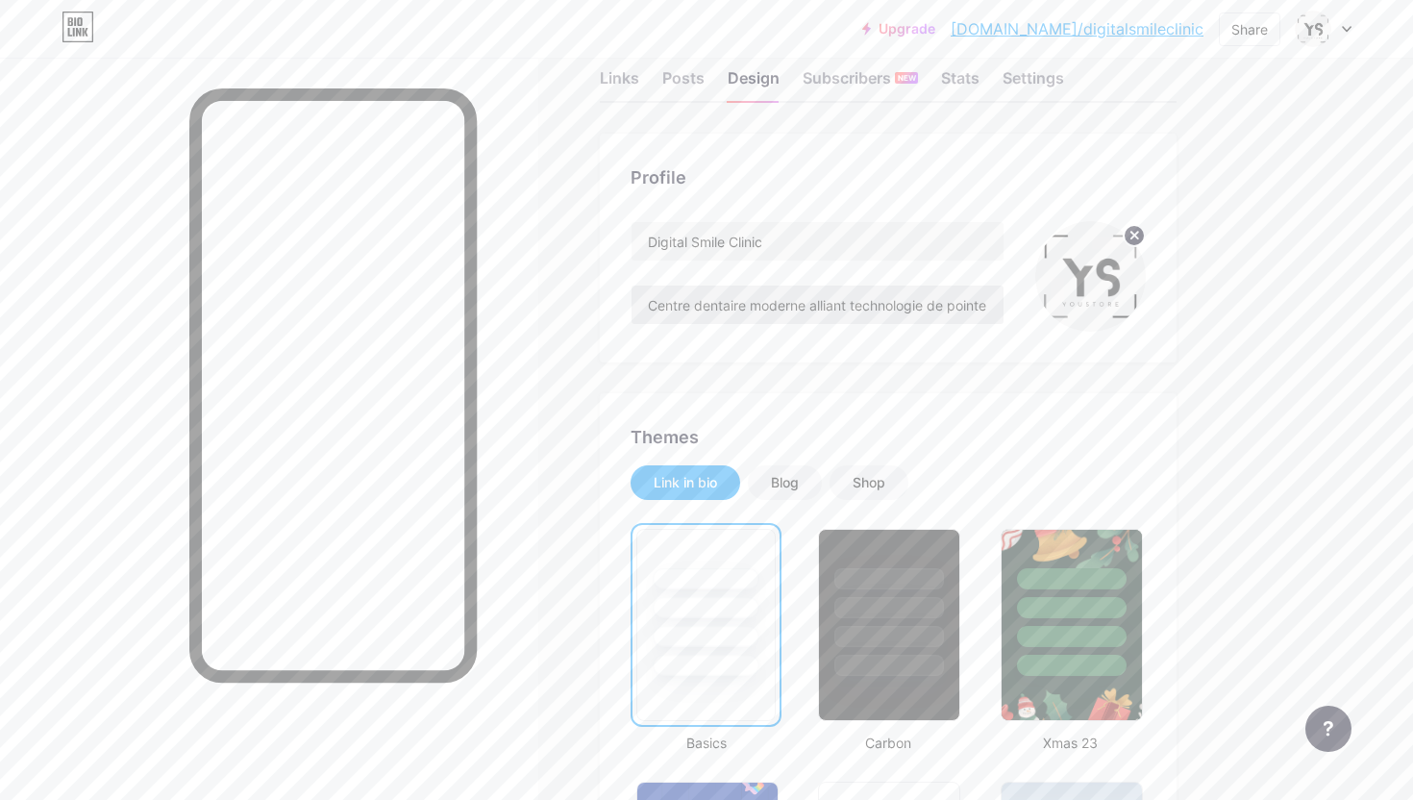
scroll to position [56, 0]
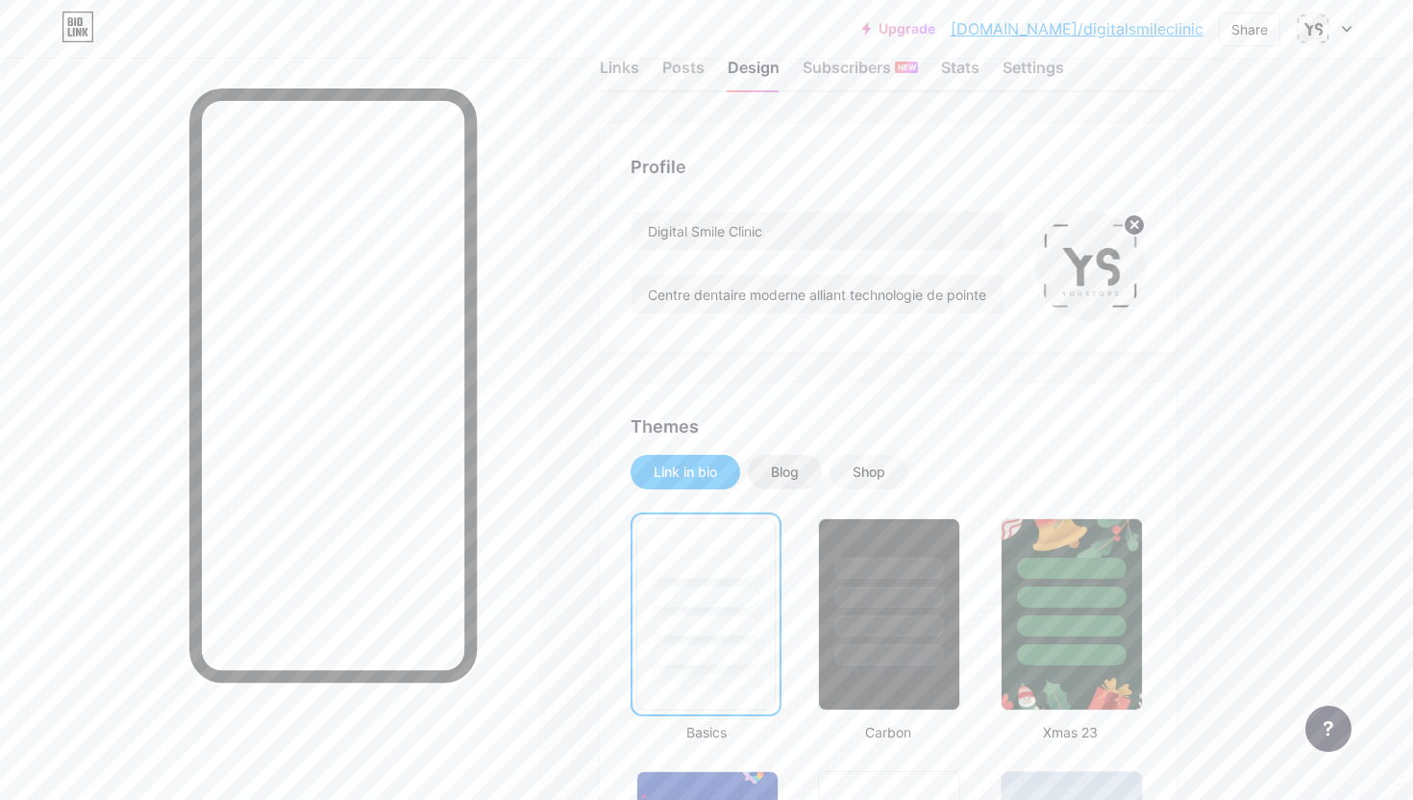
click at [778, 477] on div "Blog" at bounding box center [785, 471] width 28 height 19
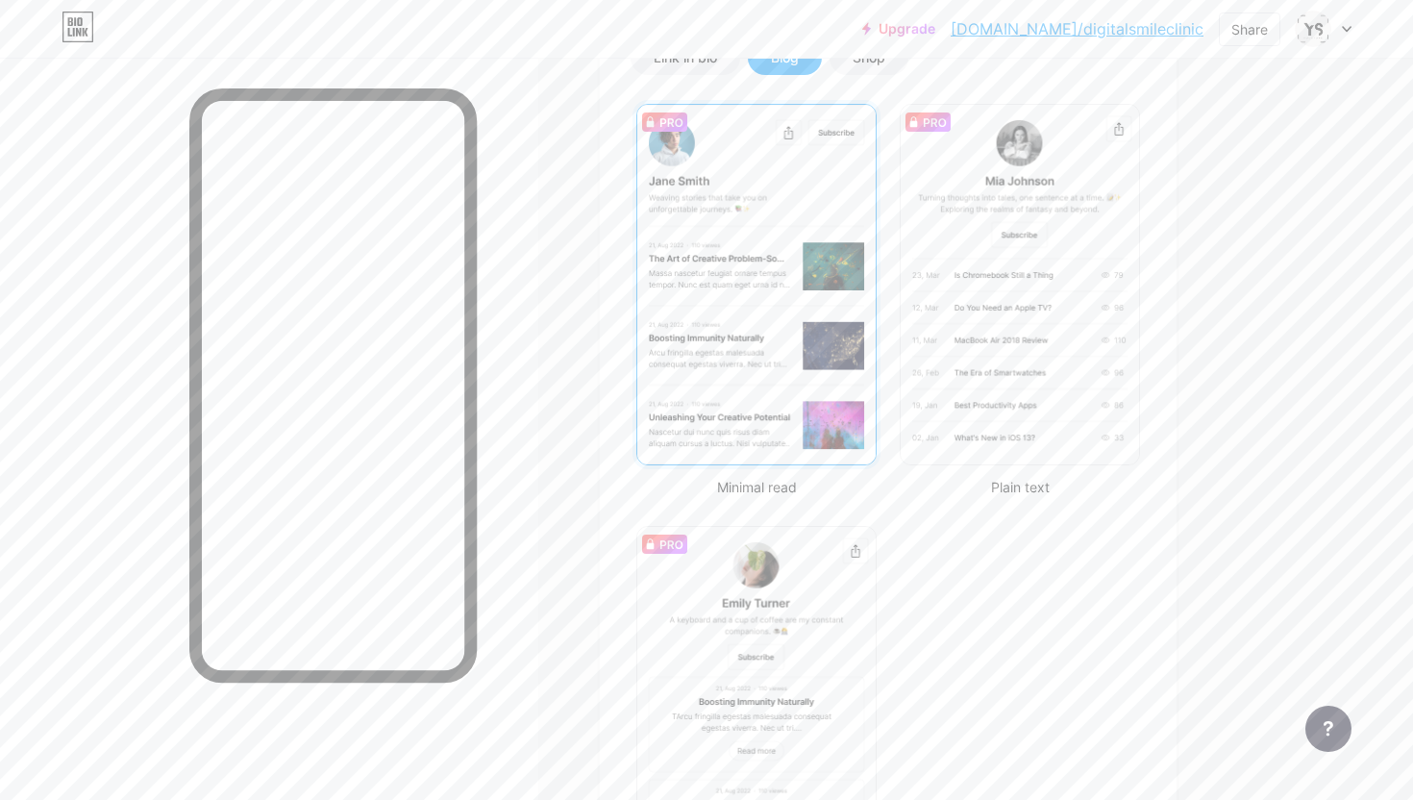
scroll to position [0, 0]
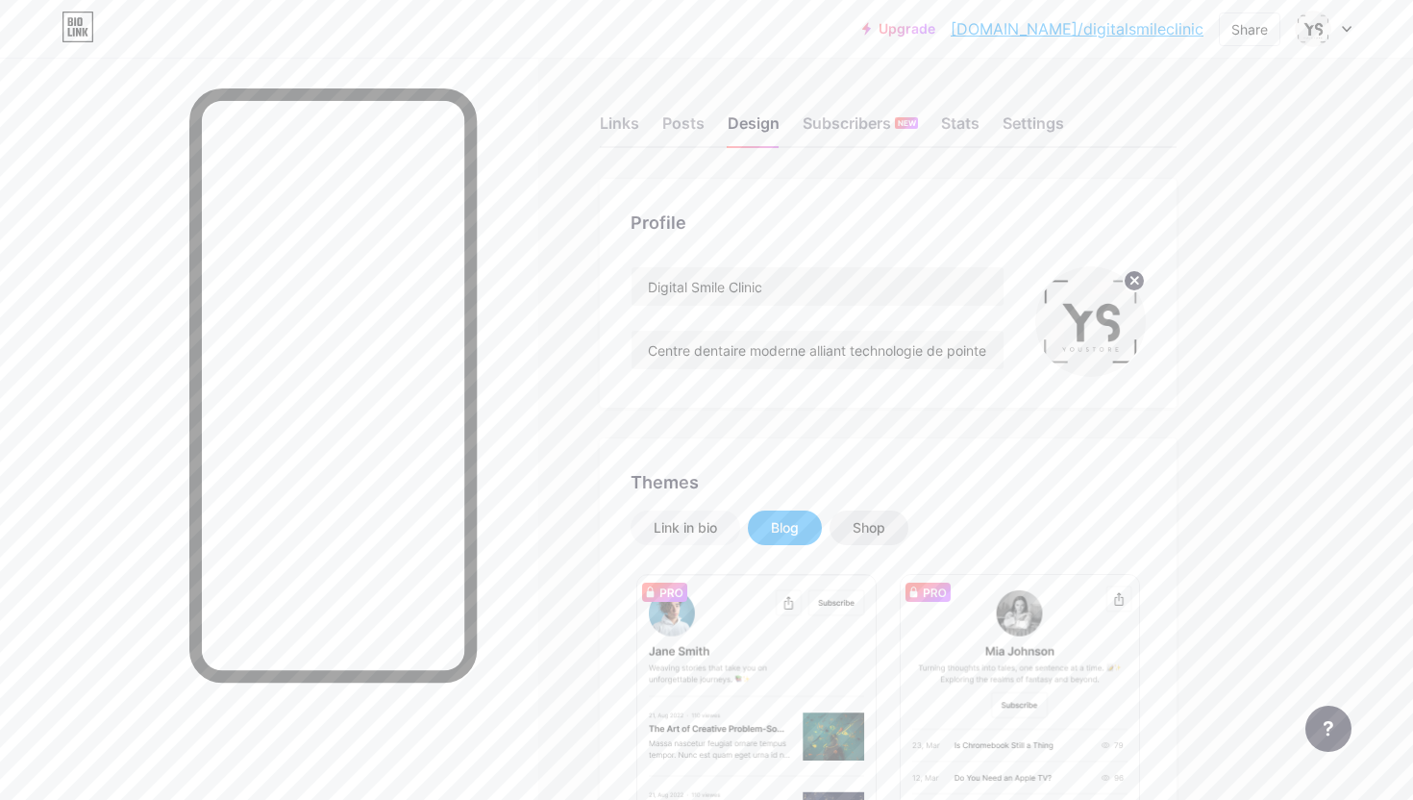
click at [857, 526] on div "Shop" at bounding box center [868, 527] width 33 height 19
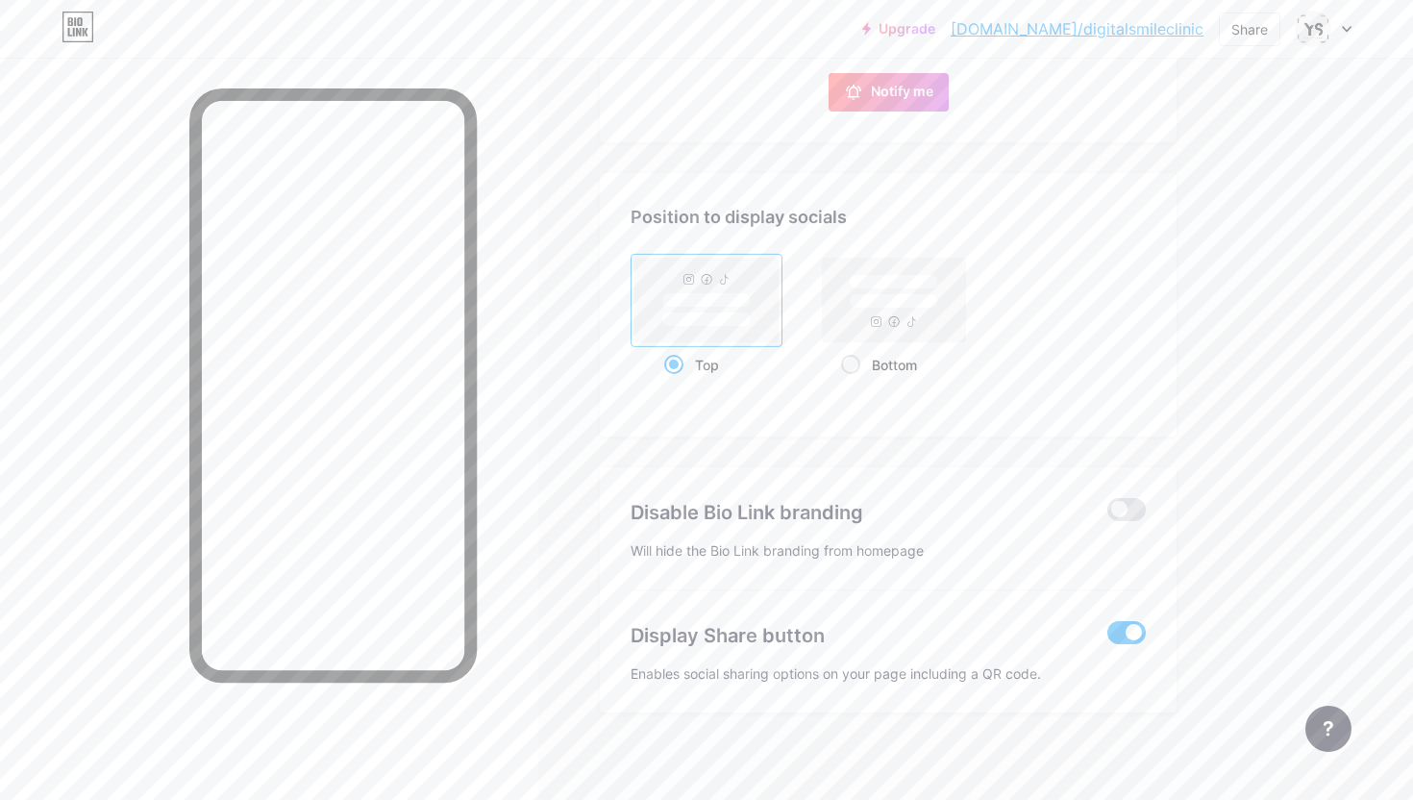
scroll to position [885, 0]
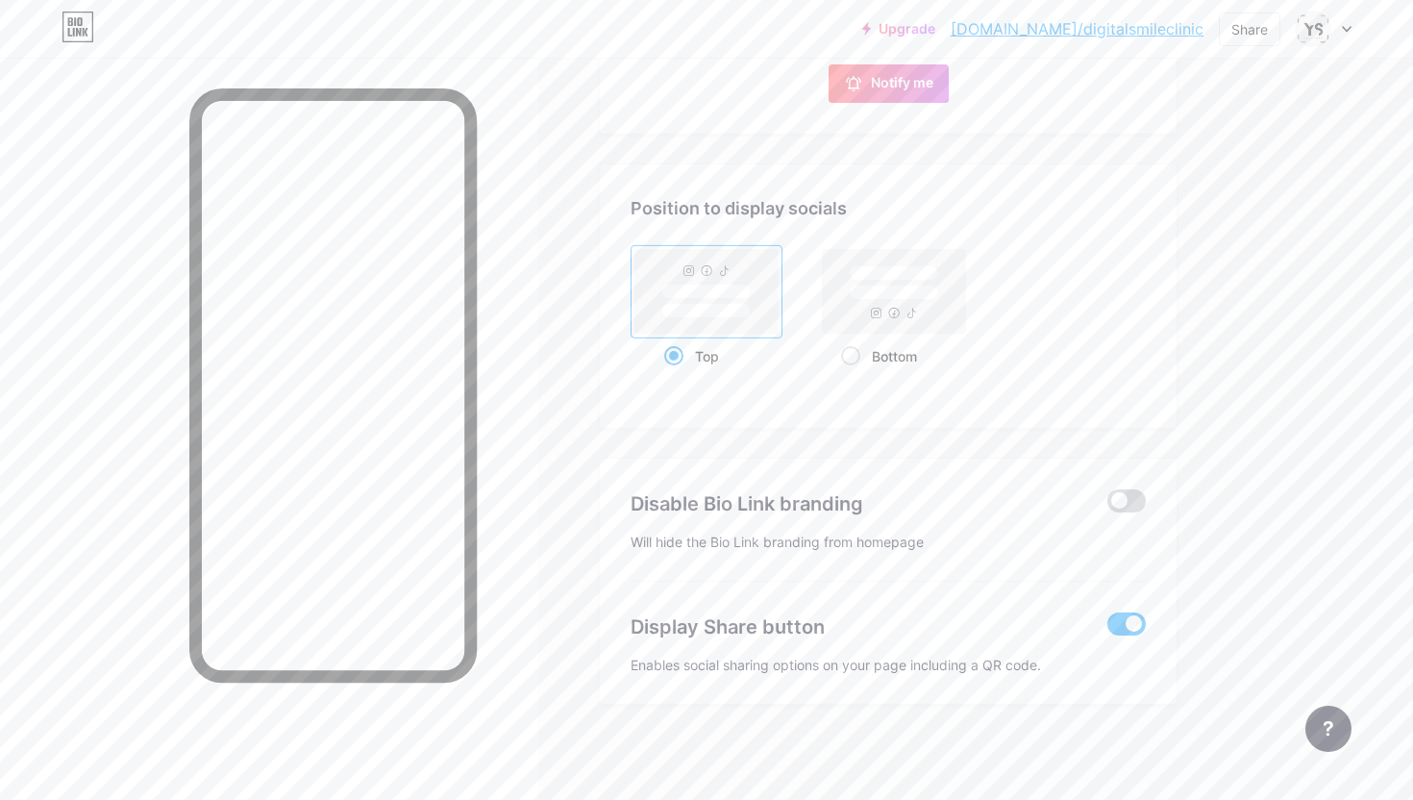
click at [1130, 501] on span at bounding box center [1126, 500] width 38 height 23
click at [1107, 505] on input "checkbox" at bounding box center [1107, 505] width 0 height 0
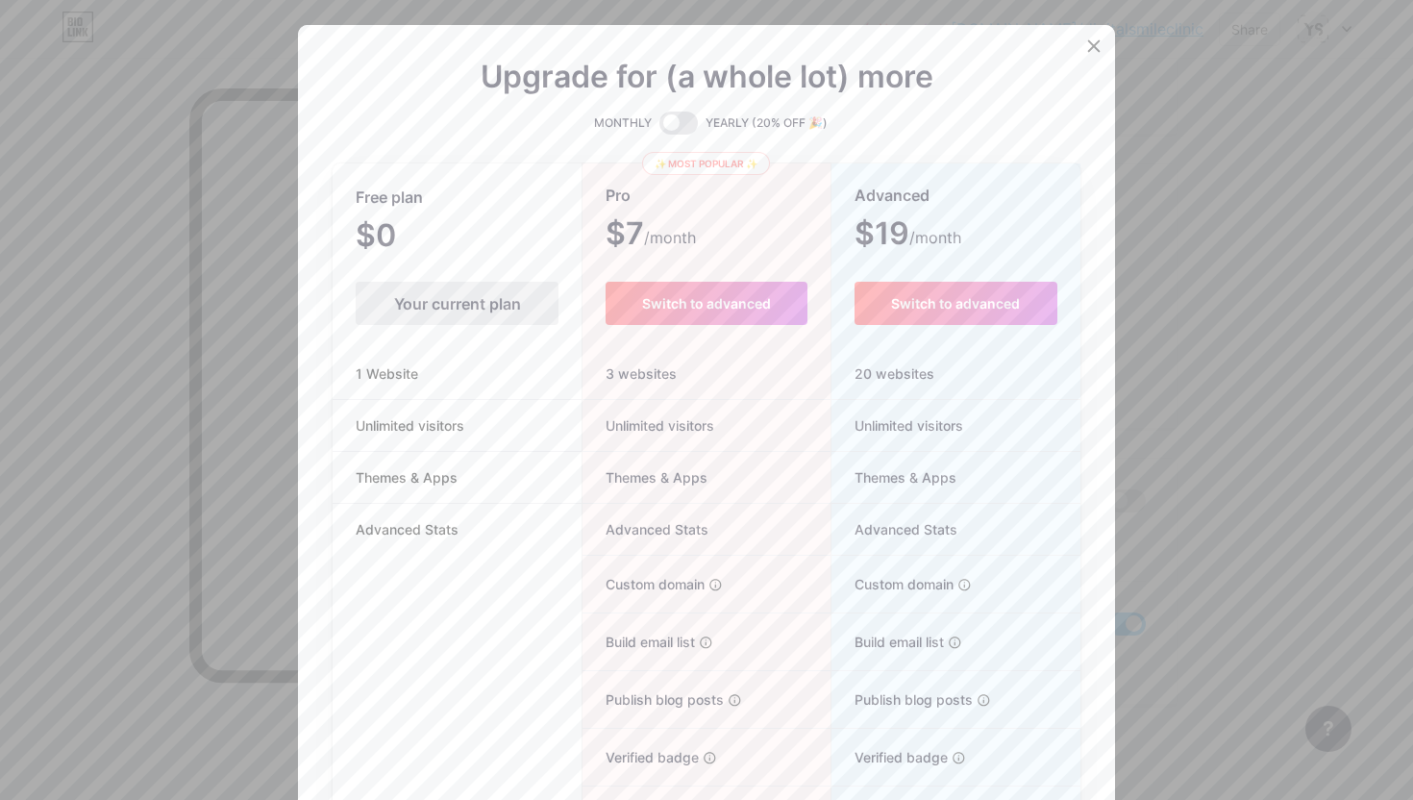
scroll to position [142, 0]
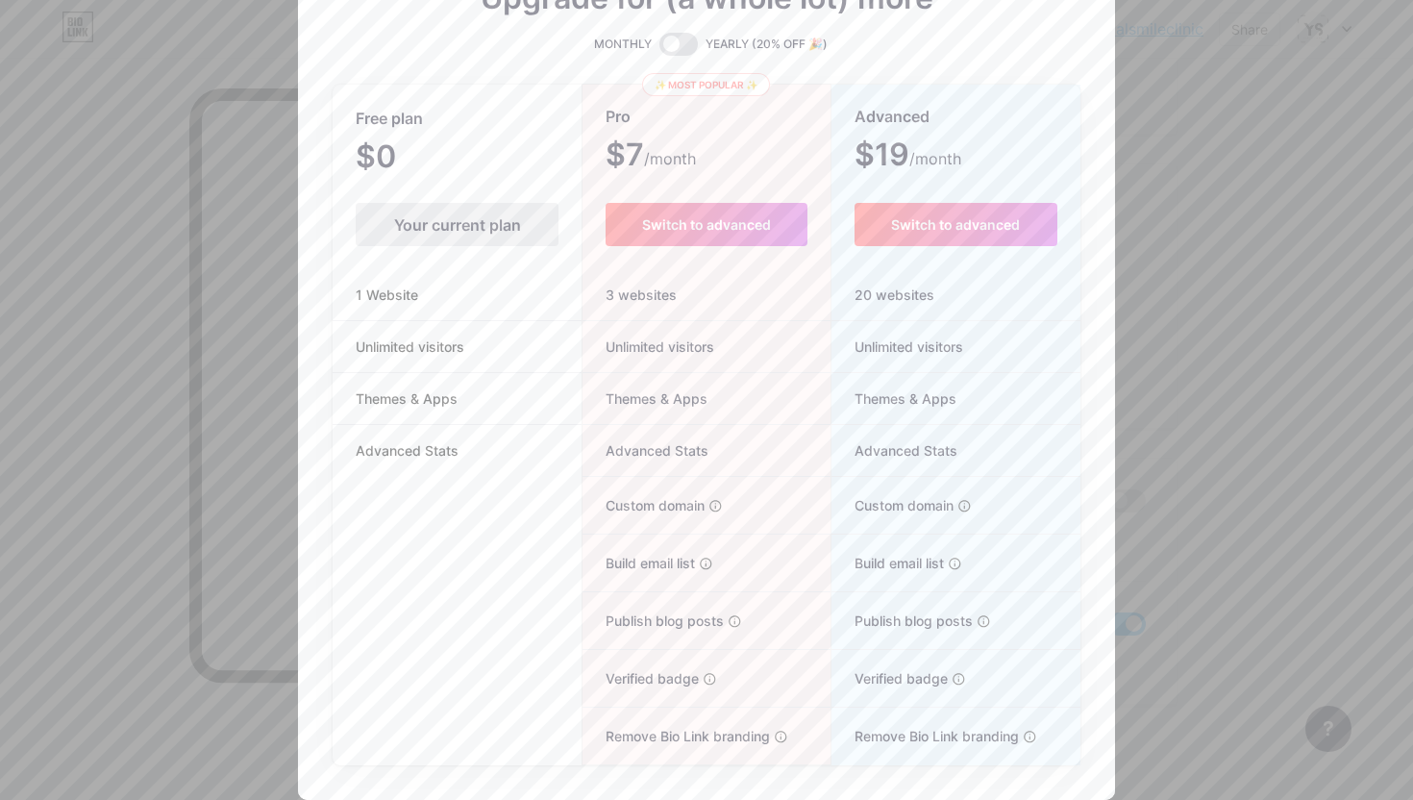
click at [450, 224] on div "Your current plan" at bounding box center [457, 224] width 203 height 43
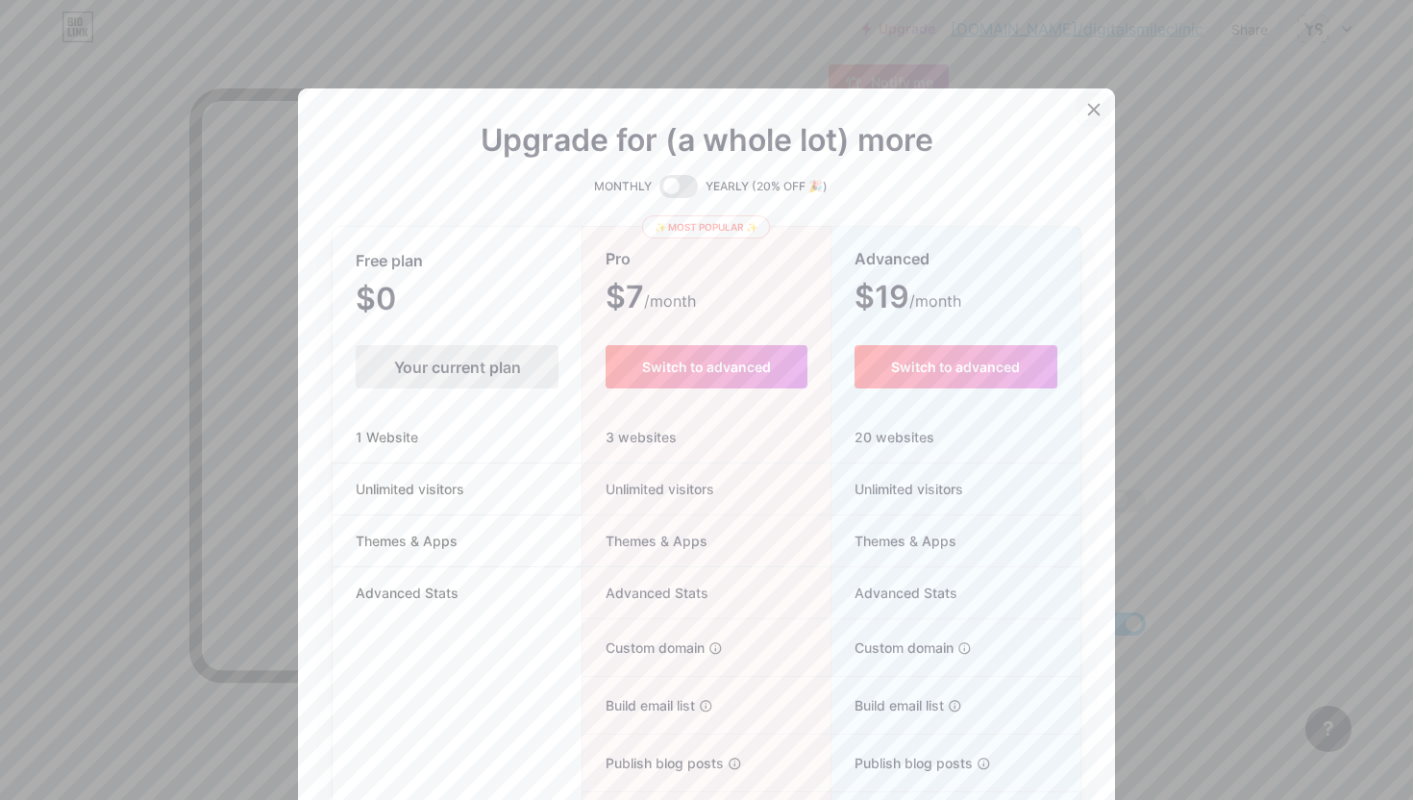
click at [1095, 103] on icon at bounding box center [1093, 109] width 15 height 15
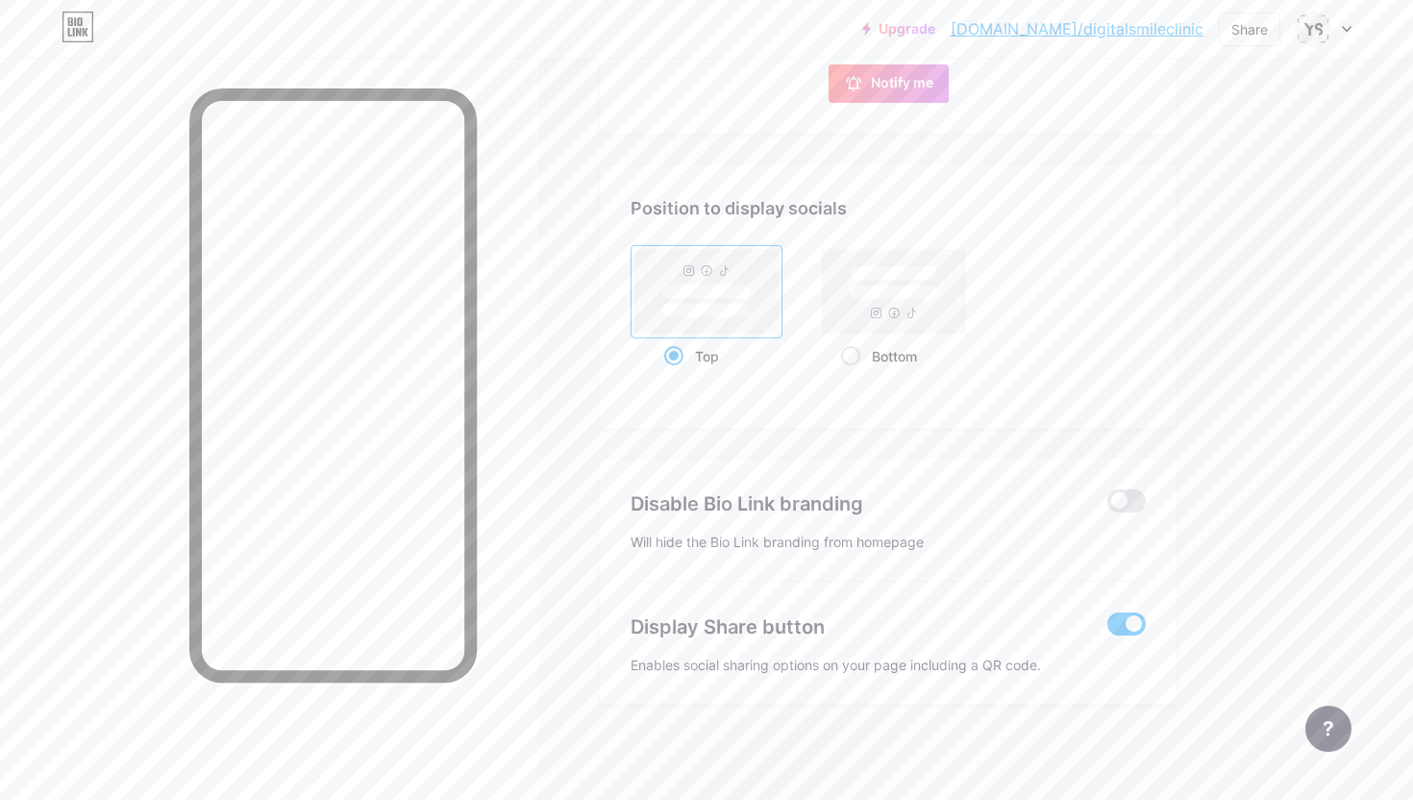
click at [1132, 623] on span at bounding box center [1126, 623] width 38 height 23
click at [1107, 628] on input "checkbox" at bounding box center [1107, 628] width 0 height 0
click at [1130, 622] on span at bounding box center [1126, 623] width 38 height 23
click at [1107, 628] on input "checkbox" at bounding box center [1107, 628] width 0 height 0
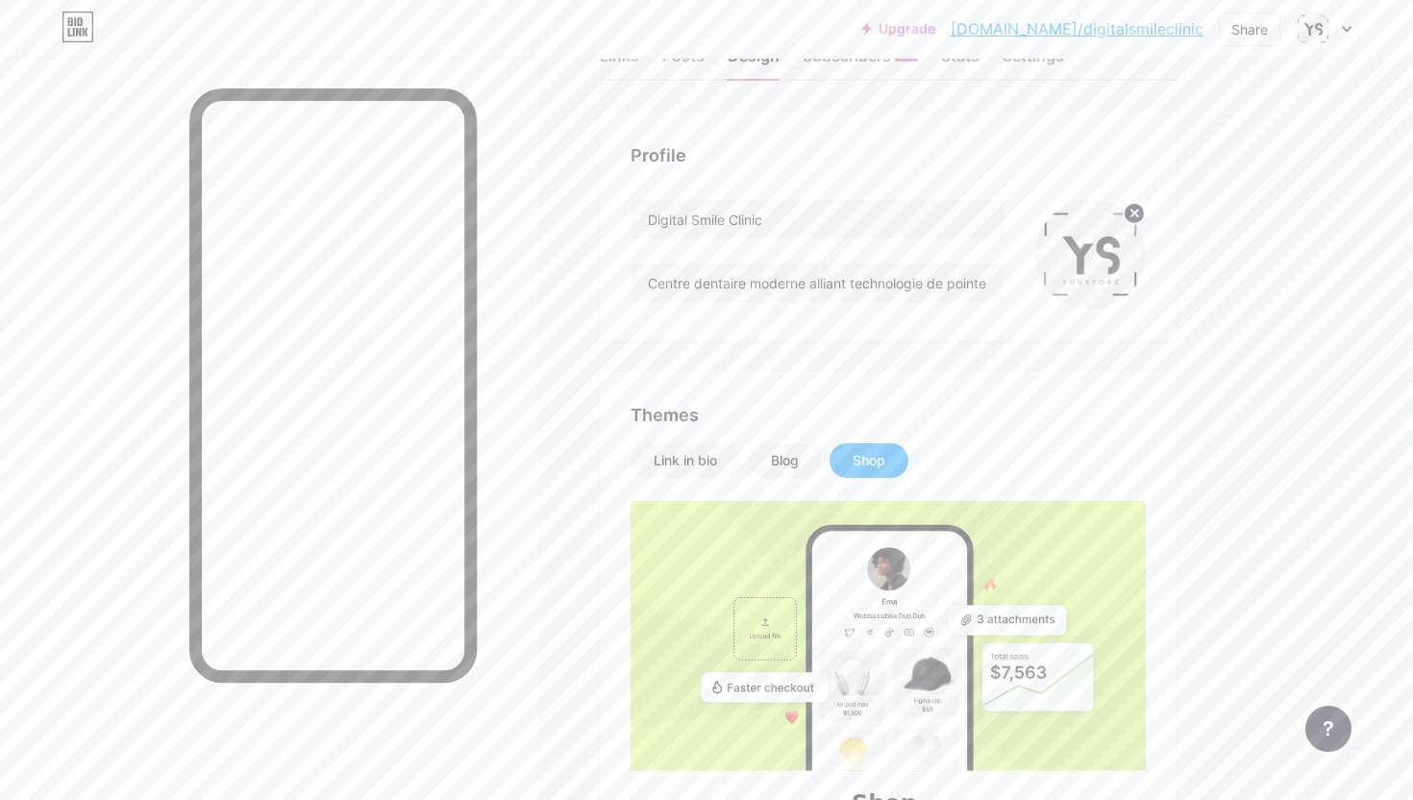
scroll to position [15, 0]
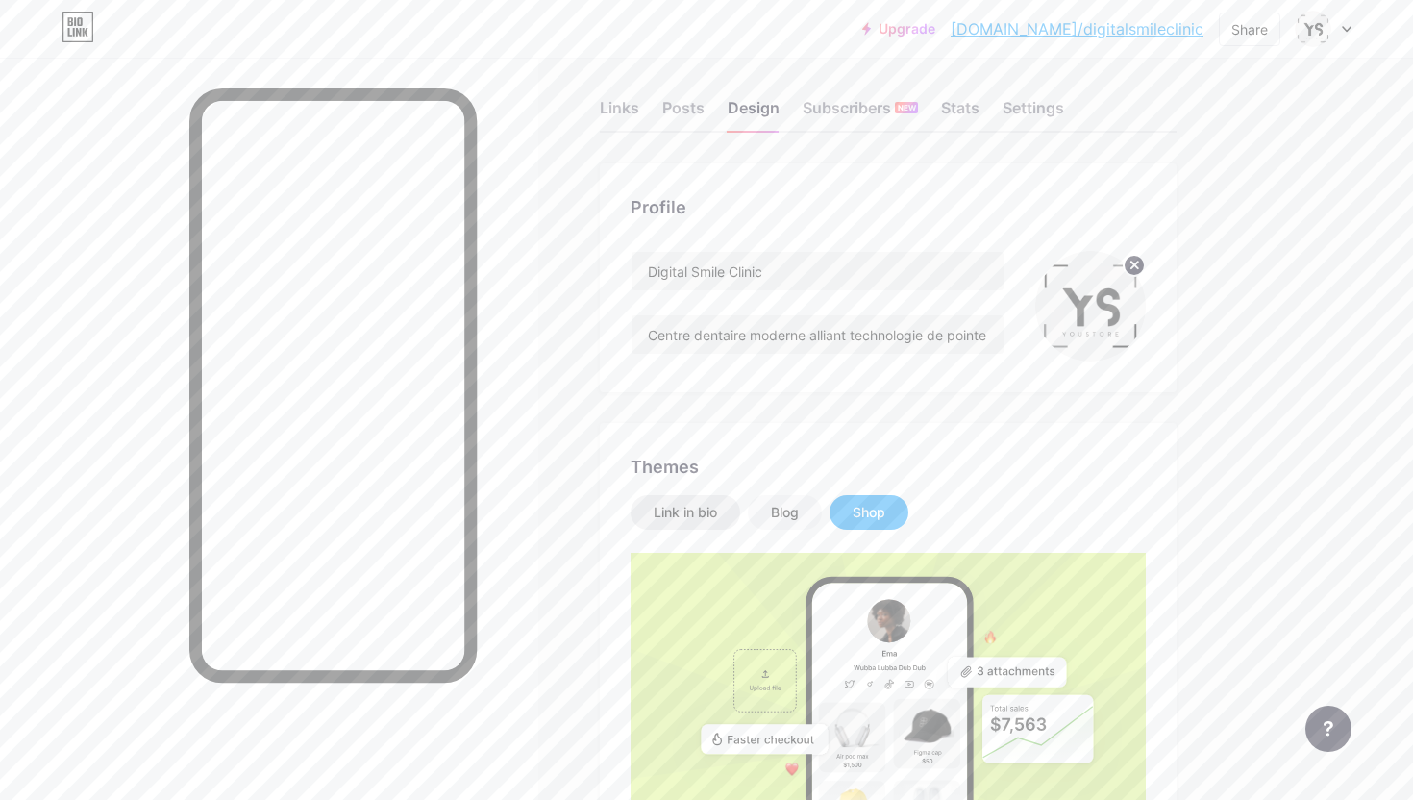
click at [698, 512] on div "Link in bio" at bounding box center [684, 512] width 63 height 19
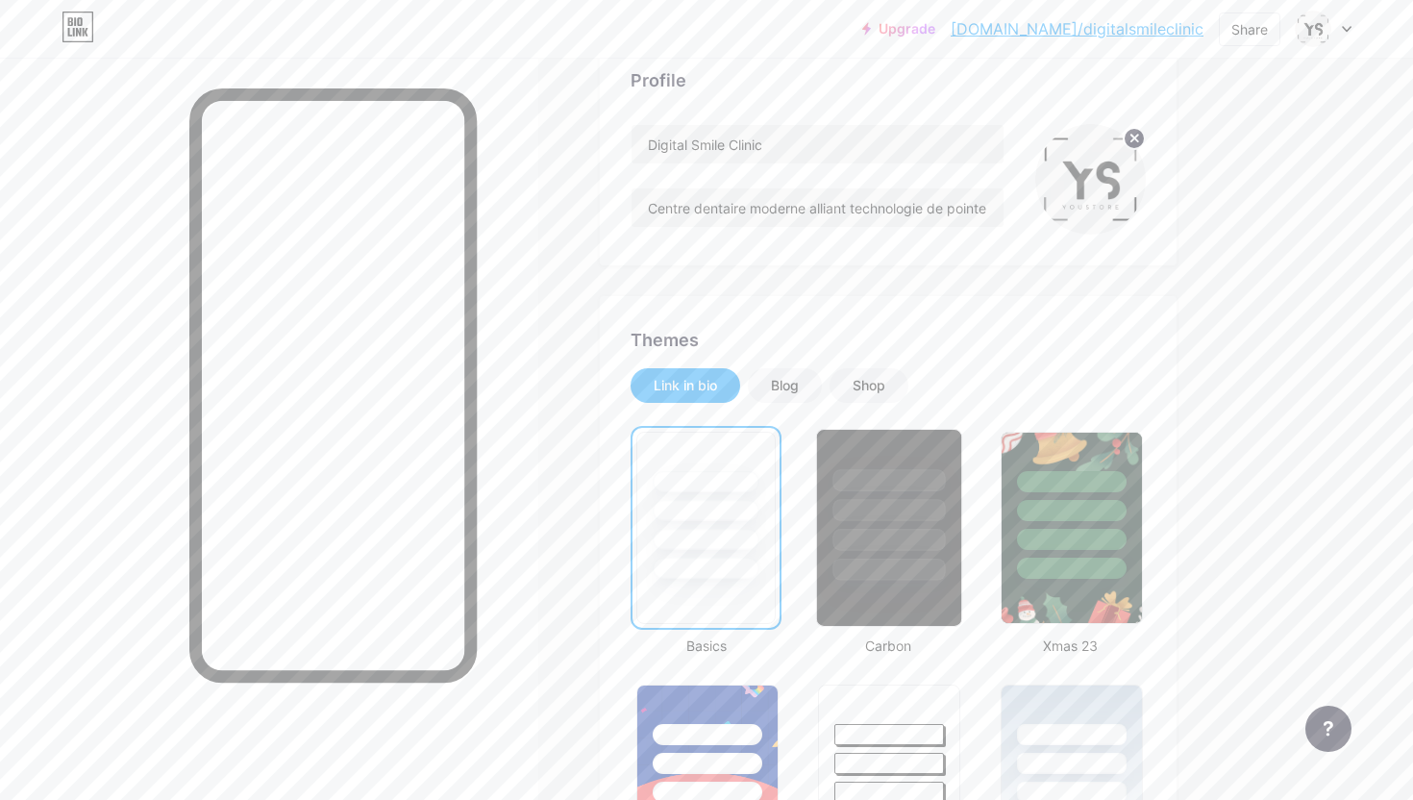
scroll to position [0, 0]
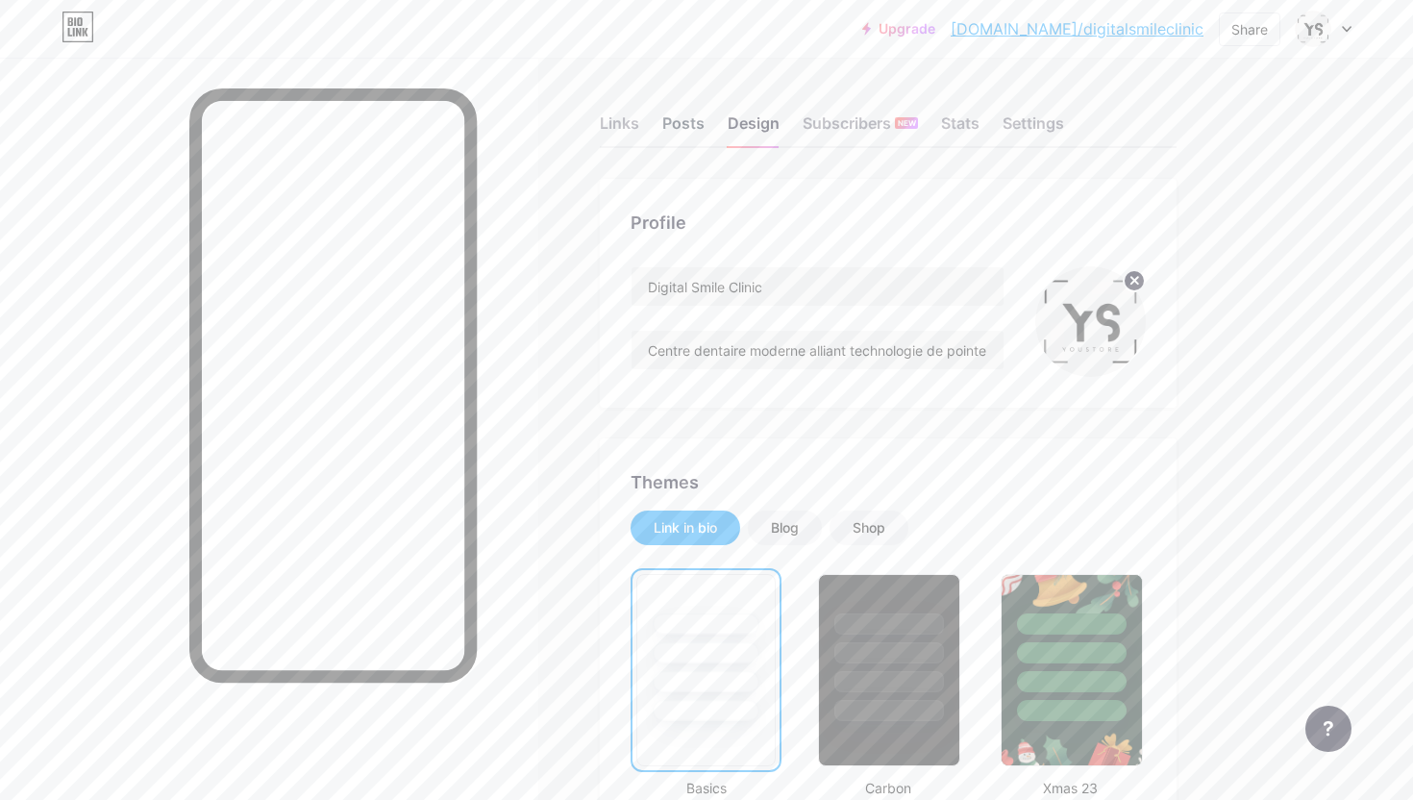
click at [678, 125] on div "Posts" at bounding box center [683, 128] width 42 height 35
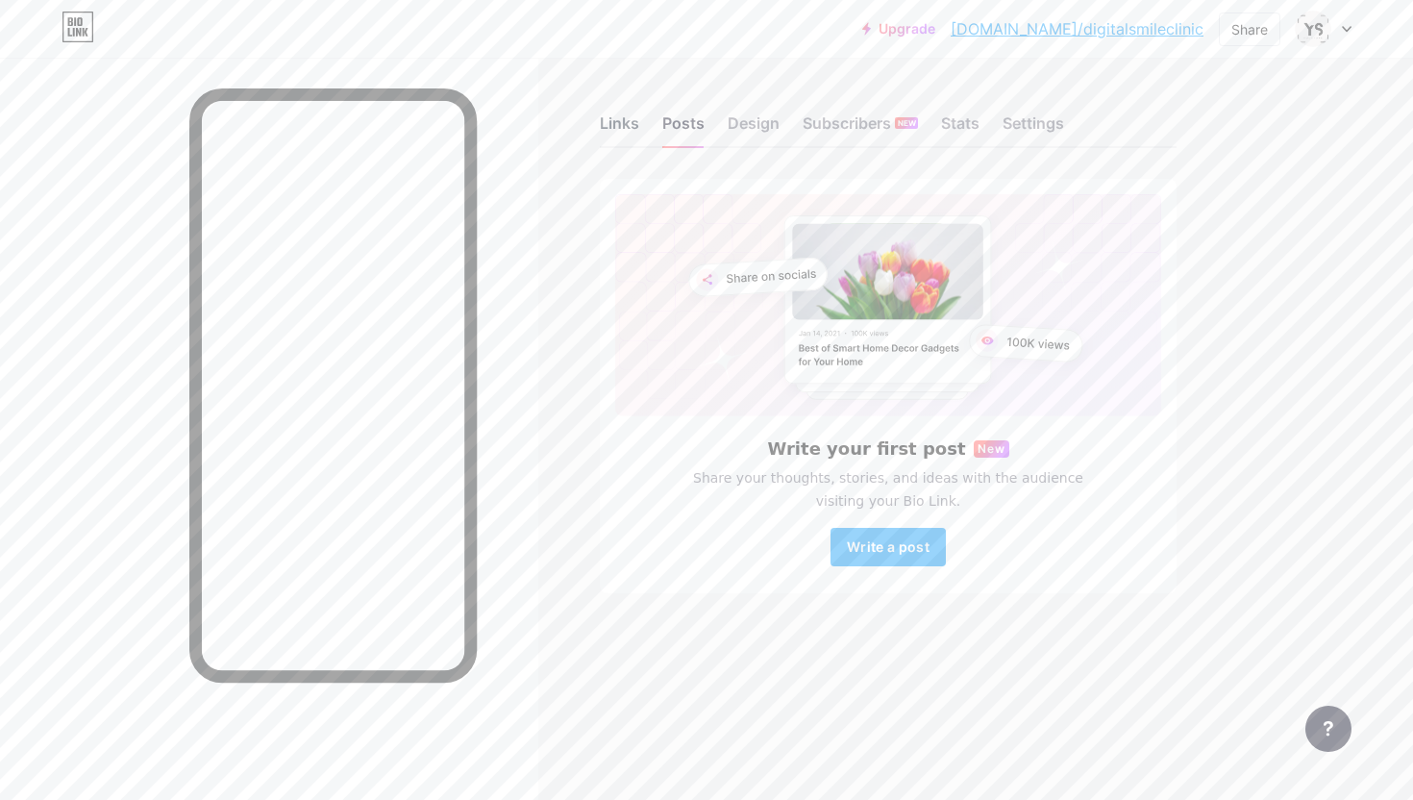
click at [622, 124] on div "Links" at bounding box center [619, 128] width 39 height 35
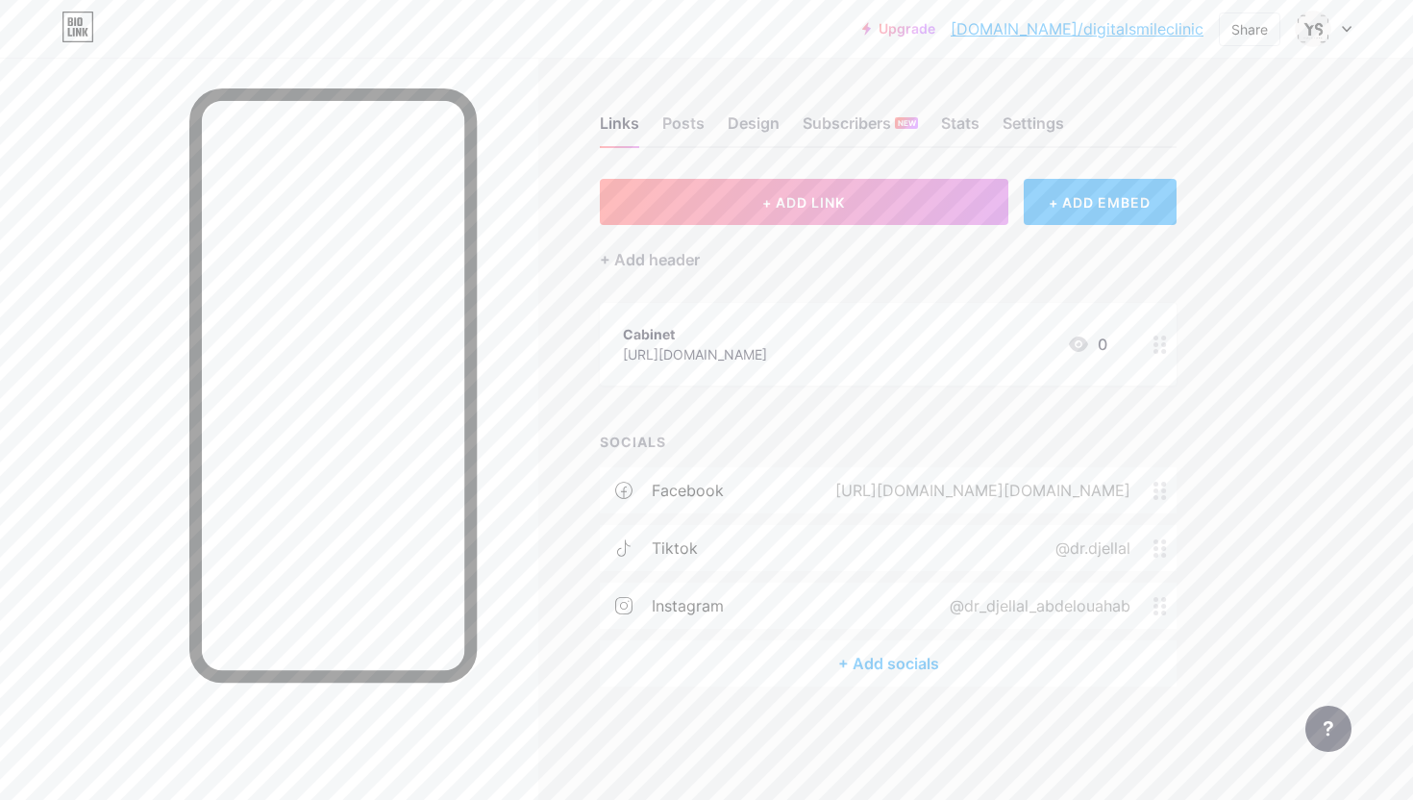
click at [767, 357] on div "[URL][DOMAIN_NAME]" at bounding box center [695, 354] width 144 height 20
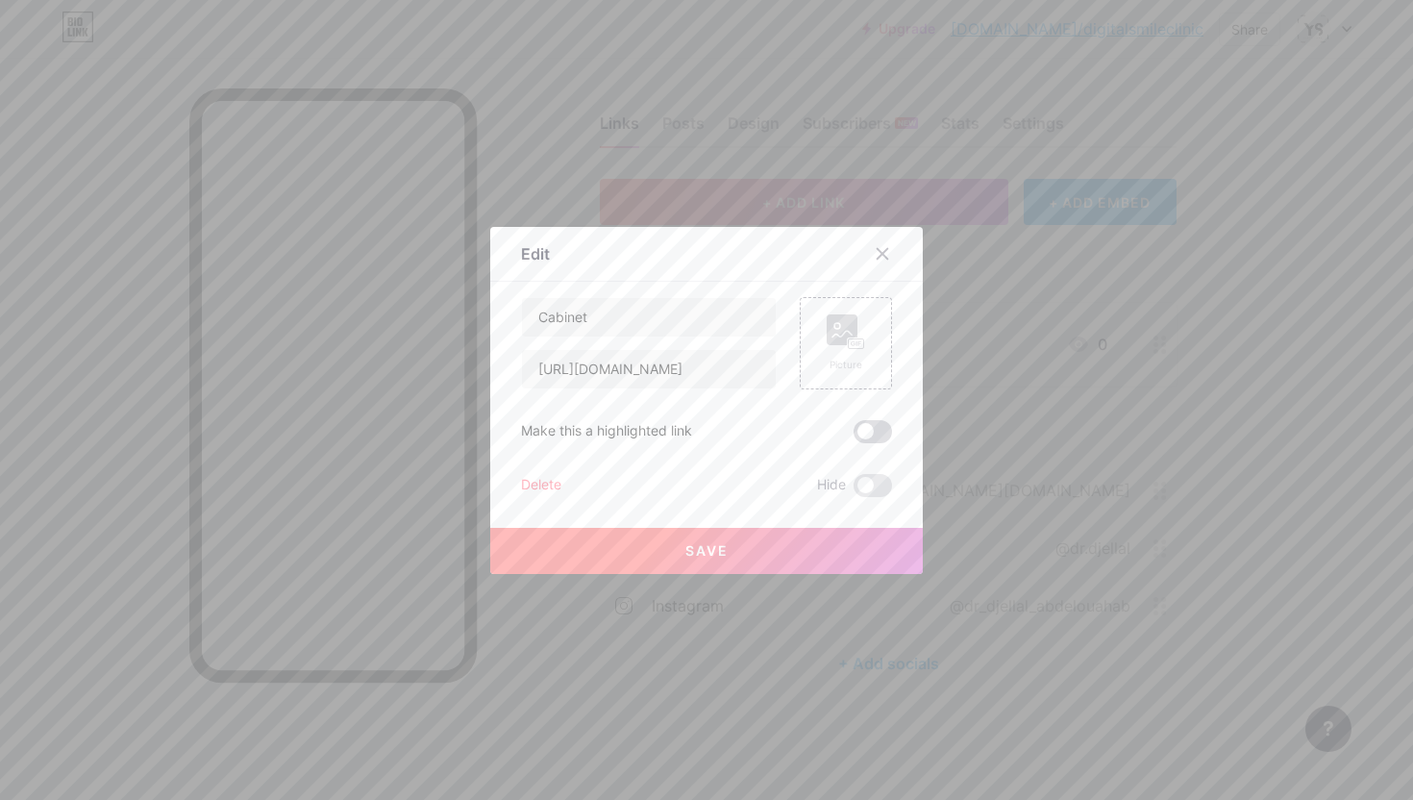
click at [879, 434] on span at bounding box center [872, 431] width 38 height 23
click at [853, 436] on input "checkbox" at bounding box center [853, 436] width 0 height 0
click at [786, 555] on button "Save" at bounding box center [706, 551] width 432 height 46
